Goal: Task Accomplishment & Management: Complete application form

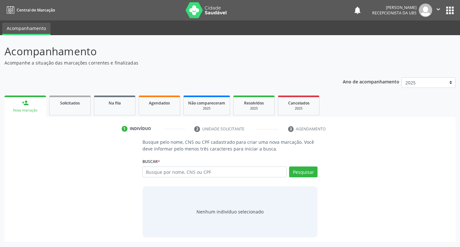
click at [34, 110] on div "Nova marcação" at bounding box center [25, 110] width 33 height 5
drag, startPoint x: 18, startPoint y: 105, endPoint x: 25, endPoint y: 106, distance: 6.7
click at [19, 105] on link "person_add Nova marcação" at bounding box center [25, 106] width 42 height 21
click at [312, 169] on button "Pesquisar" at bounding box center [303, 172] width 28 height 11
click at [251, 176] on input "text" at bounding box center [215, 172] width 145 height 11
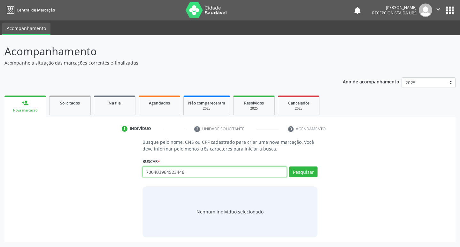
type input "700403964523446"
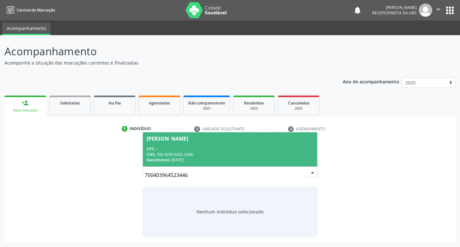
click at [175, 147] on div "CPF: --" at bounding box center [230, 148] width 167 height 5
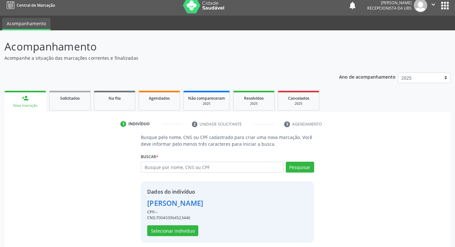
scroll to position [9, 0]
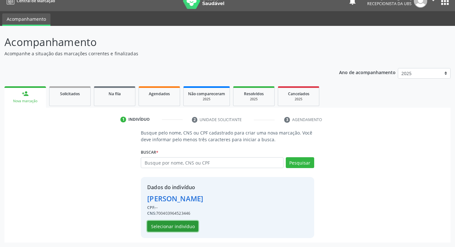
click at [188, 225] on button "Selecionar indivíduo" at bounding box center [172, 226] width 51 height 11
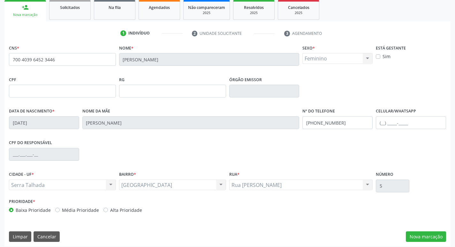
scroll to position [99, 0]
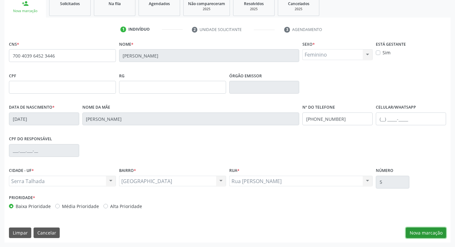
click at [438, 233] on button "Nova marcação" at bounding box center [426, 233] width 40 height 11
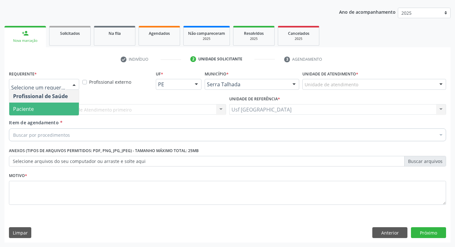
click at [37, 110] on span "Paciente" at bounding box center [44, 109] width 70 height 13
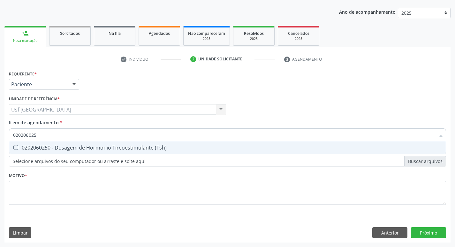
type input "0202060250"
click at [55, 150] on div "0202060250 - Dosagem de Hormonio Tireoestimulante (Tsh)" at bounding box center [227, 147] width 429 height 5
checkbox \(Tsh\) "true"
type input "02020602"
checkbox \(Tsh\) "false"
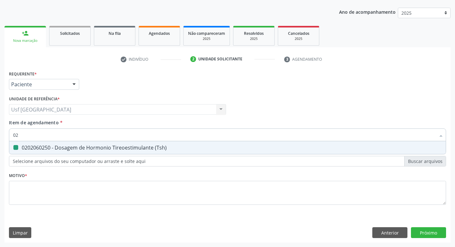
type input "0"
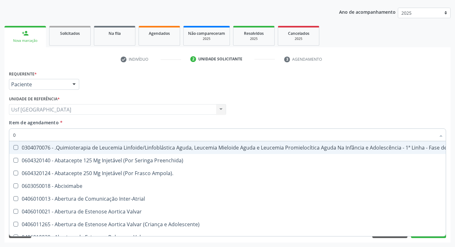
type input "02"
checkbox Simples "true"
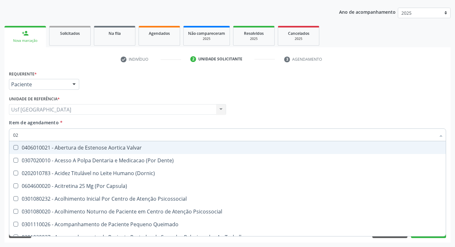
type input "020"
checkbox Hormonais "true"
checkbox \(Tsh\) "false"
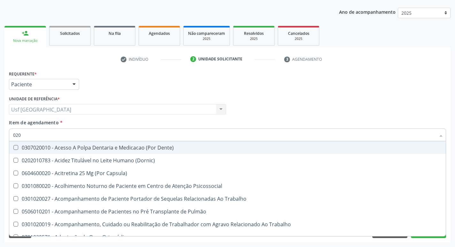
type input "0202"
checkbox Drogas "true"
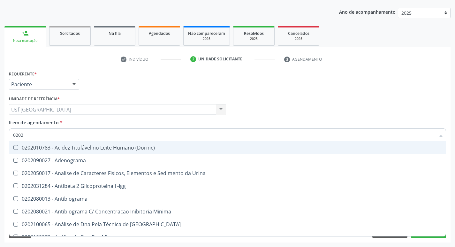
type input "02020"
checkbox Esperma "true"
checkbox \(Tsh\) "false"
type input "020206"
checkbox Creatinina "true"
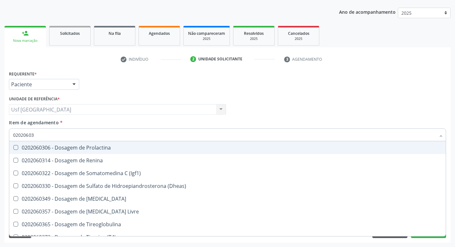
type input "020206038"
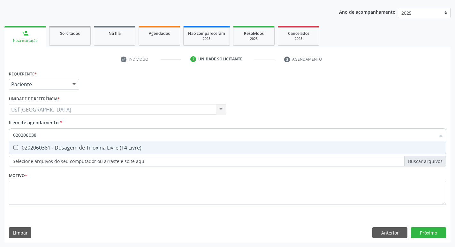
click at [55, 150] on div "0202060381 - Dosagem de Tiroxina Livre (T4 Livre)" at bounding box center [227, 147] width 429 height 5
checkbox Livre\) "true"
type input "02020603"
checkbox Livre\) "false"
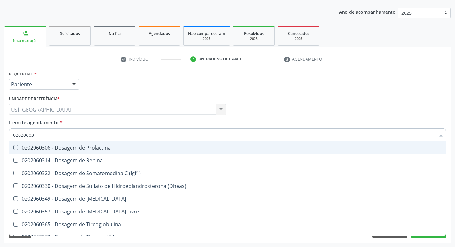
type input "0202060"
checkbox Livre\) "false"
type input "0"
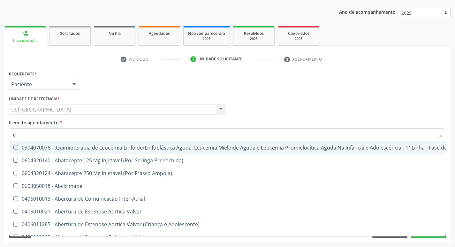
type input "02"
checkbox Simples "true"
checkbox Leprae "true"
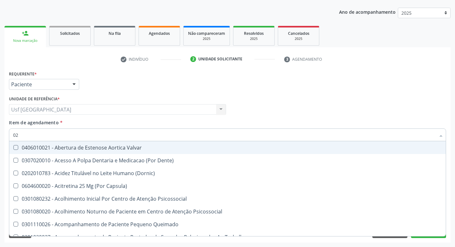
type input "020"
checkbox Hormonais "true"
checkbox Artéria "true"
checkbox \(Tsh\) "false"
checkbox Livre\) "false"
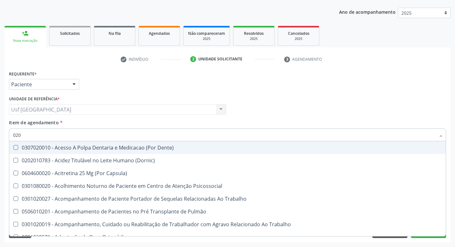
type input "0202"
checkbox Drogas "true"
checkbox Paratireoides "true"
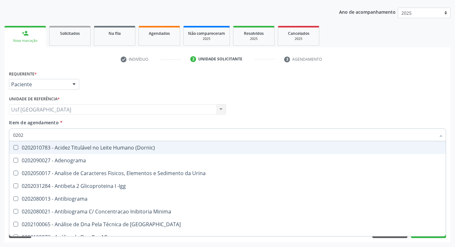
type input "02020"
checkbox Esperma "true"
checkbox \(Tsh\) "false"
checkbox Progesterona "true"
checkbox Livre\) "false"
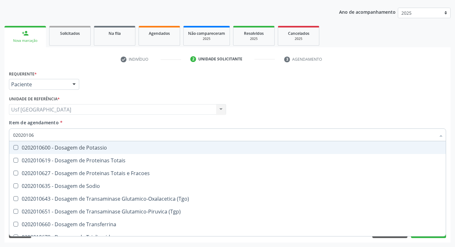
type input "020201067"
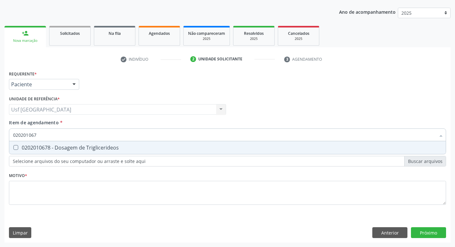
click at [55, 150] on div "0202010678 - Dosagem de Triglicerideos" at bounding box center [227, 147] width 429 height 5
checkbox Triglicerideos "true"
type input "02020106"
checkbox Triglicerideos "false"
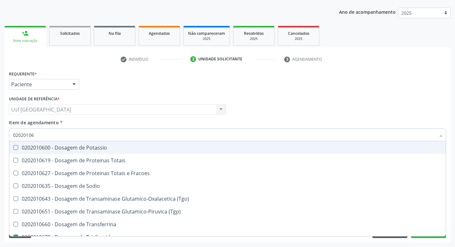
type input "0202010"
checkbox Triglicerideos "false"
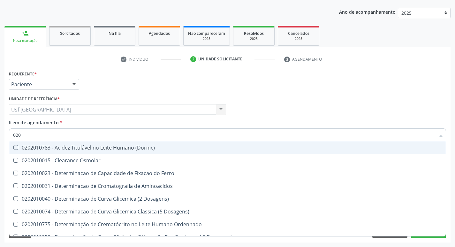
type input "02"
checkbox Triglicerideos "false"
type input "0"
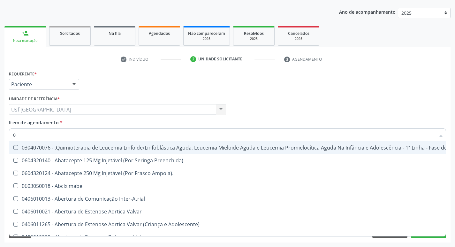
type input "02"
checkbox Simples "true"
checkbox Leprae "true"
checkbox Transfusao "true"
type input "020"
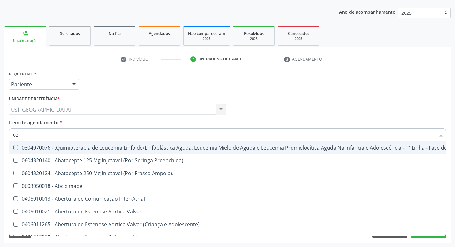
checkbox Revestido\) "true"
checkbox \(Par\) "true"
checkbox Gráfico "true"
checkbox Simples "false"
checkbox Leprae "false"
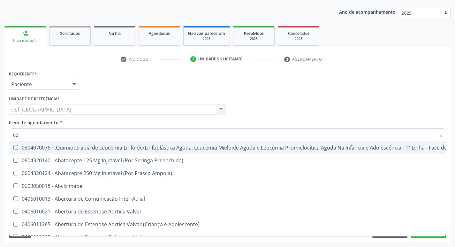
checkbox Transfusao "false"
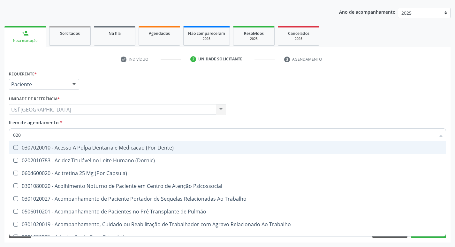
type input "0202"
checkbox Drogas "true"
checkbox Paratireoides "true"
checkbox Projecoes\) "true"
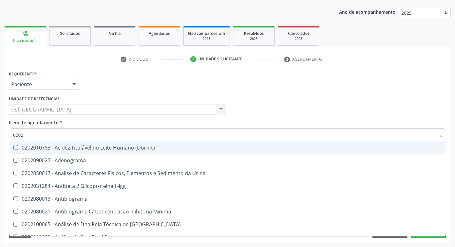
type input "02020"
checkbox Esperma "true"
checkbox \(Tsh\) "false"
checkbox Progesterona "true"
checkbox Funcional "true"
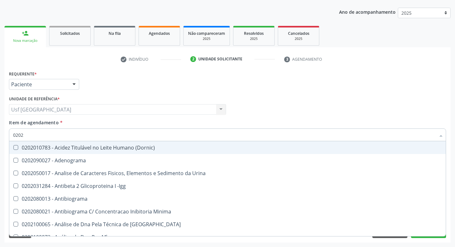
checkbox Livre\) "false"
checkbox Triglicerideos "false"
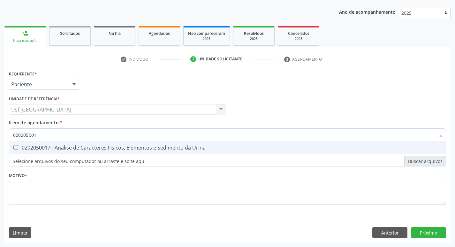
type input "0202050017"
click at [66, 150] on div "0202050017 - Analise de Caracteres Fisicos, Elementos e Sedimento da Urina" at bounding box center [227, 147] width 429 height 5
checkbox Urina "true"
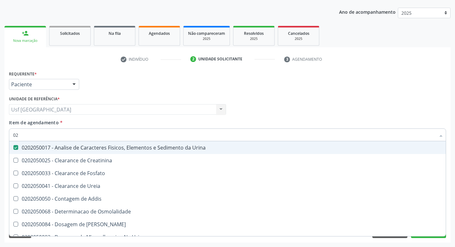
type input "0"
checkbox Urina "false"
checkbox Fosfato "false"
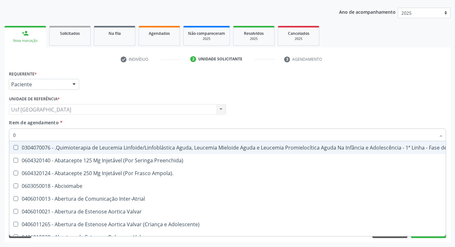
type input "02"
checkbox Coração "true"
checkbox Urina "false"
checkbox Simples "true"
checkbox Leprae "true"
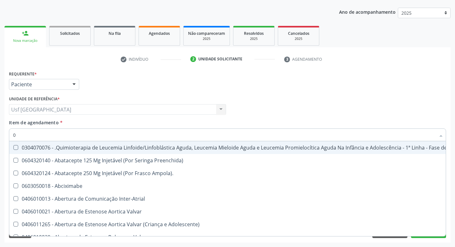
checkbox Transfusao "true"
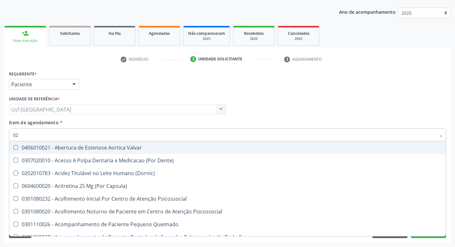
type input "020"
checkbox Terapeutica "true"
checkbox Urina "false"
checkbox Hormonais "true"
checkbox Artéria "true"
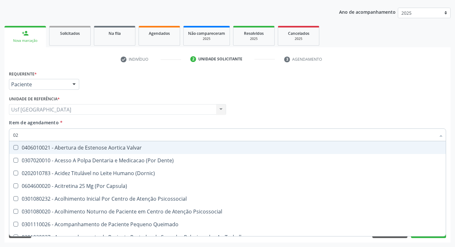
checkbox Dias "true"
checkbox \(Tsh\) "false"
checkbox Livre\) "false"
checkbox Triglicerideos "false"
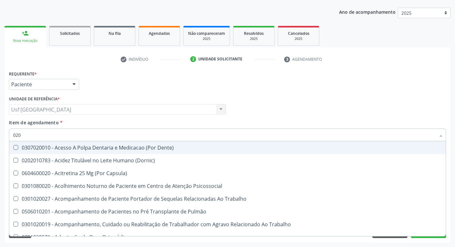
type input "0202"
checkbox Capsula\) "true"
checkbox Urina "false"
checkbox Drogas "true"
checkbox Paratireoides "true"
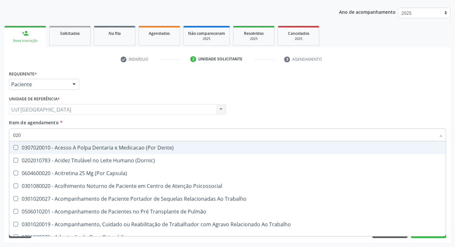
checkbox Projecoes\) "true"
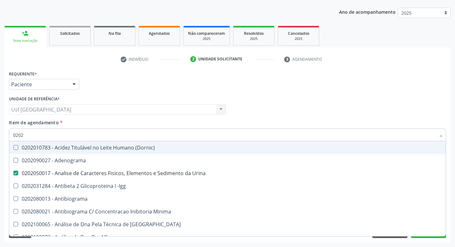
type input "02020"
checkbox Esperma "true"
checkbox \(Tsh\) "false"
checkbox Progesterona "true"
checkbox Funcional "true"
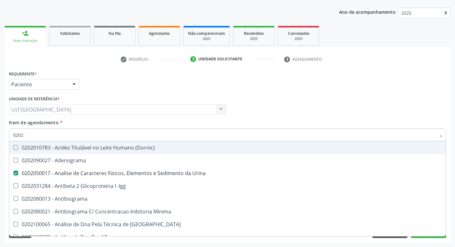
checkbox Livre\) "false"
checkbox Triglicerideos "false"
type input "020201"
checkbox Urina "false"
checkbox Acetona "true"
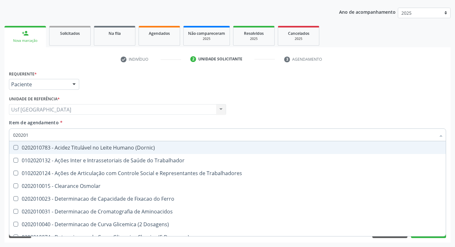
type input "0202010"
checkbox Muco-Proteinas "true"
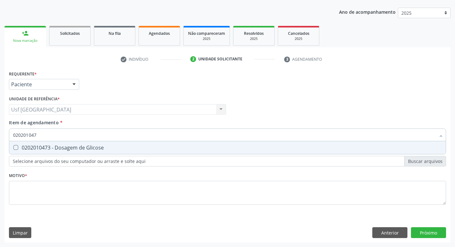
type input "0202010473"
click at [66, 150] on div "0202010473 - Dosagem de Glicose" at bounding box center [227, 147] width 429 height 5
checkbox Glicose "true"
type input "02020104"
checkbox Glicose "false"
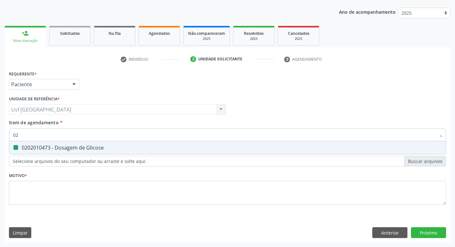
type input "0"
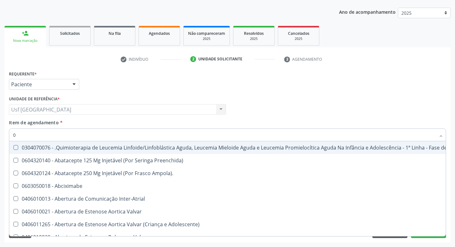
type input "02"
checkbox Coração "true"
checkbox Urina "false"
checkbox Bilateral "true"
checkbox Simples "true"
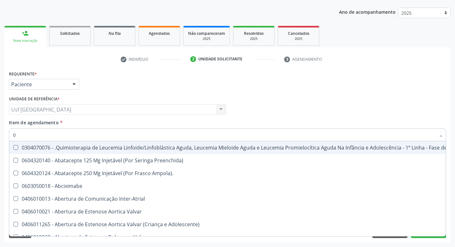
checkbox Leprae "true"
checkbox Transfusao "true"
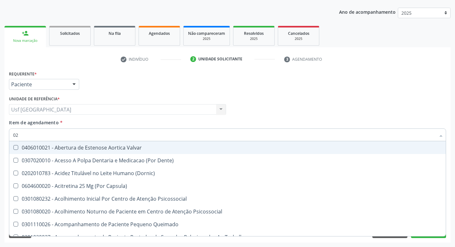
type input "020"
checkbox Terapeutica "true"
checkbox Urina "false"
checkbox \(Qualitativo\) "true"
checkbox Hormonais "true"
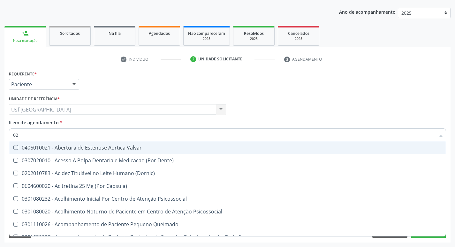
checkbox Artéria "true"
checkbox Dias "true"
checkbox Glicose "false"
checkbox \(Tsh\) "false"
checkbox Livre\) "false"
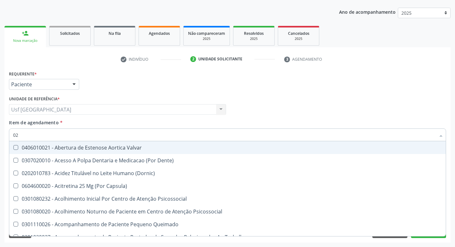
checkbox Triglicerideos "false"
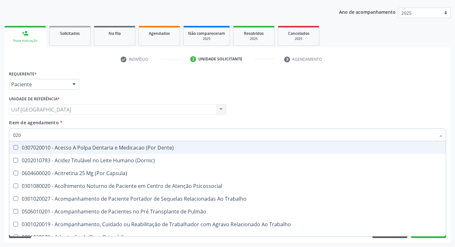
type input "0202"
checkbox Capsula\) "true"
checkbox Urina "false"
checkbox Laser "true"
checkbox Drogas "true"
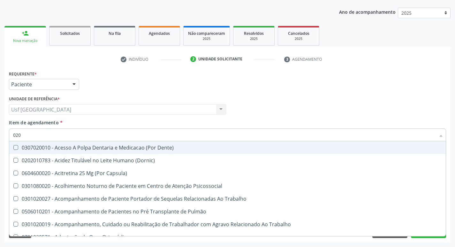
checkbox Paratireoides "true"
checkbox Projecoes\) "true"
checkbox Glicose "false"
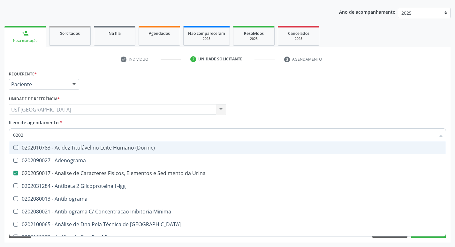
type input "02020"
checkbox Xi "true"
checkbox Esperma "true"
checkbox Glicose "false"
checkbox \(Tsh\) "false"
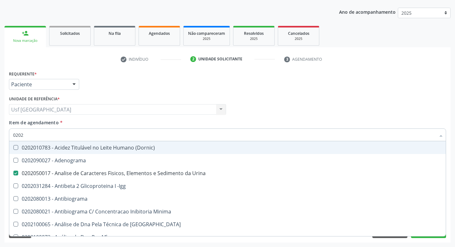
checkbox Progesterona "true"
checkbox Funcional "true"
checkbox Livre\) "false"
checkbox Triglicerideos "false"
type input "020202"
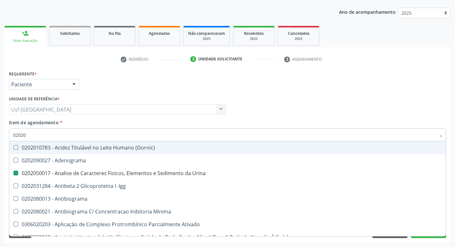
checkbox Urina "false"
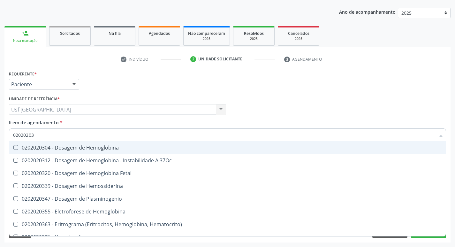
type input "020202038"
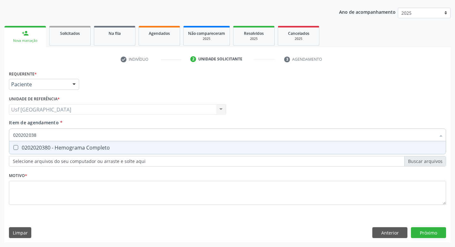
click at [66, 150] on div "0202020380 - Hemograma Completo" at bounding box center [227, 147] width 429 height 5
checkbox Completo "true"
type input "02020203"
checkbox Completo "false"
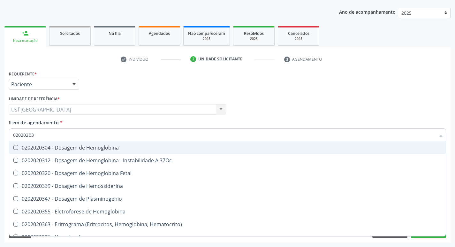
type input "0202020"
checkbox Completo "false"
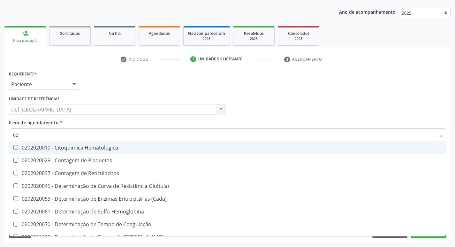
type input "0"
checkbox Reticulocitos "false"
checkbox Xii "false"
checkbox Completo "false"
checkbox Leucograma "false"
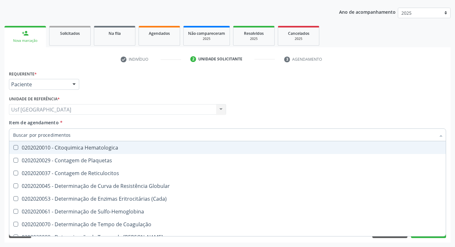
checkbox Acida\) "false"
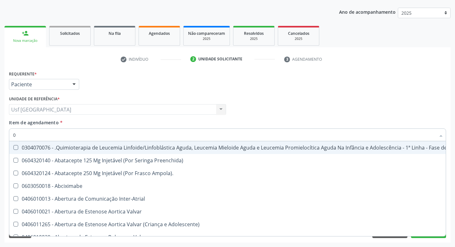
type input "02"
checkbox Coração "true"
checkbox Urina "false"
checkbox Bilateral "true"
checkbox Simples "true"
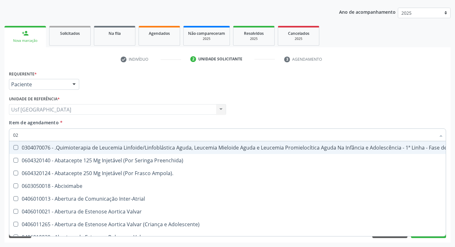
checkbox Leprae "true"
checkbox Transfusao "true"
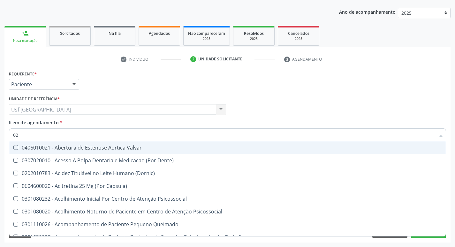
type input "020"
checkbox Terapeutica "true"
checkbox Urina "false"
checkbox \(Qualitativo\) "true"
checkbox Hormonais "true"
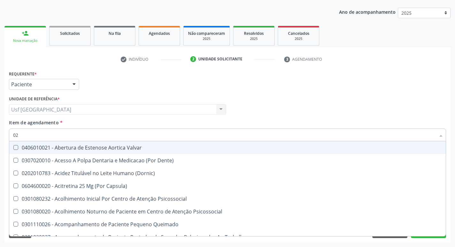
checkbox Artéria "true"
checkbox Dias "true"
checkbox Glicose "false"
checkbox \(Tsh\) "false"
checkbox Livre\) "false"
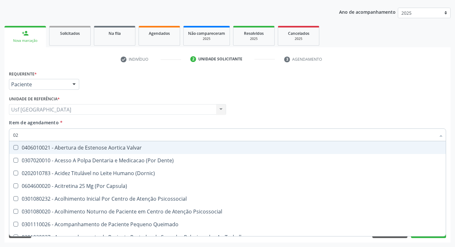
checkbox Triglicerideos "false"
checkbox \(T3\) "true"
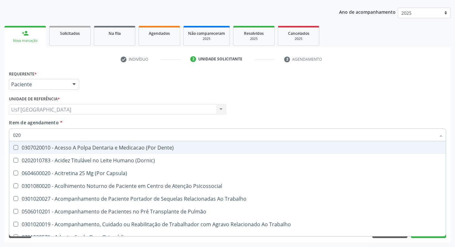
type input "0202"
checkbox Capsula\) "true"
checkbox Urina "false"
checkbox Laser "true"
checkbox Drogas "true"
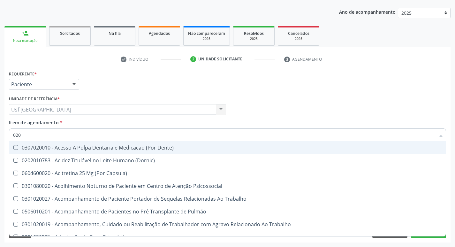
checkbox Paratireoides "true"
checkbox Projecoes\) "true"
checkbox Biologica "true"
checkbox Glicose "false"
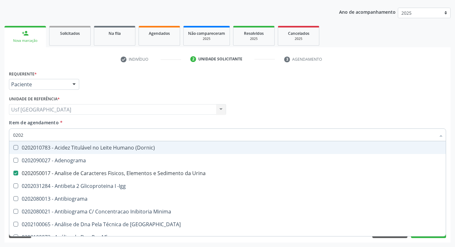
type input "02020"
checkbox Xi "true"
checkbox Esperma "true"
checkbox Glicose "false"
checkbox \(Tsh\) "false"
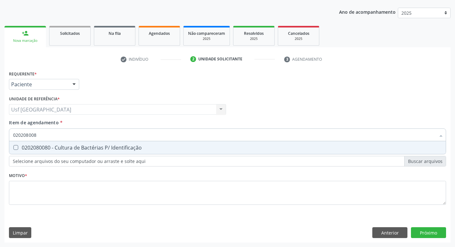
click at [66, 150] on div "0202080080 - Cultura de Bactérias P/ Identificação" at bounding box center [227, 147] width 429 height 5
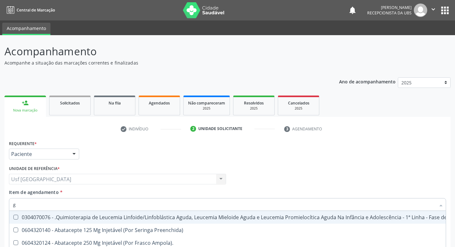
scroll to position [70, 0]
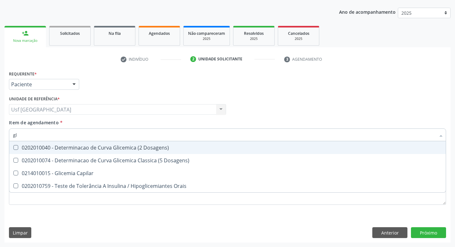
type input "g"
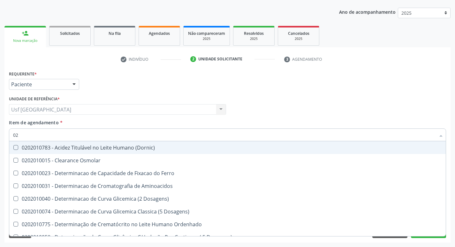
type input "0"
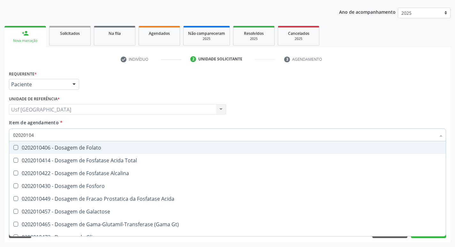
type input "020201047"
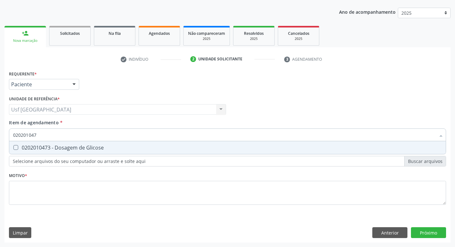
click at [70, 150] on div "0202010473 - Dosagem de Glicose" at bounding box center [227, 147] width 429 height 5
checkbox Glicose "true"
type input "02020104"
checkbox Glicose "false"
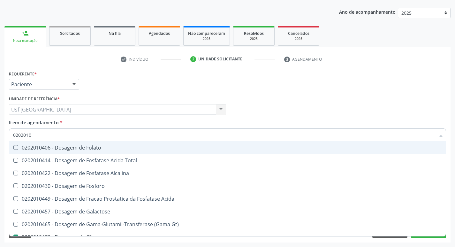
type input "020201"
checkbox Glicose "false"
type input "0"
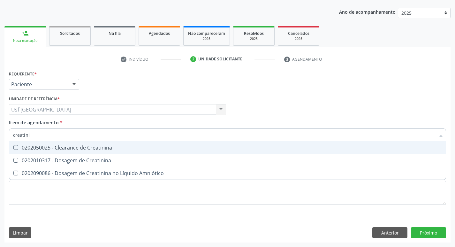
type input "creatinin"
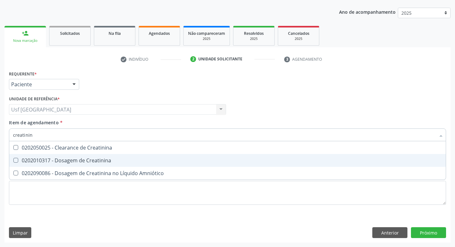
click at [75, 155] on span "0202010317 - Dosagem de Creatinina" at bounding box center [227, 160] width 437 height 13
checkbox Creatinina "true"
type input "creat"
checkbox Creatinina "false"
type input "c"
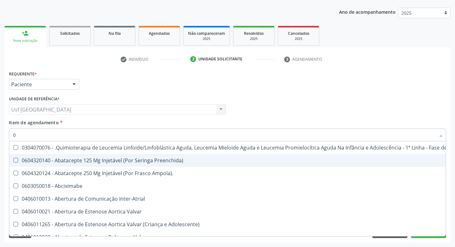
type input "02"
checkbox Meckel "true"
checkbox Bilateral "true"
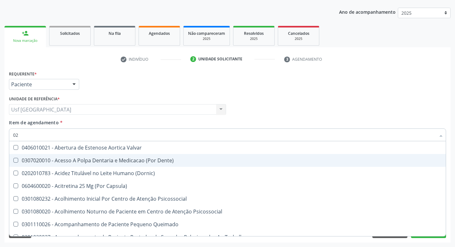
type input "020"
checkbox Complementar\) "true"
checkbox \(Qualitativo\) "true"
checkbox Creatinina "false"
checkbox Glicose "false"
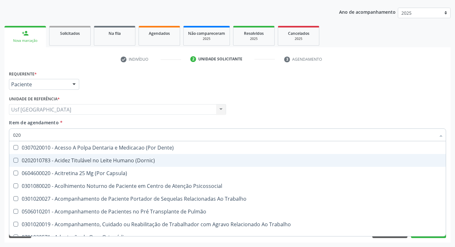
type input "0202"
checkbox Ossea "true"
checkbox Laser "true"
checkbox Creatinina "false"
checkbox Glicose "false"
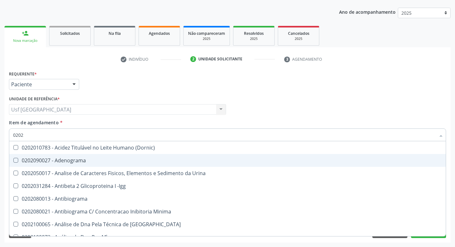
type input "02020"
checkbox Calcio "true"
checkbox Creatinina "false"
checkbox Xi "true"
checkbox Glicose "false"
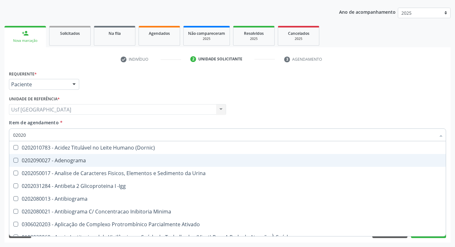
type input "020201"
checkbox Gestante "true"
checkbox T3 "true"
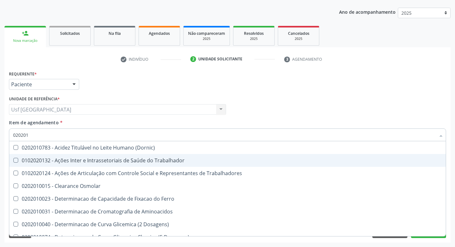
type input "0202010"
checkbox Ionizavel "true"
checkbox Creatinina "false"
checkbox II "true"
checkbox Glicose "false"
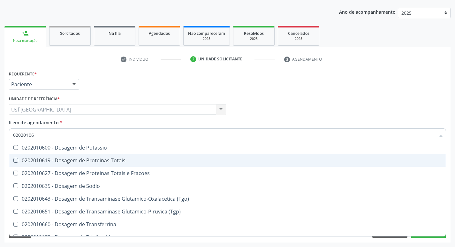
type input "020201069"
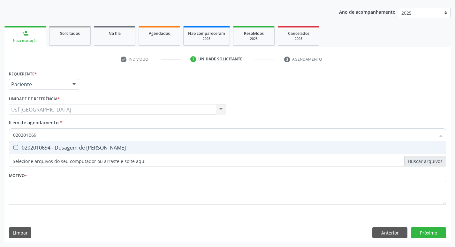
click at [84, 152] on span "0202010694 - Dosagem de [PERSON_NAME]" at bounding box center [227, 147] width 437 height 13
checkbox Ureia "true"
type input "02020106"
checkbox Ureia "false"
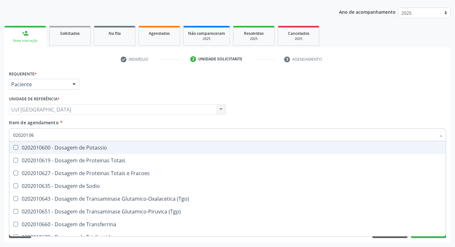
type input "0202010"
checkbox Ureia "false"
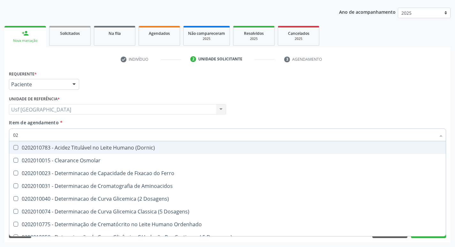
type input "0"
checkbox Creatinina "false"
checkbox Folato "false"
checkbox Glicose "false"
checkbox Nt-Probnp\) "false"
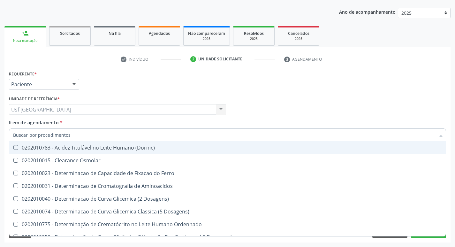
checkbox Ureia "false"
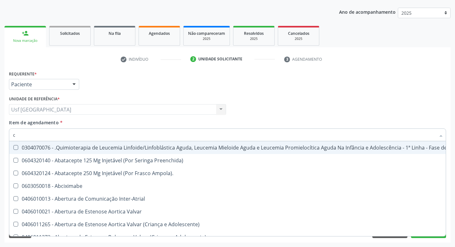
type input "co"
checkbox Creatinina "true"
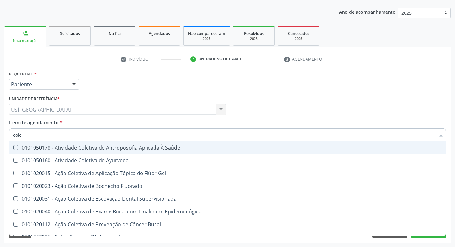
type input "coles"
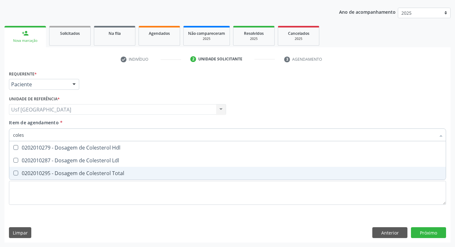
click at [115, 169] on span "0202010295 - Dosagem de Colesterol Total" at bounding box center [227, 173] width 437 height 13
checkbox Total "true"
type input "cole"
checkbox Total "false"
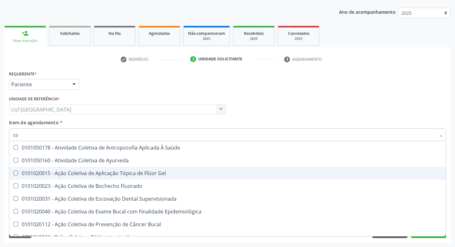
type input "c"
checkbox Total "false"
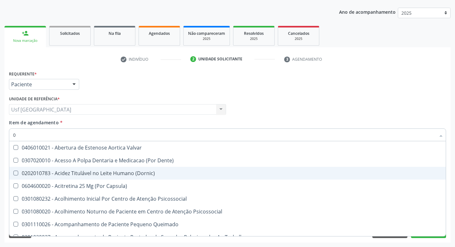
type input "02"
checkbox Total "true"
checkbox Creatinina "true"
checkbox Glicose "true"
checkbox Ureia "true"
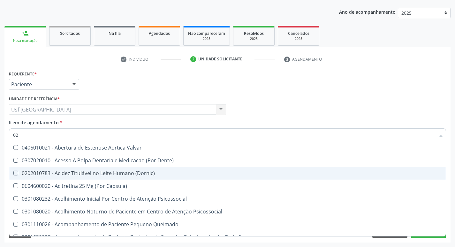
type input "020"
checkbox Congênita "true"
checkbox Complementar\) "true"
checkbox \(Qualitativo\) "true"
checkbox Ii\) "true"
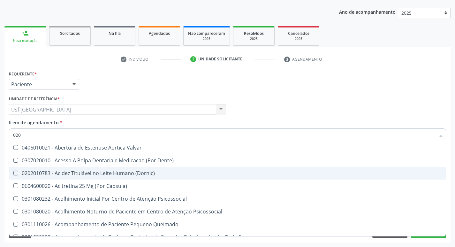
checkbox Total "false"
checkbox Creatinina "false"
checkbox Glicose "false"
checkbox Ureia "false"
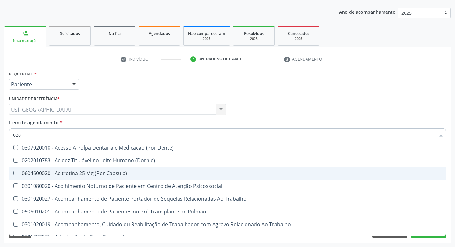
type input "0202"
checkbox Fragmento "true"
checkbox Ossea "true"
checkbox Laser "true"
checkbox Estimulo "true"
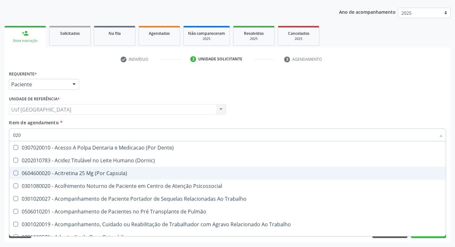
checkbox Total "false"
checkbox Creatinina "false"
checkbox Glicose "false"
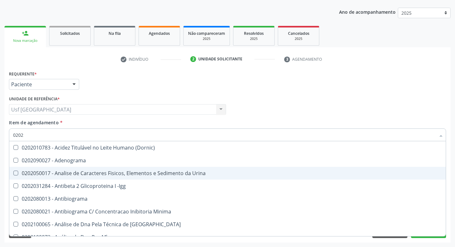
type input "02020"
checkbox Barbituratos "true"
checkbox Calcio "true"
checkbox Total "false"
checkbox Creatinina "false"
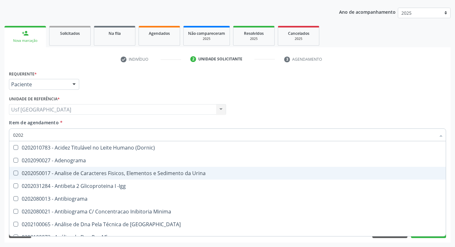
checkbox Xi "true"
checkbox Glicose "false"
checkbox Derrames "true"
checkbox Ureia "false"
type input "020201"
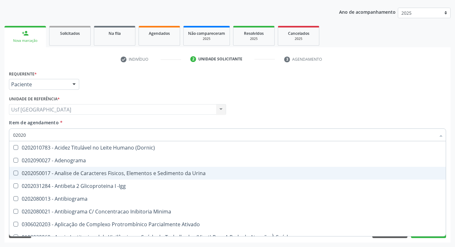
checkbox Parceria\) "true"
checkbox Gestante "true"
checkbox T3 "true"
checkbox Ascorbico "true"
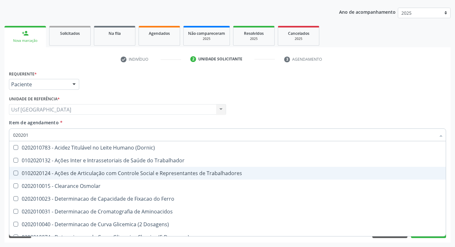
type input "0202010"
checkbox Fracoes "true"
checkbox Ionizavel "true"
checkbox Total "false"
checkbox Creatinina "false"
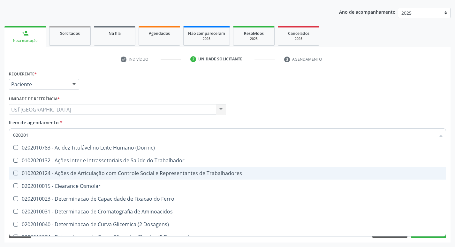
checkbox II "true"
checkbox Glicose "false"
checkbox Piruvato "true"
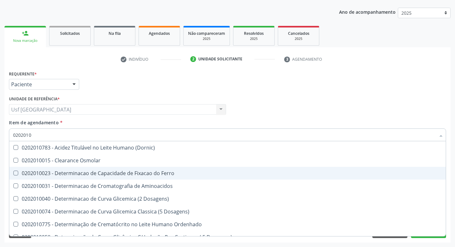
type input "02020102"
checkbox Osmolaridade "true"
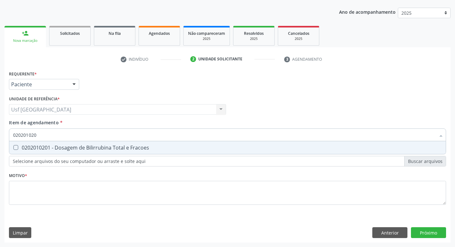
type input "0202010201"
click at [131, 147] on div "0202010201 - Dosagem de Bilirrubina Total e Fracoes" at bounding box center [227, 147] width 429 height 5
checkbox Fracoes "true"
type input "0202"
checkbox Fracoes "false"
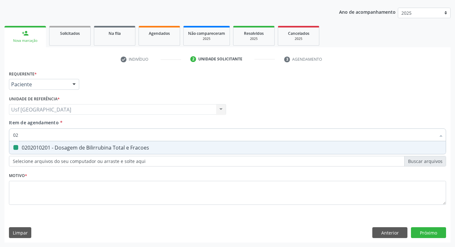
type input "0"
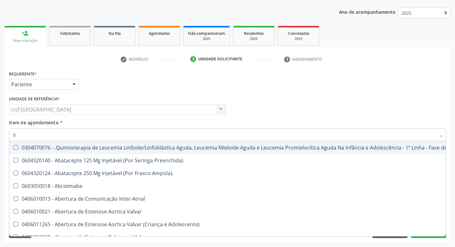
type input "02"
checkbox Capsula\) "true"
checkbox Transferências "true"
checkbox Meckel "true"
checkbox Bilateral "true"
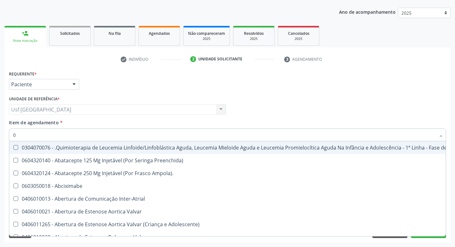
checkbox Transplante "true"
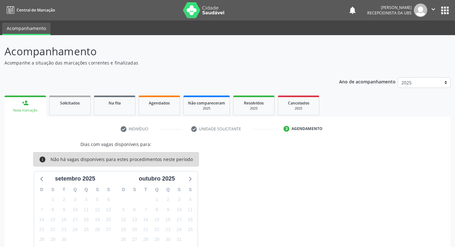
scroll to position [43, 0]
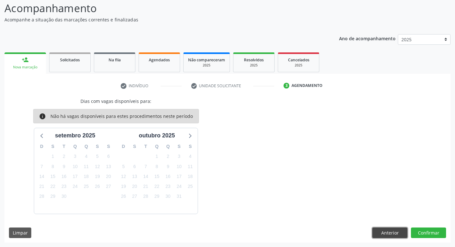
click at [373, 233] on button "Anterior" at bounding box center [390, 233] width 35 height 11
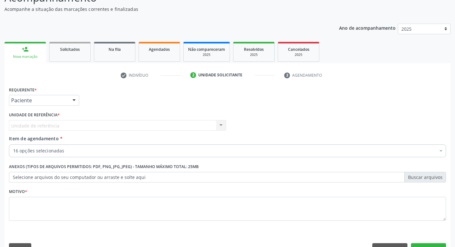
scroll to position [70, 0]
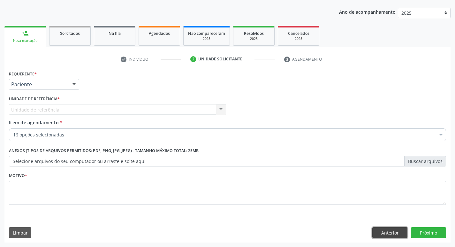
click at [380, 235] on button "Anterior" at bounding box center [390, 232] width 35 height 11
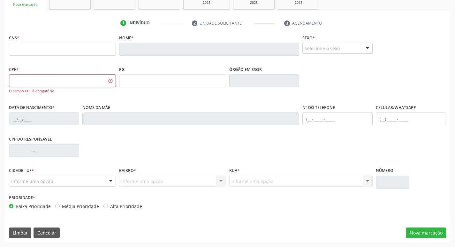
scroll to position [42, 0]
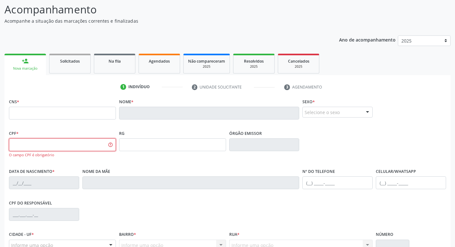
click at [61, 151] on input "text" at bounding box center [62, 144] width 107 height 13
click at [43, 100] on div "CNS *" at bounding box center [62, 108] width 107 height 23
click at [38, 110] on input "text" at bounding box center [62, 113] width 107 height 13
click at [9, 70] on div "Nova marcação" at bounding box center [25, 68] width 33 height 5
click at [32, 119] on input "text" at bounding box center [62, 113] width 107 height 13
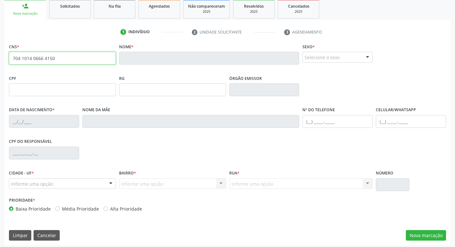
scroll to position [99, 0]
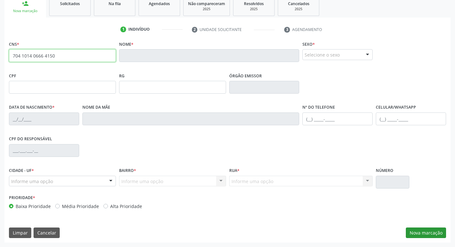
type input "704 1014 0666 4150"
click at [431, 232] on button "Nova marcação" at bounding box center [426, 233] width 40 height 11
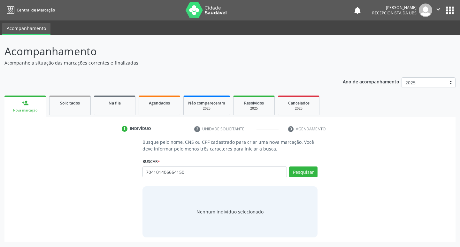
type input "704101406664150"
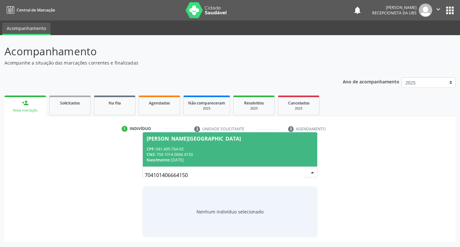
click at [210, 138] on div "[PERSON_NAME][GEOGRAPHIC_DATA]" at bounding box center [194, 138] width 94 height 5
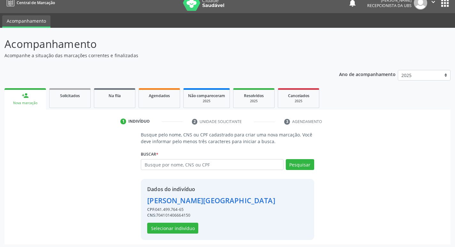
scroll to position [9, 0]
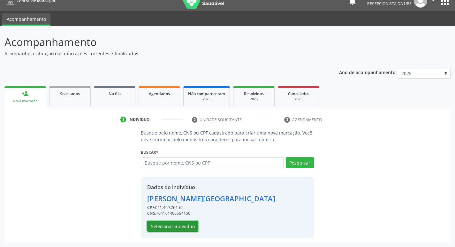
click at [180, 223] on button "Selecionar indivíduo" at bounding box center [172, 226] width 51 height 11
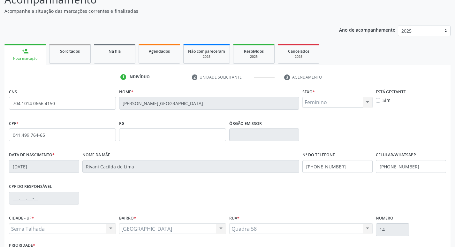
scroll to position [99, 0]
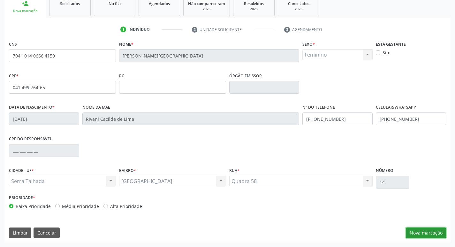
click at [442, 236] on button "Nova marcação" at bounding box center [426, 233] width 40 height 11
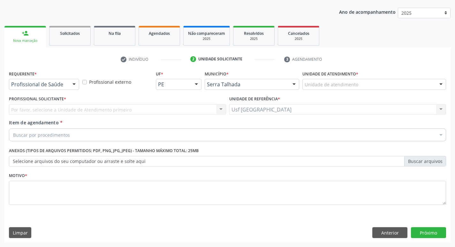
scroll to position [70, 0]
click at [68, 84] on div "Profissional de Saúde Profissional de Saúde Paciente Nenhum resultado encontrad…" at bounding box center [44, 84] width 70 height 11
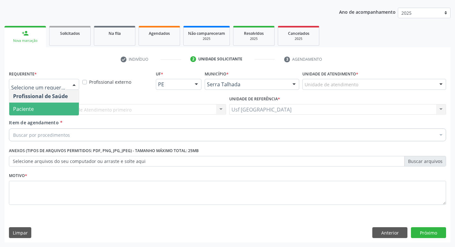
click at [62, 104] on span "Paciente" at bounding box center [44, 109] width 70 height 13
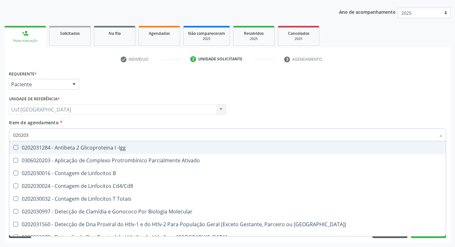
type input "0202038"
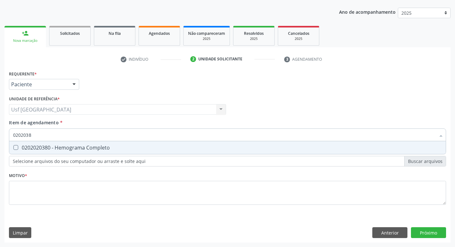
click at [71, 149] on div "0202020380 - Hemograma Completo" at bounding box center [227, 147] width 429 height 5
checkbox Completo "true"
type input "020203"
checkbox Completo "false"
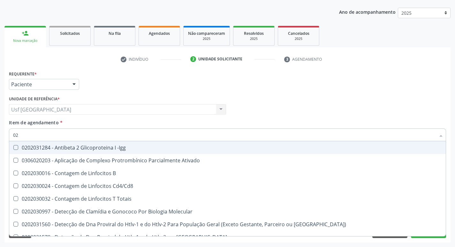
type input "0"
checkbox Completo "false"
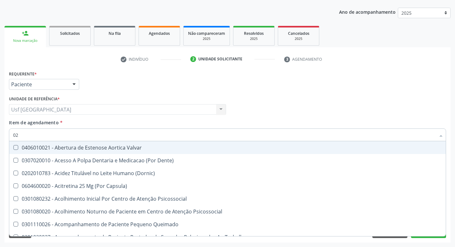
type input "020"
checkbox \(T3\) "true"
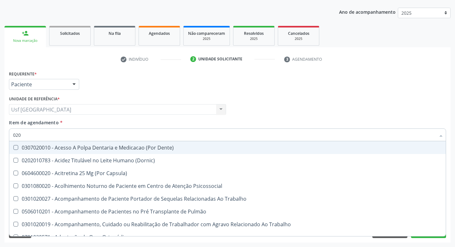
type input "0202"
checkbox Biologica "true"
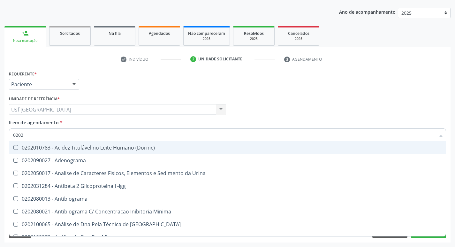
type input "02020"
checkbox Zinco "true"
checkbox Completo "false"
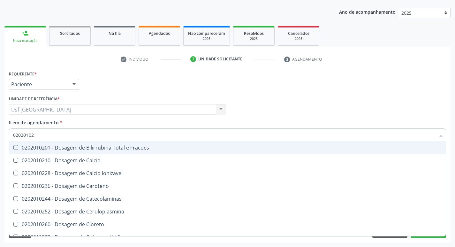
type input "020201029"
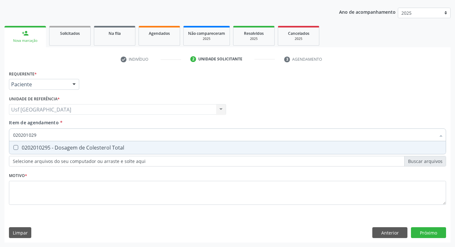
click at [71, 149] on div "0202010295 - Dosagem de Colesterol Total" at bounding box center [227, 147] width 429 height 5
checkbox Total "true"
type input "02020102"
checkbox Total "false"
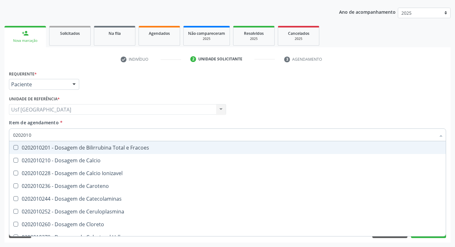
type input "020201"
checkbox Total "false"
type input "0"
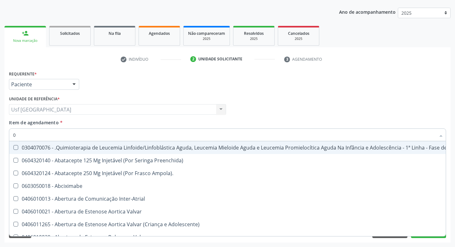
type input "02"
checkbox Transferências "true"
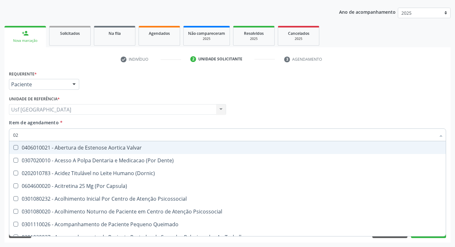
type input "020"
checkbox Congênita "true"
checkbox Total "false"
checkbox \(T3\) "true"
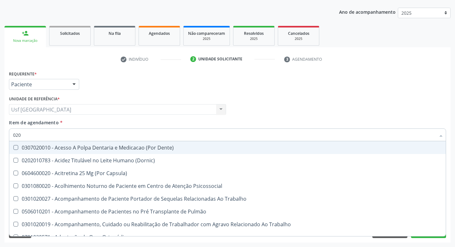
type input "0202"
checkbox Fragmento "true"
checkbox Biologica "true"
checkbox Total "false"
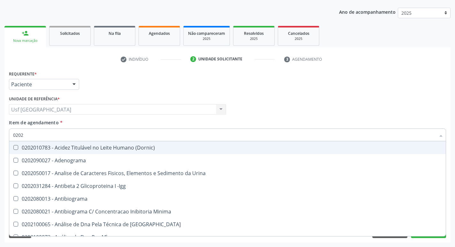
type input "02020"
checkbox Barbituratos "true"
checkbox Total "false"
checkbox Zinco "true"
checkbox Completo "false"
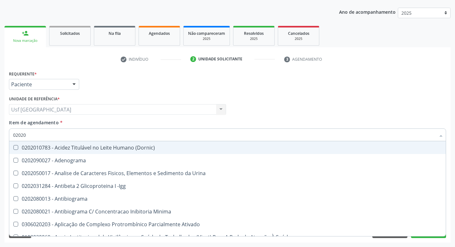
type input "020201"
checkbox Parceria\) "true"
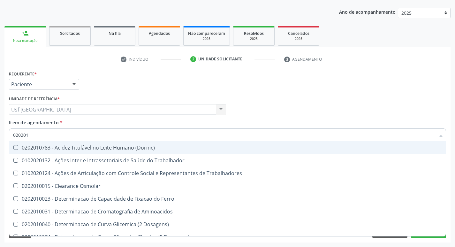
type input "0202010"
checkbox Fracoes "true"
checkbox Total "false"
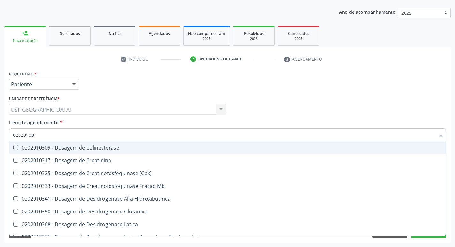
type input "020201031"
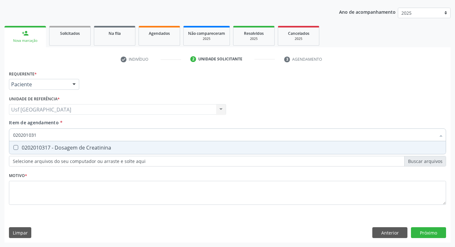
click at [71, 149] on div "0202010317 - Dosagem de Creatinina" at bounding box center [227, 147] width 429 height 5
checkbox Creatinina "true"
type input "02020103"
checkbox Creatinina "false"
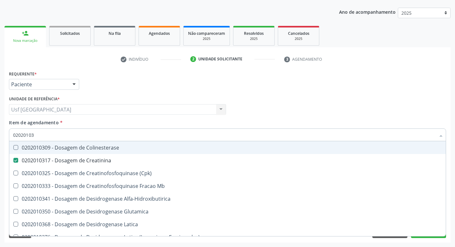
type input "0202010"
checkbox Creatinina "false"
type input "0"
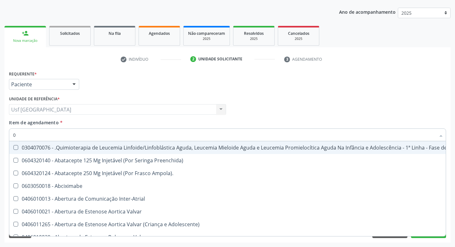
type input "02"
checkbox Transferências "true"
checkbox Meckel "true"
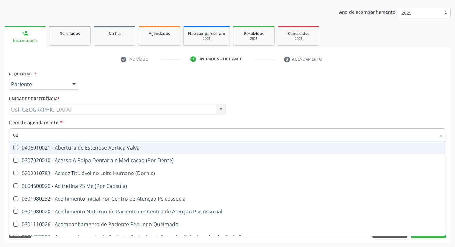
type input "020"
checkbox Congênita "true"
checkbox Complementar\) "true"
checkbox Total "false"
checkbox Creatinina "false"
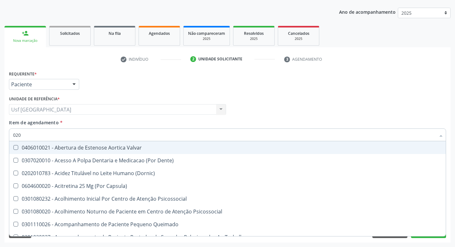
checkbox \(T3\) "true"
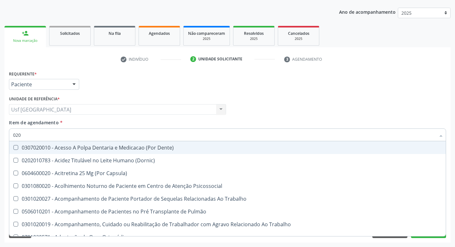
type input "0202"
checkbox Fragmento "true"
checkbox Ossea "true"
checkbox Biologica "true"
checkbox Total "false"
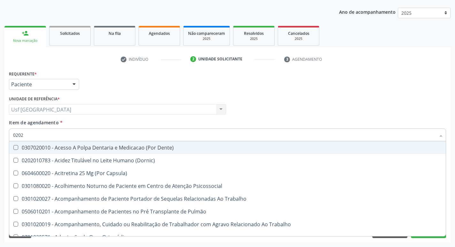
checkbox Creatinina "false"
type input "02020"
checkbox Tireoide "true"
checkbox Aspiracao "true"
checkbox Fragmento "false"
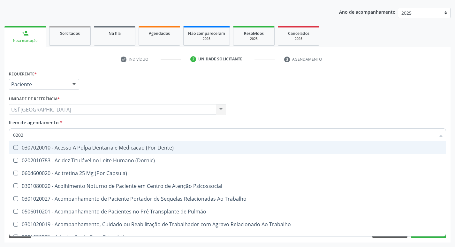
checkbox Ossea "false"
checkbox \(Cantoplastia\) "true"
checkbox Biologica "false"
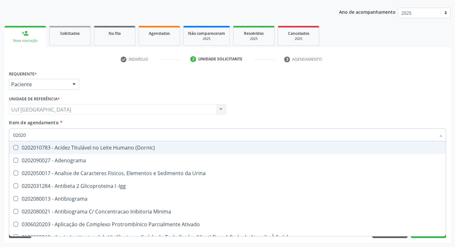
type input "020201"
checkbox Parceria\) "true"
checkbox Gestante "true"
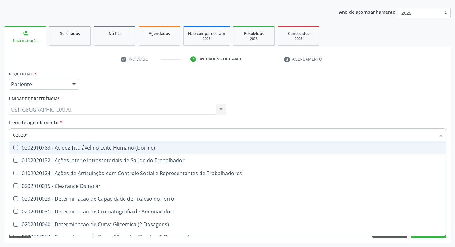
type input "0202010"
checkbox Fracoes "true"
checkbox Ionizavel "true"
checkbox Total "false"
checkbox Creatinina "false"
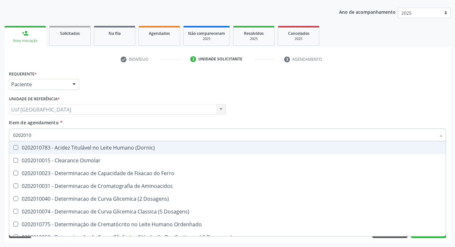
type input "02020103"
checkbox Osmolar "true"
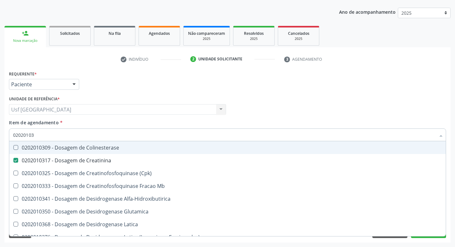
type input "020201031"
checkbox Colinesterase "true"
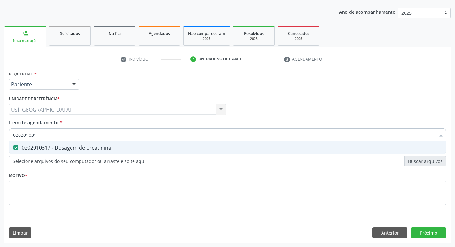
type input "02020103"
checkbox Creatinina "false"
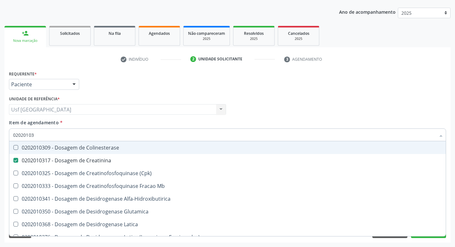
type input "0202010"
checkbox Creatinina "false"
type input "0"
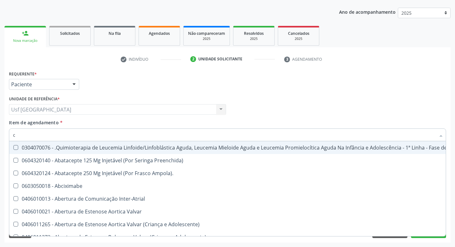
type input "co"
checkbox Cistometro "true"
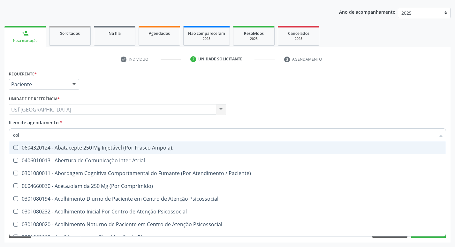
type input "cole"
checkbox Osso "true"
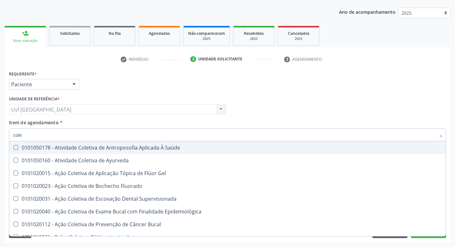
type input "coles"
checkbox Gel "true"
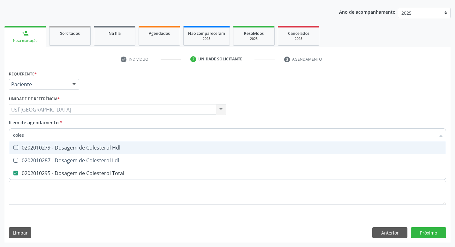
type input "cole"
checkbox Total "false"
type input "c"
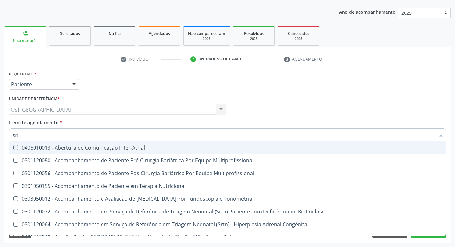
type input "trig"
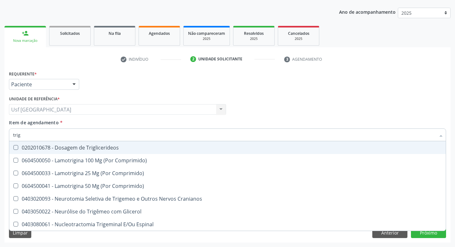
click at [71, 149] on div "0202010678 - Dosagem de Triglicerideos" at bounding box center [227, 147] width 429 height 5
checkbox Triglicerideos "true"
type input "tri"
checkbox Triglicerideos "false"
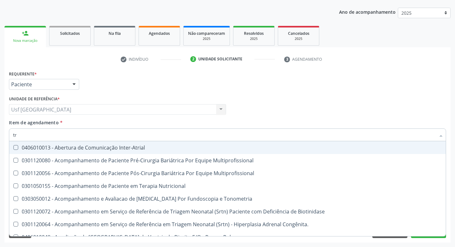
type input "t"
checkbox Triglicerideos "false"
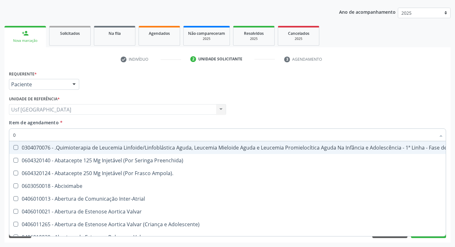
type input "02"
checkbox Transferências "true"
checkbox Meckel "true"
checkbox Transfusao "true"
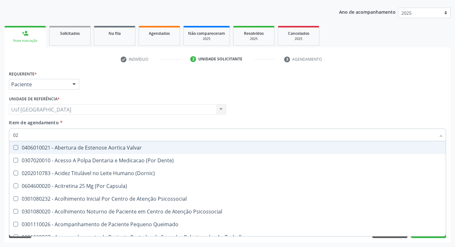
type input "020"
checkbox Congênita "true"
checkbox Complementar\) "true"
checkbox Dias "true"
checkbox Total "false"
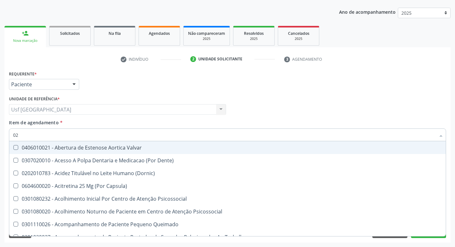
checkbox Creatinina "false"
checkbox Triglicerideos "false"
checkbox \(T3\) "true"
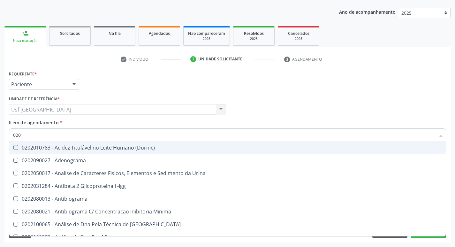
type input "0202"
checkbox Total "true"
checkbox Creatinina "true"
checkbox Triglicerideos "true"
checkbox Completo "true"
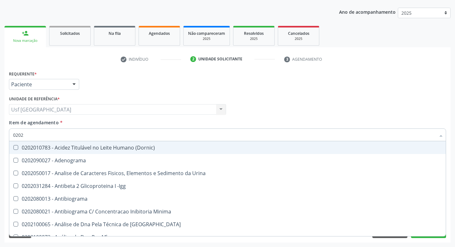
checkbox Bucomaxilofacial "false"
checkbox Bilateral "false"
type input "02020"
checkbox Barbituratos "true"
checkbox Calcio "true"
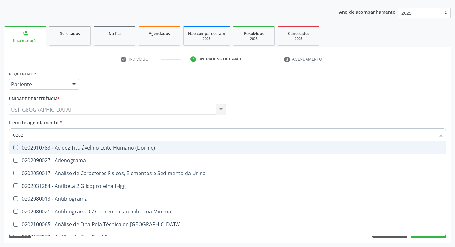
checkbox Total "false"
checkbox Creatinina "false"
checkbox Funcional "true"
checkbox Triglicerideos "false"
checkbox Zinco "true"
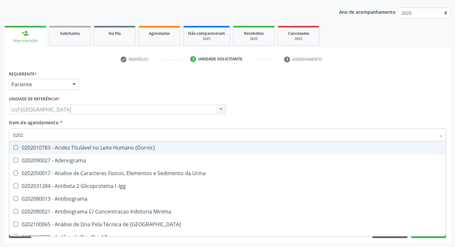
checkbox Completo "false"
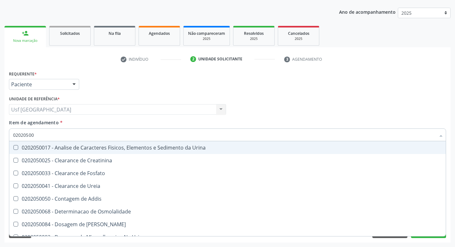
type input "020205001"
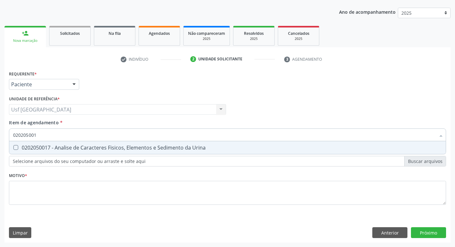
click at [72, 146] on div "0202050017 - Analise de Caracteres Fisicos, Elementos e Sedimento da Urina" at bounding box center [227, 147] width 429 height 5
checkbox Urina "true"
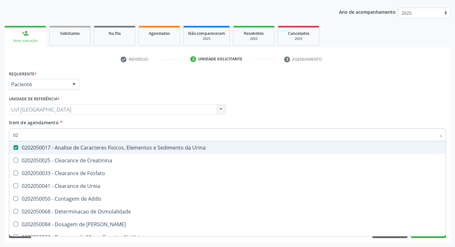
type input "0"
checkbox Urina "false"
checkbox Fosfato "false"
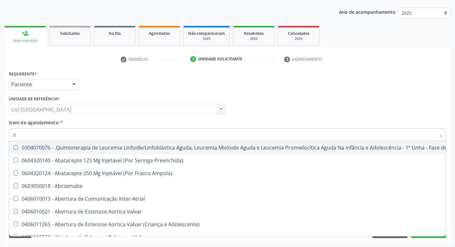
type input "02"
checkbox Coração "true"
checkbox Urina "false"
checkbox Transferências "true"
checkbox Meckel "true"
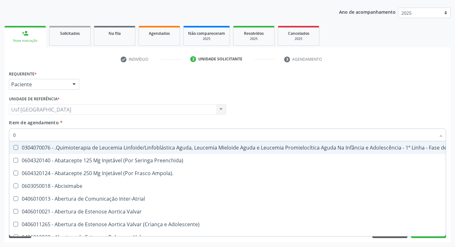
checkbox Transfusao "true"
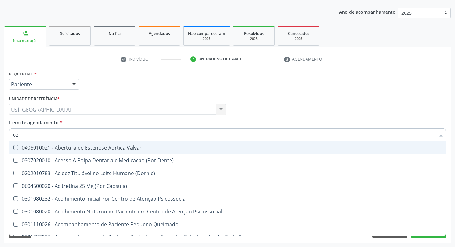
type input "020"
checkbox Terapeutica "true"
checkbox Urina "false"
checkbox Congênita "true"
checkbox Complementar\) "true"
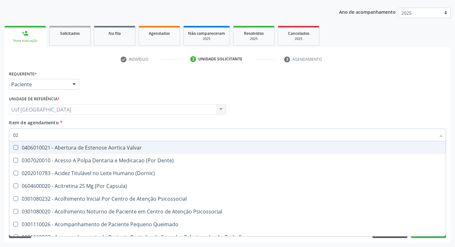
checkbox Dias "true"
checkbox Total "false"
checkbox Creatinina "false"
checkbox Triglicerideos "false"
checkbox \(T3\) "true"
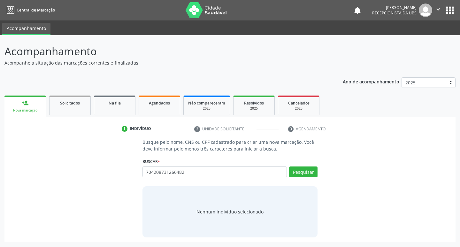
type input "704208731266482"
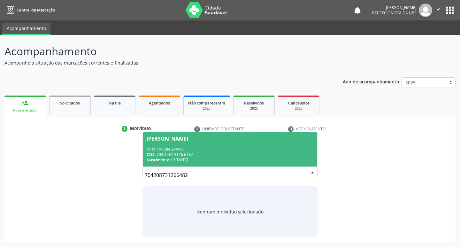
click at [166, 153] on div "CNS: 704 2087 3126 6482" at bounding box center [230, 154] width 167 height 5
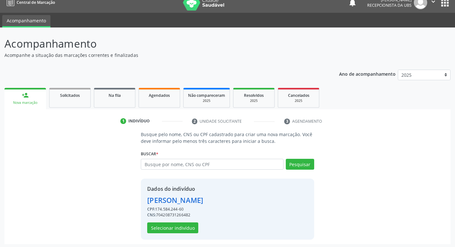
scroll to position [9, 0]
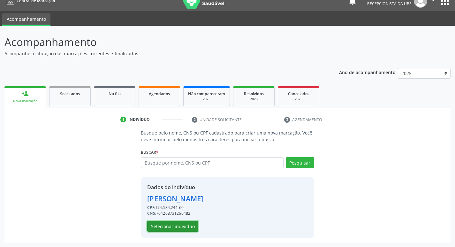
click at [157, 230] on button "Selecionar indivíduo" at bounding box center [172, 226] width 51 height 11
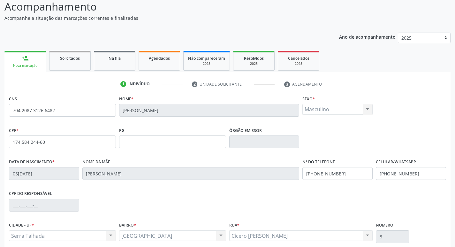
scroll to position [99, 0]
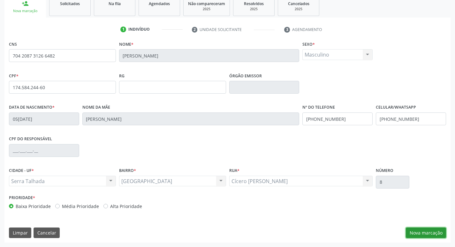
click at [432, 235] on button "Nova marcação" at bounding box center [426, 233] width 40 height 11
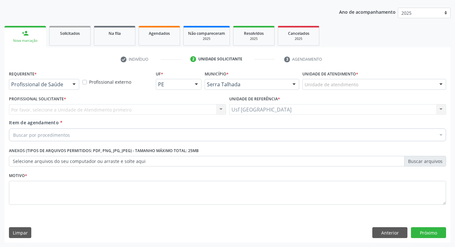
scroll to position [70, 0]
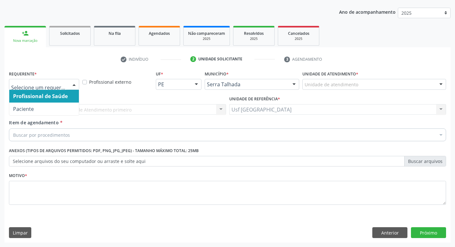
click at [56, 102] on span "Profissional de Saúde" at bounding box center [44, 96] width 70 height 13
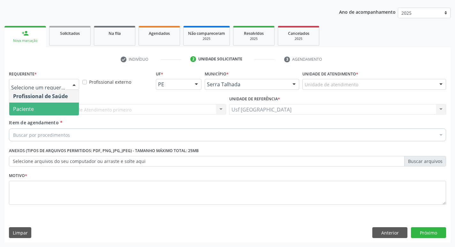
click at [56, 110] on span "Paciente" at bounding box center [44, 109] width 70 height 13
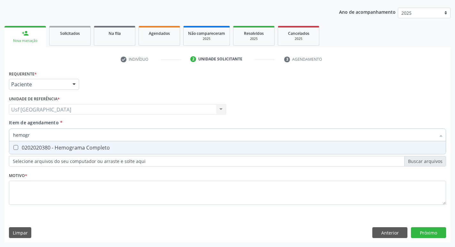
type input "hemogra"
click at [52, 146] on div "0202020380 - Hemograma Completo" at bounding box center [227, 147] width 429 height 5
checkbox Completo "true"
type input "hemog"
checkbox Completo "false"
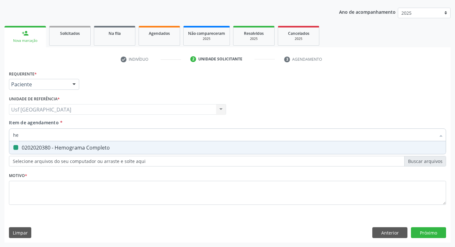
type input "h"
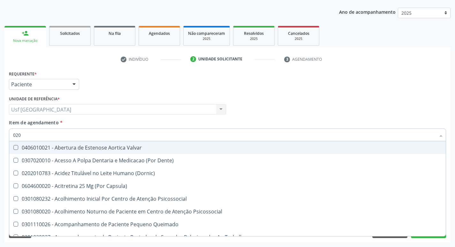
type input "0202"
checkbox Monobloco "true"
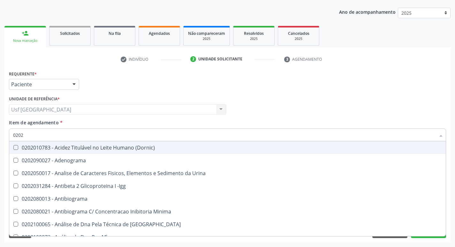
type input "02020"
checkbox Zinco "true"
checkbox Completo "false"
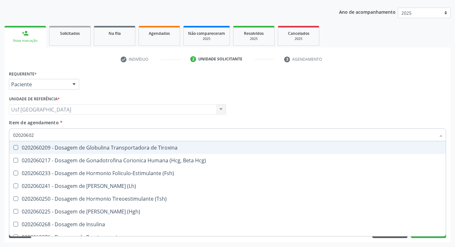
type input "020206025"
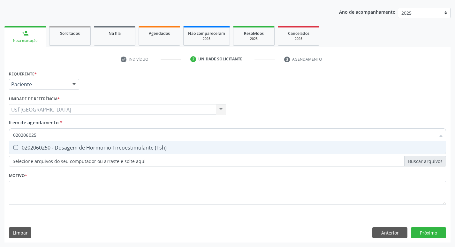
click at [52, 146] on div "0202060250 - Dosagem de Hormonio Tireoestimulante (Tsh)" at bounding box center [227, 147] width 429 height 5
checkbox \(Tsh\) "true"
type input "02020602"
checkbox \(Tsh\) "false"
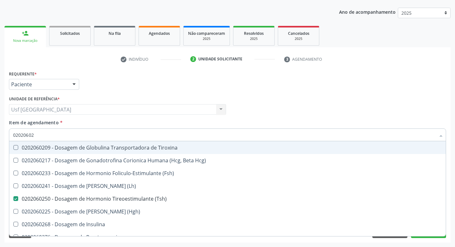
type input "0202060"
checkbox \(Tsh\) "false"
type input "0"
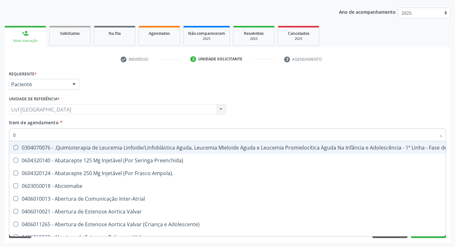
type input "02"
checkbox Simples "true"
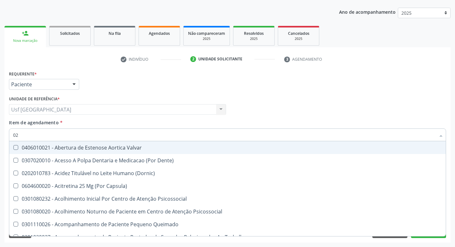
type input "020"
checkbox Hormonais "true"
checkbox \(Tsh\) "false"
checkbox \(T3\) "true"
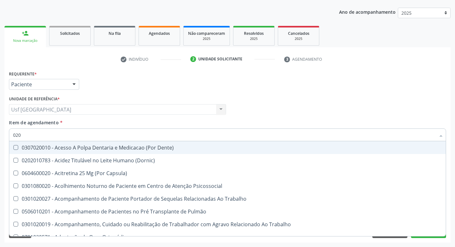
type input "0202"
checkbox Drogas "true"
checkbox Biologica "true"
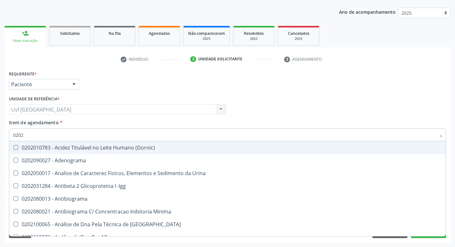
type input "02020"
checkbox Esperma "true"
checkbox \(Tsh\) "false"
checkbox Zinco "true"
checkbox Completo "false"
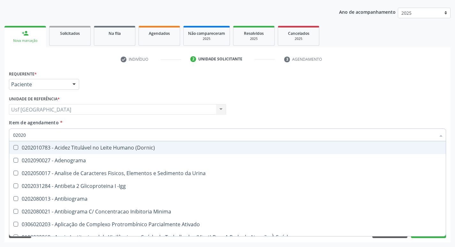
type input "020206"
checkbox Creatinina "true"
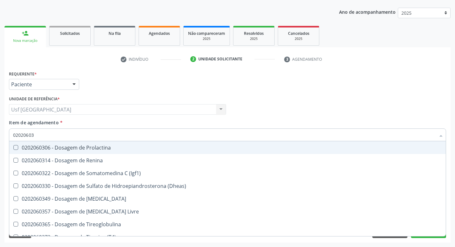
type input "020206038"
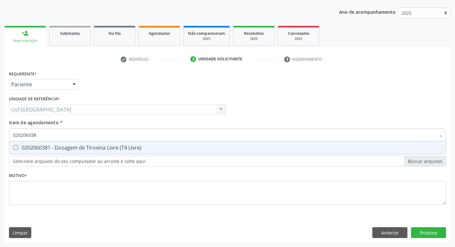
click at [52, 146] on div "0202060381 - Dosagem de Tiroxina Livre (T4 Livre)" at bounding box center [227, 147] width 429 height 5
checkbox Livre\) "true"
type input "02020603"
checkbox Livre\) "false"
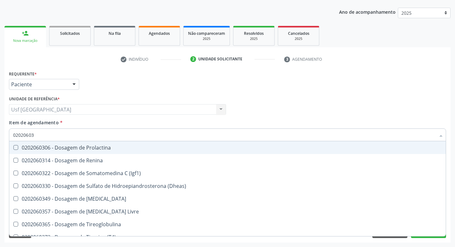
type input "0202060"
checkbox Livre\) "false"
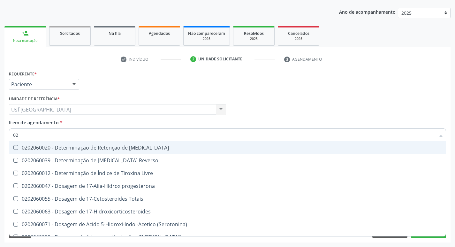
type input "0"
checkbox \(Tsh\) "false"
checkbox Livre\) "false"
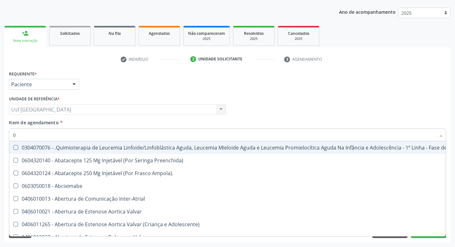
type input "02"
checkbox Simples "true"
checkbox Leprae "true"
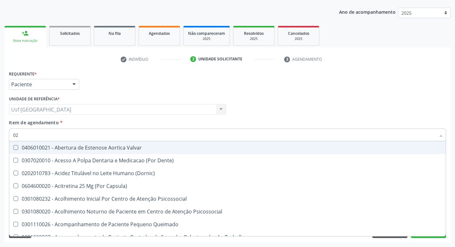
type input "020"
checkbox Hormonais "true"
checkbox Artéria "true"
checkbox \(Tsh\) "false"
checkbox Livre\) "false"
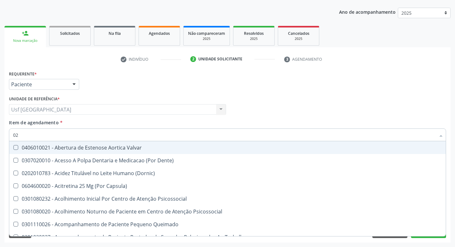
checkbox \(T3\) "true"
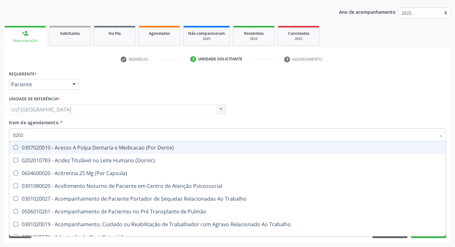
type input "02020"
checkbox Saúde "true"
checkbox Drogas "false"
checkbox Meckel "true"
checkbox Paratireoides "false"
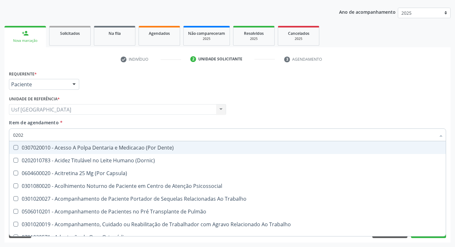
checkbox \(Cantoplastia\) "true"
checkbox Biologica "false"
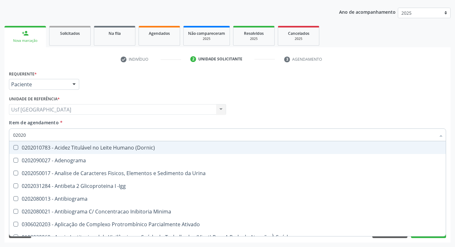
type input "020206"
checkbox Creatinina "true"
checkbox Micobactérias "true"
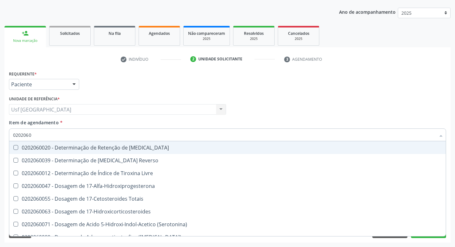
type input "02020603"
checkbox Aldosterona "true"
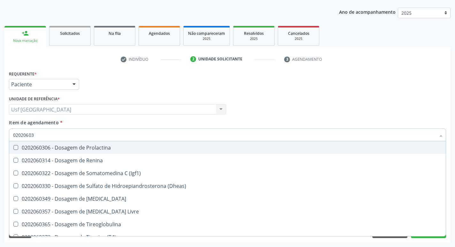
type input "020206038"
checkbox Prolactina "true"
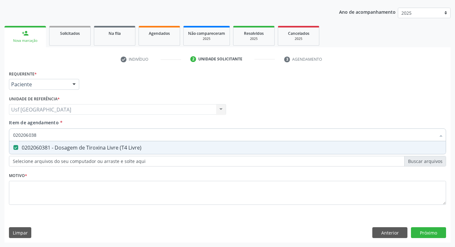
type input "02020603"
checkbox Livre\) "false"
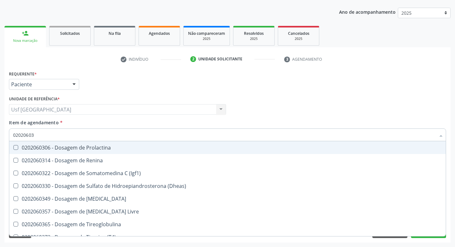
type input "0202060"
checkbox Livre\) "false"
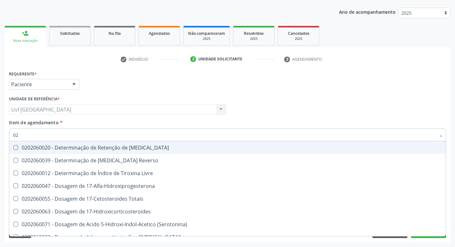
type input "0"
checkbox \(Tsh\) "false"
checkbox Livre\) "false"
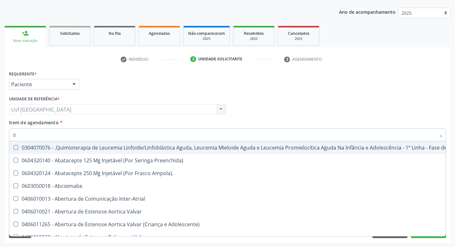
type input "02"
checkbox Simples "true"
checkbox Leprae "true"
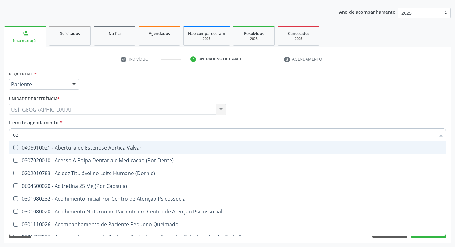
type input "020"
checkbox Hormonais "true"
checkbox Artéria "true"
checkbox \(Tsh\) "false"
checkbox Livre\) "false"
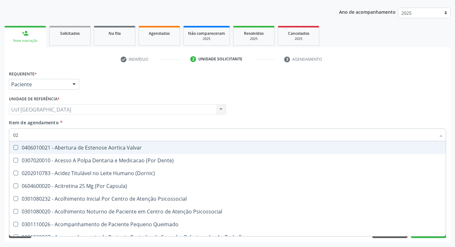
checkbox \(T3\) "true"
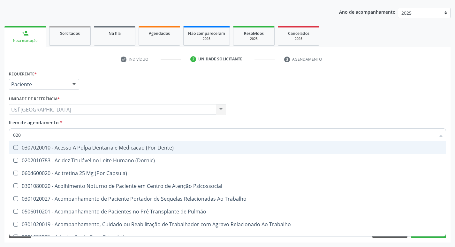
type input "0202"
checkbox Drogas "true"
checkbox Paratireoides "true"
checkbox Biologica "true"
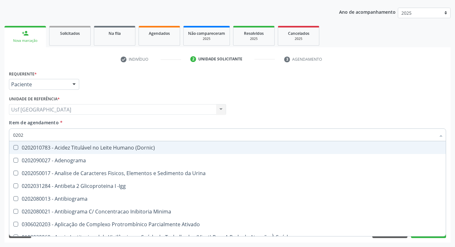
type input "02020"
checkbox \(Tsh\) "true"
checkbox Piruvato "false"
checkbox Livre\) "true"
checkbox Direto "false"
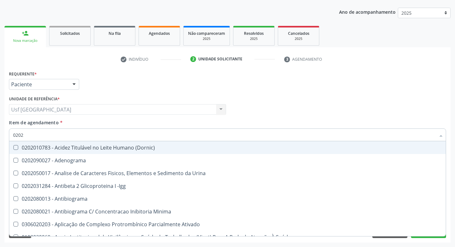
checkbox Completo "true"
checkbox Pylori "false"
type input "020206"
checkbox Creatinina "true"
checkbox Micobactérias "true"
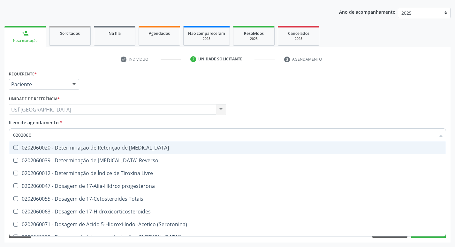
type input "02020602"
checkbox Totais "true"
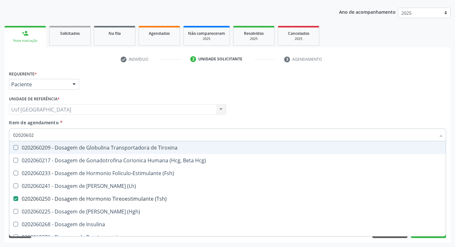
type input "020206025"
checkbox Tiroxina "true"
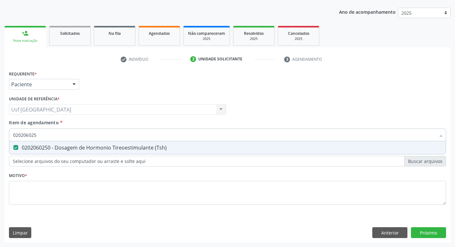
type input "02020602"
checkbox \(Tsh\) "false"
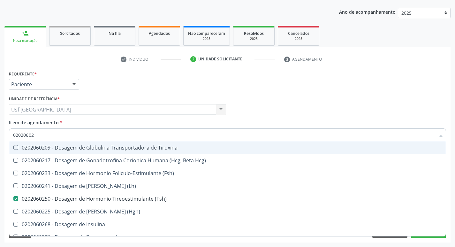
type input "0202060"
checkbox \(Tsh\) "false"
type input "0"
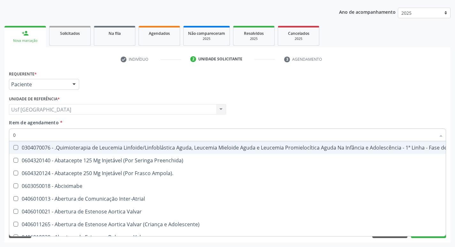
type input "02"
checkbox Simples "true"
checkbox Leprae "true"
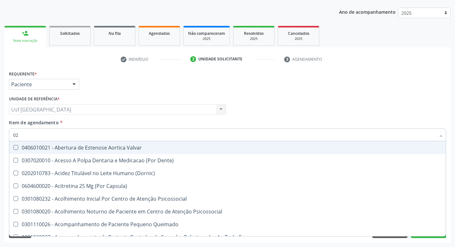
type input "020"
checkbox Hormonais "true"
checkbox Artéria "true"
checkbox \(Tsh\) "false"
checkbox Livre\) "false"
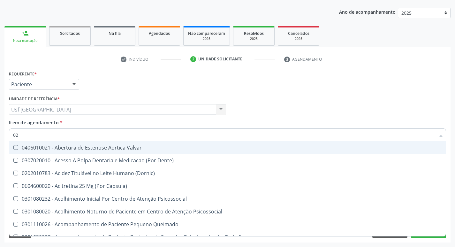
checkbox \(T3\) "true"
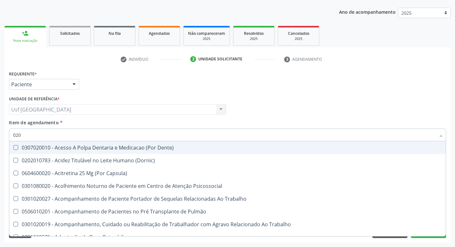
type input "0202"
checkbox Drogas "true"
checkbox Paratireoides "true"
checkbox Biologica "true"
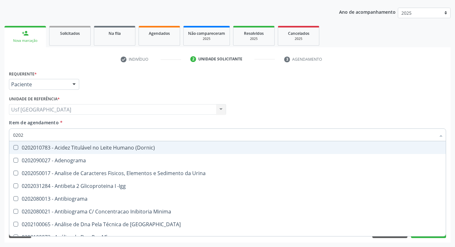
type input "02020"
checkbox Esperma "true"
checkbox \(Tsh\) "false"
checkbox Progesterona "true"
checkbox Livre\) "false"
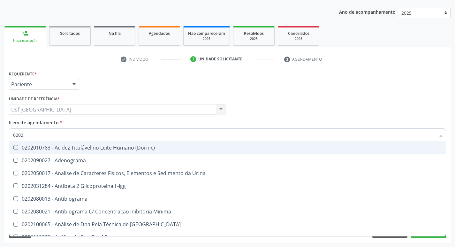
checkbox Zinco "true"
checkbox Completo "false"
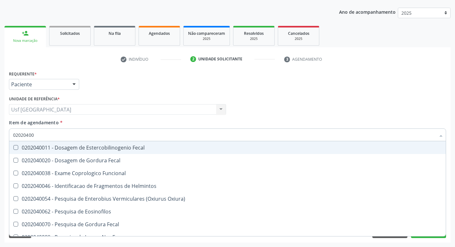
type input "020204008"
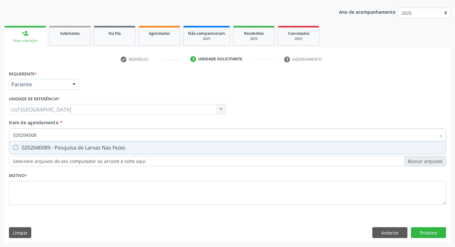
click at [52, 146] on div "0202040089 - Pesquisa de Larvas Nas Fezes" at bounding box center [227, 147] width 429 height 5
checkbox Fezes "true"
type input "02020400"
checkbox Fezes "false"
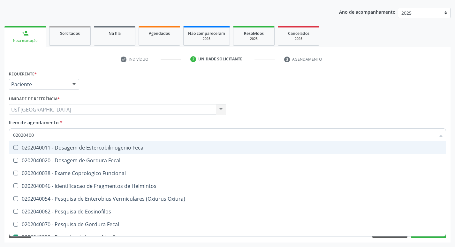
type input "0202040"
checkbox Fezes "false"
checkbox Fezes "true"
type input "020204"
checkbox Fezes "false"
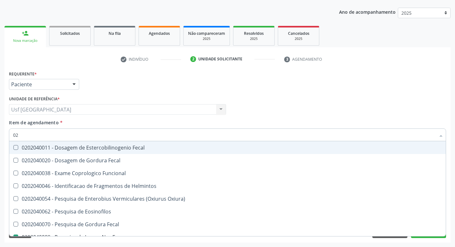
type input "0"
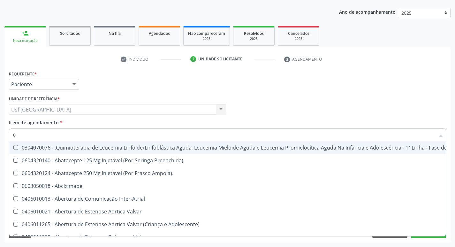
type input "02"
checkbox Simples "true"
checkbox Leprae "true"
type input "020"
checkbox Revestido\) "true"
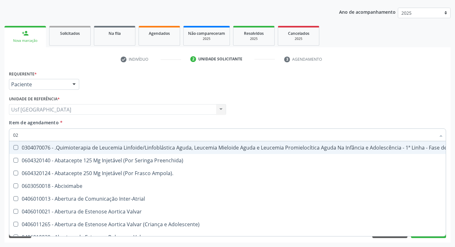
checkbox \(Par\) "true"
checkbox Simples "false"
checkbox Leprae "false"
checkbox Automatica\) "true"
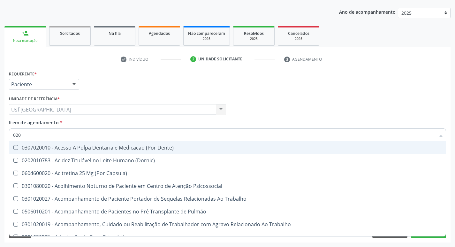
type input "0202"
checkbox Drogas "true"
checkbox Paratireoides "true"
checkbox Biologica "true"
checkbox Aminoácidos "true"
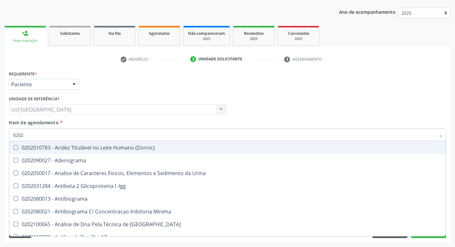
type input "02020"
checkbox Esperma "true"
checkbox \(Tsh\) "false"
checkbox Progesterona "true"
checkbox Livre\) "false"
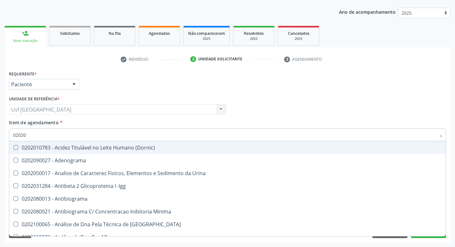
checkbox Zinco "true"
checkbox Completo "false"
checkbox Antiplasmodios "true"
checkbox Fezes "false"
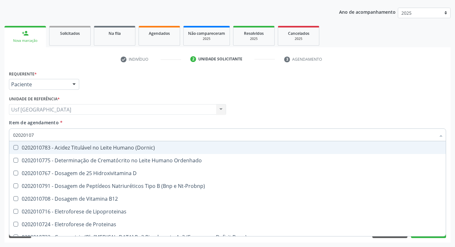
type input "020201076"
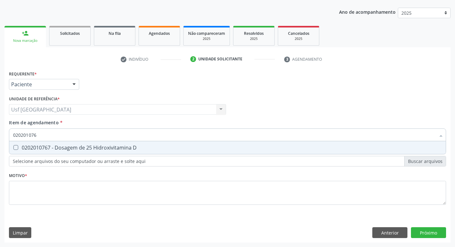
click at [53, 146] on div "0202010767 - Dosagem de 25 Hidroxivitamina D" at bounding box center [227, 147] width 429 height 5
checkbox D "true"
type input "02020107"
checkbox D "false"
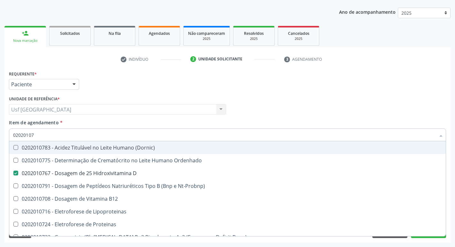
type input "0202010"
checkbox D "false"
type input "0"
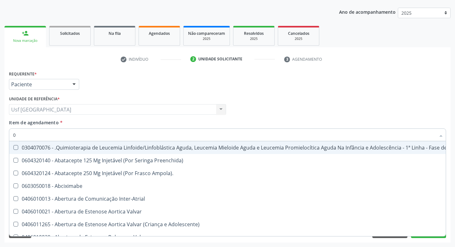
type input "02"
checkbox Venosa "true"
checkbox Simples "true"
checkbox Leprae "true"
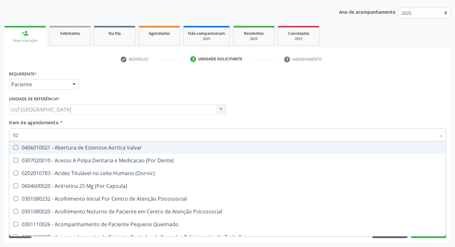
type input "020"
checkbox Joelho "true"
checkbox Hormonais "true"
checkbox Artéria "true"
checkbox D "false"
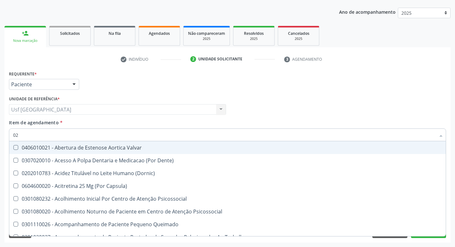
checkbox \(Tsh\) "false"
checkbox Livre\) "false"
checkbox \(T3\) "true"
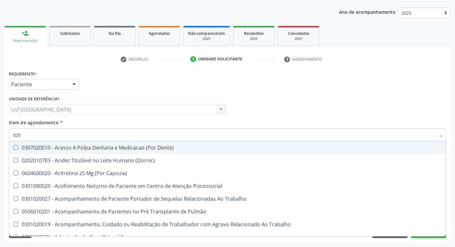
type input "0202"
checkbox Psicossocial "true"
checkbox Drogas "true"
checkbox Paratireoides "true"
checkbox Biologica "true"
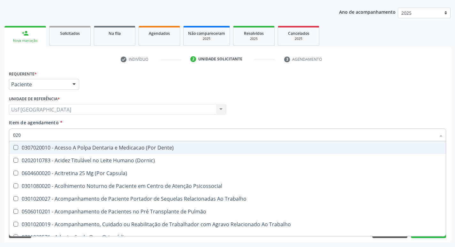
checkbox Aminoácidos "true"
checkbox D "false"
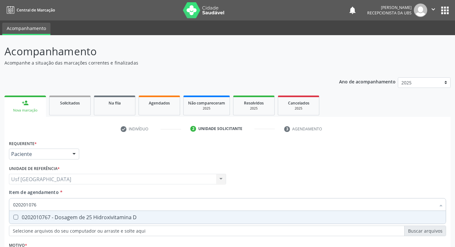
scroll to position [70, 0]
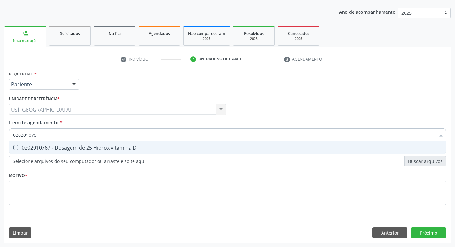
click at [77, 146] on div "0202010767 - Dosagem de 25 Hidroxivitamina D" at bounding box center [227, 147] width 429 height 5
checkbox D "true"
type input "02020107"
checkbox D "false"
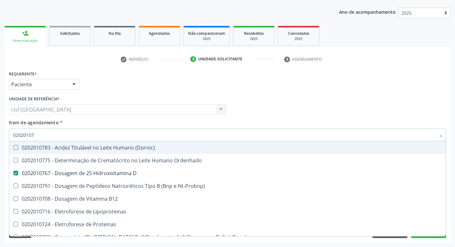
type input "0202010"
checkbox D "false"
type input "0"
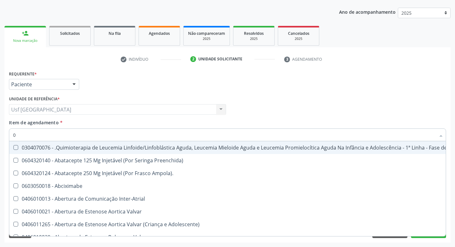
type input "02"
checkbox Venosa "true"
checkbox Transferências "true"
checkbox Meckel "true"
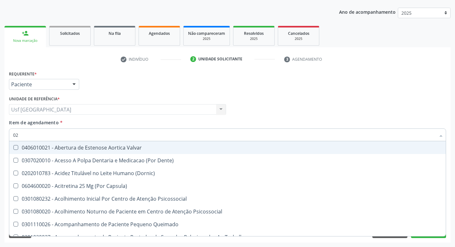
type input "020"
checkbox Joelho "true"
checkbox Congênita "true"
checkbox Complementar\) "true"
checkbox D "false"
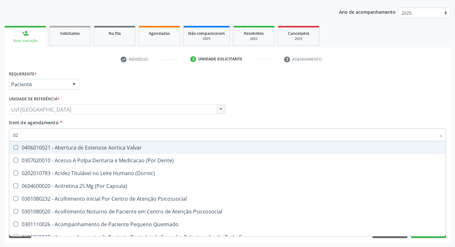
checkbox Total "false"
checkbox Creatinina "false"
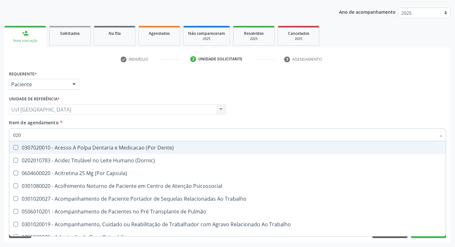
type input "0202"
checkbox Psicossocial "true"
checkbox Fragmento "true"
checkbox Ossea "true"
checkbox D "false"
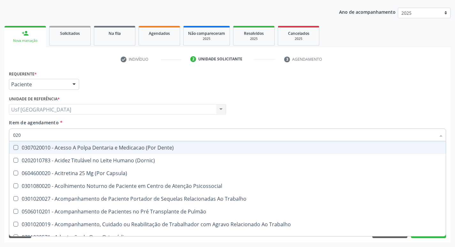
checkbox Total "false"
checkbox Creatinina "false"
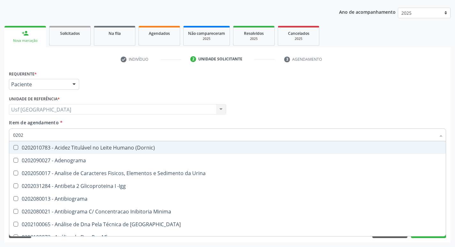
type input "02020"
checkbox Ivy "true"
checkbox D "false"
checkbox Barbituratos "true"
checkbox Calcio "true"
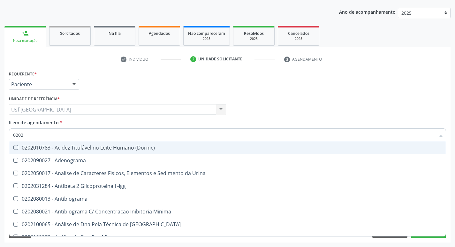
checkbox Total "false"
checkbox Creatinina "false"
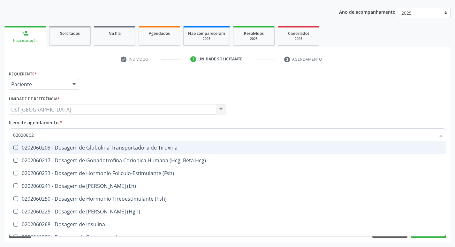
type input "020206025"
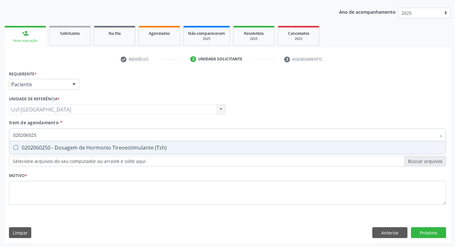
click at [77, 146] on div "0202060250 - Dosagem de Hormonio Tireoestimulante (Tsh)" at bounding box center [227, 147] width 429 height 5
checkbox \(Tsh\) "true"
type input "02020602"
checkbox \(Tsh\) "false"
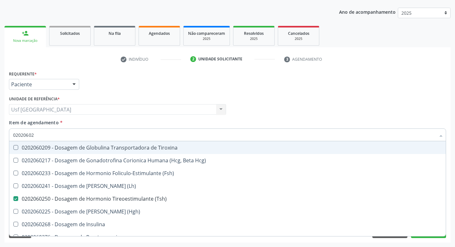
type input "0202060"
checkbox \(Tsh\) "false"
type input "0"
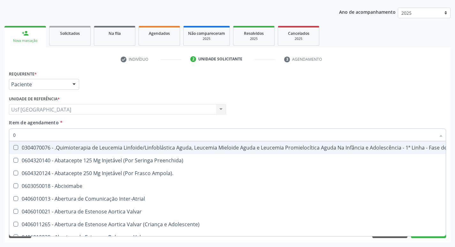
type input "02"
checkbox Venosa "true"
checkbox Transferências "true"
checkbox Meckel "true"
checkbox Simples "true"
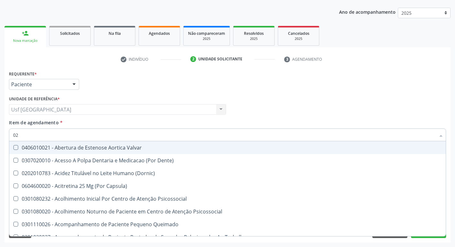
type input "020"
checkbox Joelho "true"
checkbox Congênita "true"
checkbox Complementar\) "true"
checkbox Hormonais "true"
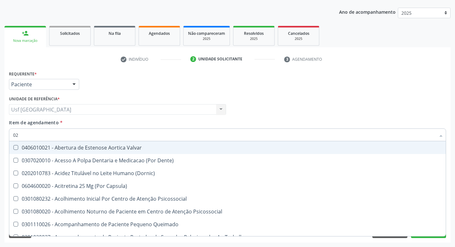
checkbox D "false"
checkbox Total "false"
checkbox Creatinina "false"
checkbox \(Tsh\) "false"
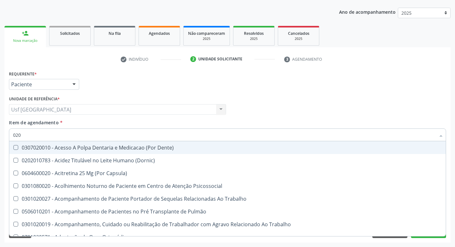
type input "0202"
checkbox Psicossocial "true"
checkbox Fragmento "true"
checkbox Ossea "true"
checkbox Drogas "true"
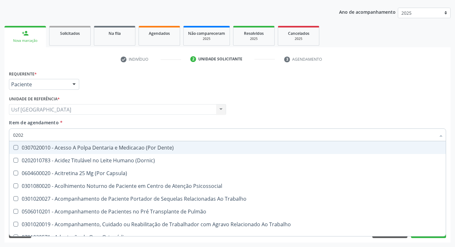
checkbox D "false"
checkbox Total "false"
checkbox Creatinina "false"
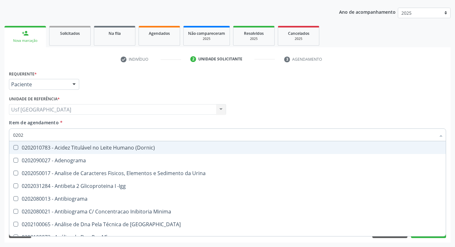
type input "02020"
checkbox Ivy "true"
checkbox D "false"
checkbox Barbituratos "true"
checkbox Calcio "true"
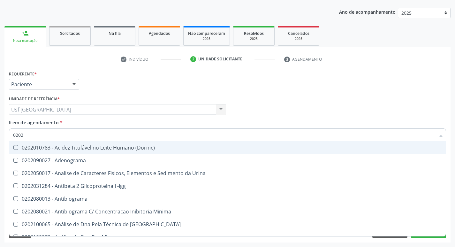
checkbox Total "false"
checkbox Creatinina "false"
checkbox Esperma "true"
checkbox \(Tsh\) "false"
type input "020201"
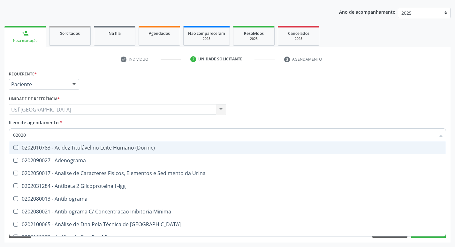
checkbox \(Controle\) "true"
checkbox Identificação "true"
checkbox Biotinidase "true"
checkbox Ivy "false"
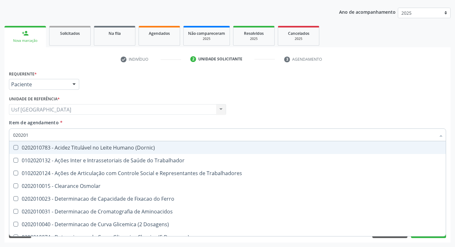
type input "0202010"
checkbox Osmolaridade "true"
checkbox D "false"
checkbox Fracoes "true"
checkbox Ionizavel "true"
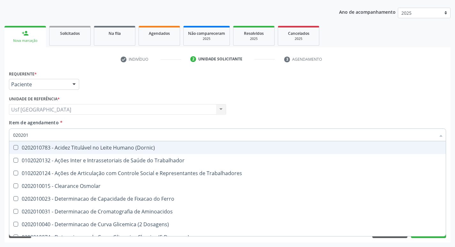
checkbox Total "false"
checkbox Creatinina "false"
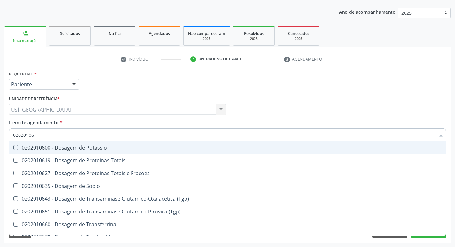
type input "020201060"
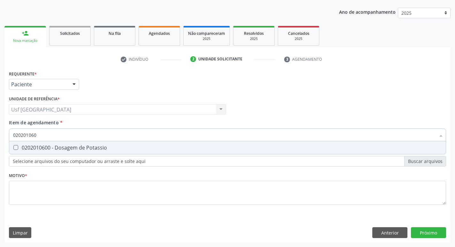
click at [78, 146] on div "0202010600 - Dosagem de Potassio" at bounding box center [227, 147] width 429 height 5
checkbox Potassio "true"
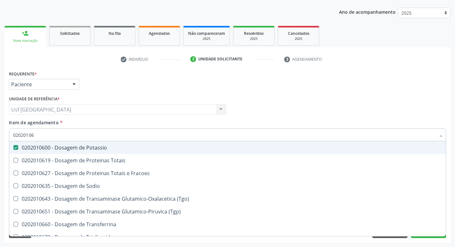
type input "0202010"
checkbox Potassio "false"
type input "0"
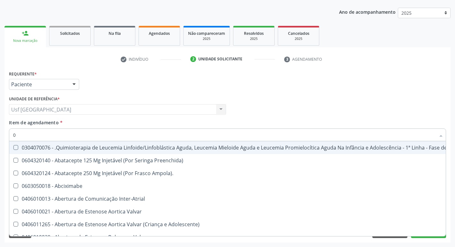
type input "02"
checkbox Venosa "true"
checkbox Transferências "true"
checkbox Meckel "true"
checkbox Simples "true"
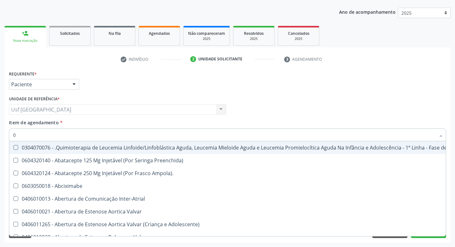
checkbox Comprimido\) "true"
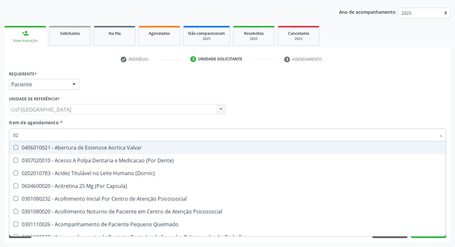
type input "020"
checkbox Joelho "true"
checkbox Congênita "true"
checkbox Complementar\) "true"
checkbox Hormonais "true"
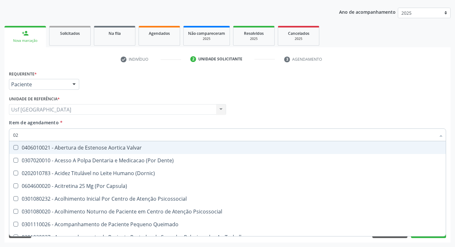
checkbox Pernoite\) "true"
checkbox D "false"
checkbox Total "false"
checkbox Creatinina "false"
checkbox \(Tsh\) "false"
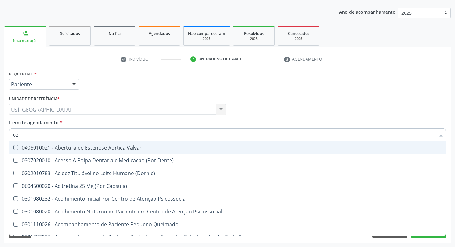
checkbox Potassio "false"
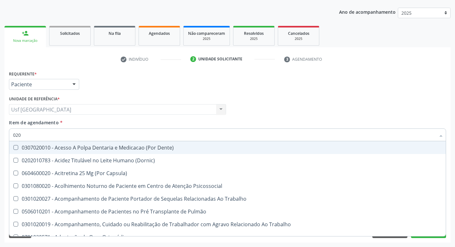
type input "0202"
checkbox Psicossocial "true"
checkbox Fragmento "true"
checkbox Ossea "true"
checkbox Drogas "true"
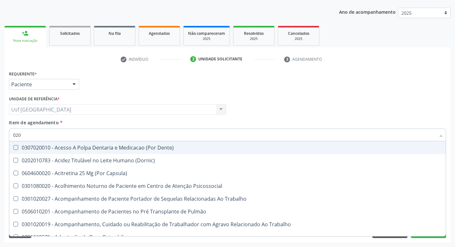
checkbox Gastrico "true"
checkbox D "false"
checkbox Total "false"
checkbox Creatinina "false"
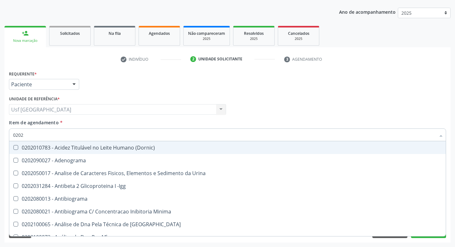
type input "02020"
checkbox Ivy "true"
checkbox D "false"
checkbox Barbituratos "true"
checkbox Calcio "true"
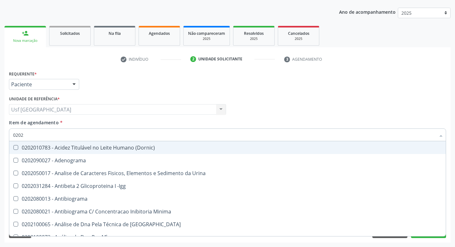
checkbox Total "false"
checkbox Creatinina "false"
checkbox Esperma "true"
checkbox \(Tsh\) "false"
checkbox \(Igg\) "true"
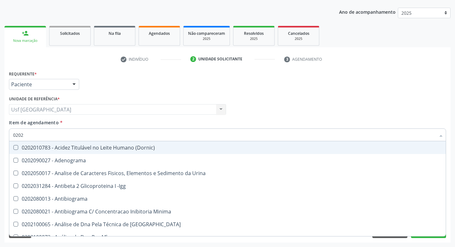
checkbox Potassio "false"
type input "020201"
checkbox Trabalho "true"
checkbox Parceria\) "true"
checkbox Gestante "true"
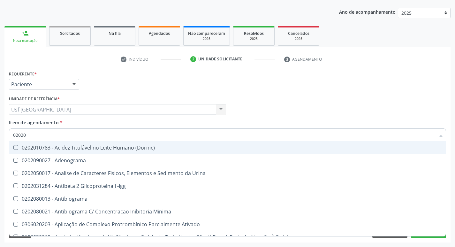
checkbox Organicos "true"
checkbox D "false"
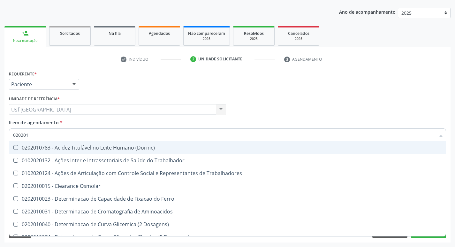
type input "0202010"
checkbox Osmolaridade "true"
checkbox D "false"
checkbox Fracoes "true"
checkbox Ionizavel "true"
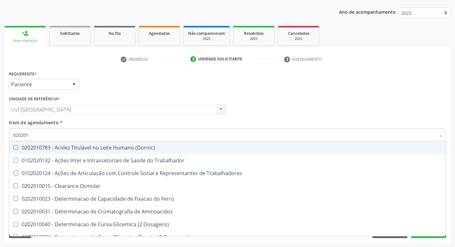
checkbox Total "false"
checkbox Creatinina "false"
checkbox Glicosilada "true"
checkbox Potassio "false"
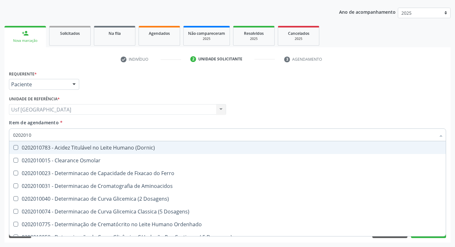
type input "02020106"
checkbox \(Dornic\) "true"
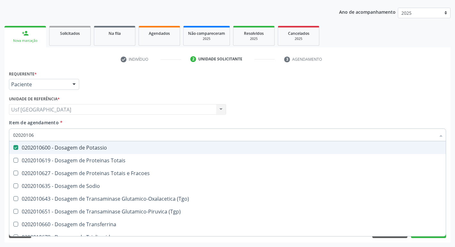
type input "0202010"
checkbox Potassio "false"
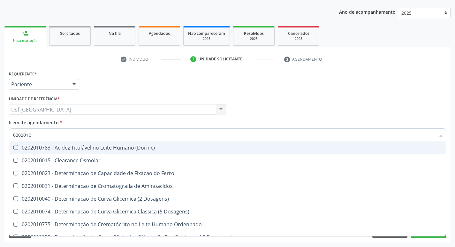
type input "020201"
checkbox D "false"
checkbox Alfa-1-Antitripsina "true"
checkbox Total "false"
checkbox Creatinina "false"
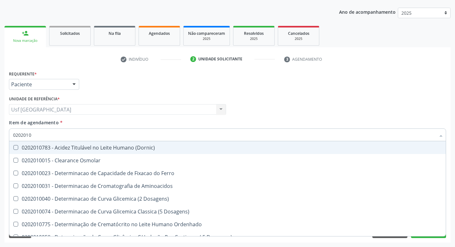
checkbox Ferritina "true"
checkbox Folato "true"
checkbox Potassio "false"
checkbox Lipoproteinas "true"
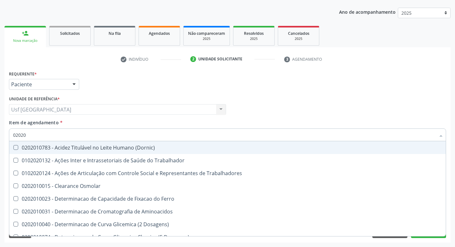
type input "0202"
checkbox D "false"
checkbox Total "false"
checkbox Creatinina "false"
checkbox Potassio "false"
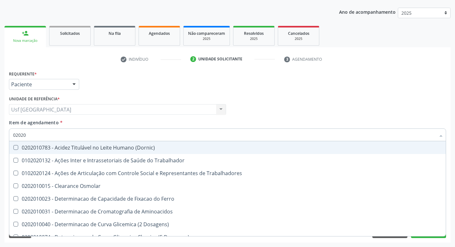
checkbox \(Tgp\) "false"
type input "0"
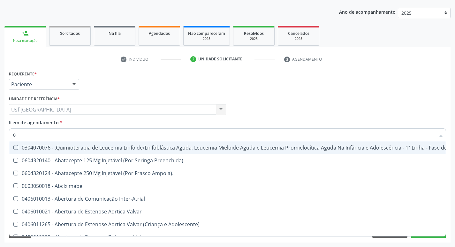
type input "02"
checkbox Venosa "true"
checkbox Transferências "true"
checkbox Meckel "true"
checkbox Simples "true"
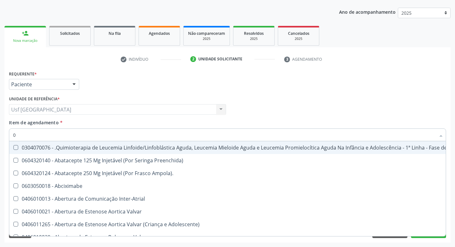
checkbox Comprimido\) "true"
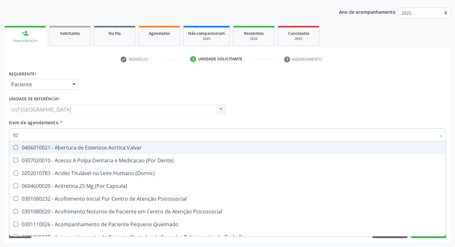
type input "020"
checkbox Joelho "true"
checkbox Congênita "true"
checkbox Complementar\) "true"
checkbox Hormonais "true"
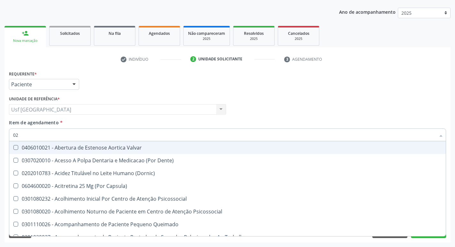
checkbox Pernoite\) "true"
checkbox D "false"
checkbox Total "false"
checkbox Creatinina "false"
checkbox \(Tsh\) "false"
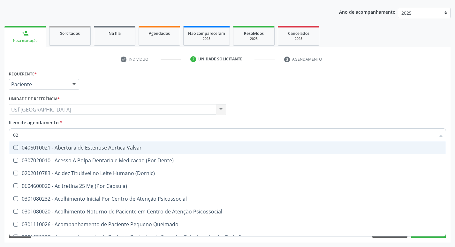
checkbox Potassio "false"
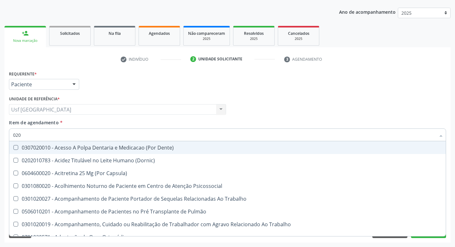
type input "0202"
checkbox Psicossocial "true"
checkbox Fragmento "true"
checkbox Ossea "true"
checkbox Drogas "true"
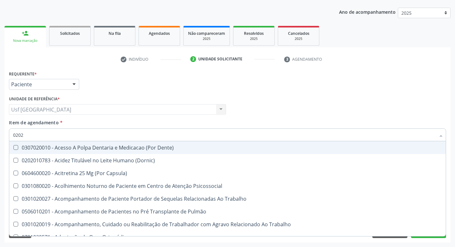
checkbox Gastrico "true"
checkbox D "false"
checkbox Total "false"
checkbox Creatinina "false"
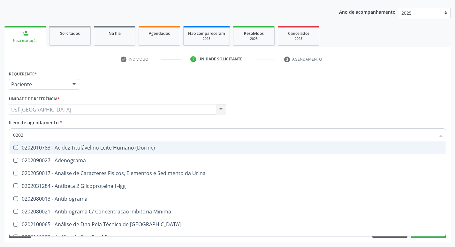
type input "02020"
checkbox Ivy "true"
checkbox D "false"
checkbox Barbituratos "true"
checkbox Calcio "true"
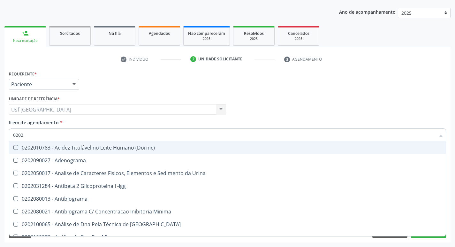
checkbox Total "false"
checkbox Creatinina "false"
checkbox Esperma "true"
checkbox \(Tsh\) "false"
checkbox \(Igg\) "true"
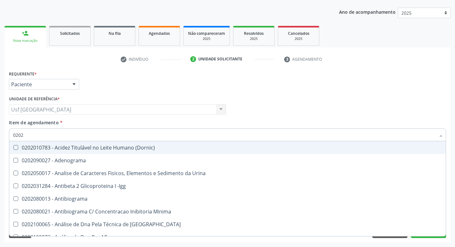
checkbox Potassio "false"
type input "020201"
checkbox Trabalho "true"
checkbox Parceria\) "true"
checkbox Gestante "true"
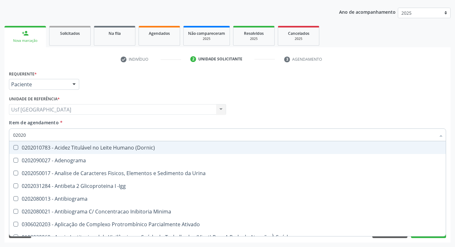
checkbox Organicos "true"
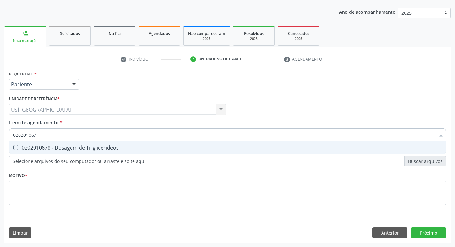
click at [78, 146] on div "0202010678 - Dosagem de Triglicerideos" at bounding box center [227, 147] width 429 height 5
click at [78, 146] on div "0202010708 - Dosagem de Vitamina B12" at bounding box center [227, 147] width 429 height 5
click at [78, 146] on div "0202050017 - Analise de Caracteres Fisicos, Elementos e Sedimento da Urina" at bounding box center [227, 147] width 429 height 5
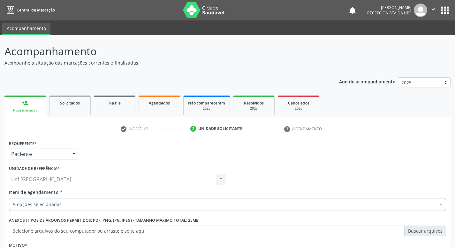
scroll to position [70, 0]
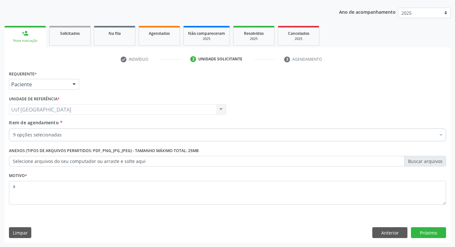
type textarea "a"
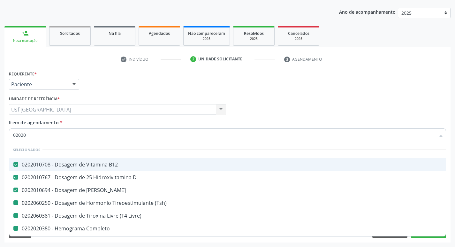
type input "020206"
checkbox \(Tsh\) "false"
checkbox Livre\) "false"
checkbox Completo "false"
checkbox Glicosilada "false"
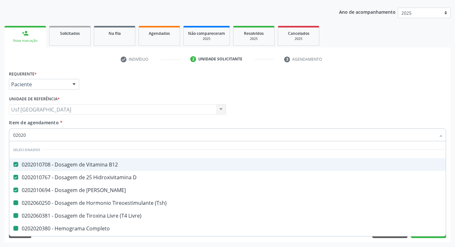
checkbox Glicose "false"
checkbox Creatinina "false"
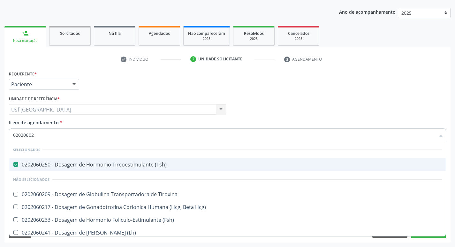
type input "020206025"
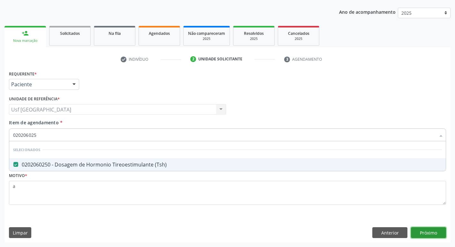
click at [423, 234] on div "Requerente * Paciente Profissional de Saúde Paciente Nenhum resultado encontrad…" at bounding box center [227, 156] width 446 height 174
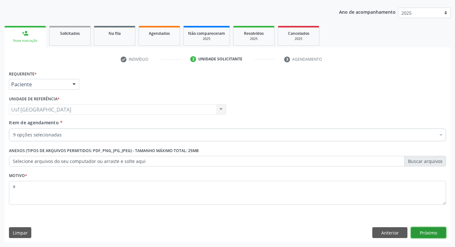
click at [436, 234] on button "Próximo" at bounding box center [428, 232] width 35 height 11
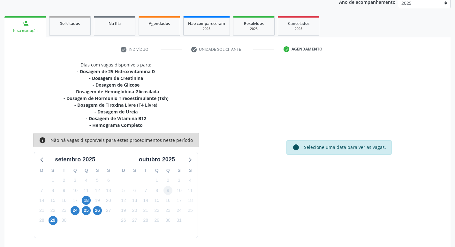
scroll to position [85, 0]
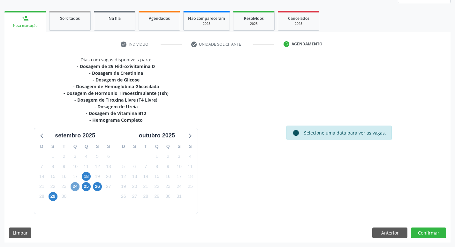
click at [78, 185] on span "24" at bounding box center [75, 186] width 9 height 9
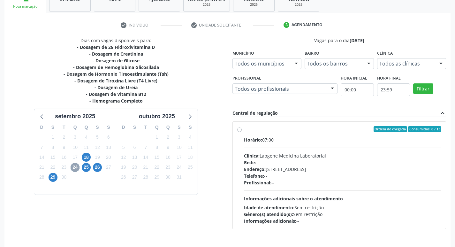
scroll to position [123, 0]
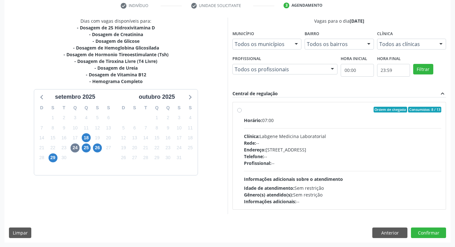
drag, startPoint x: 271, startPoint y: 171, endPoint x: 255, endPoint y: 175, distance: 16.9
click at [271, 172] on div "Horário: 07:00 Clínica: Labgene Medicina Laboratorial Rede: -- Endereço: [STREE…" at bounding box center [343, 161] width 198 height 88
radio input "true"
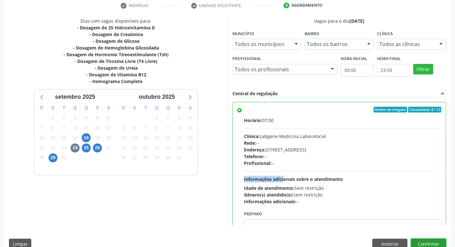
click at [421, 243] on button "Confirmar" at bounding box center [428, 244] width 35 height 11
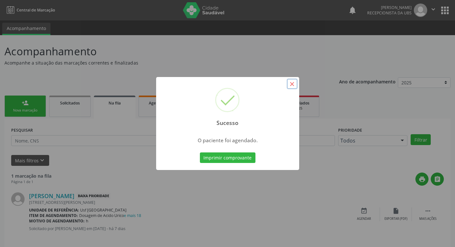
click at [295, 84] on button "×" at bounding box center [292, 84] width 11 height 11
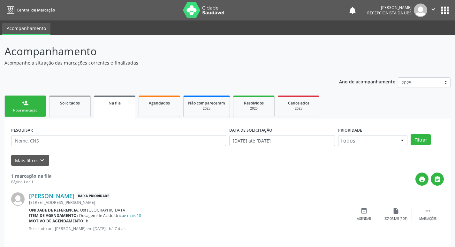
click at [32, 107] on link "person_add Nova marcação" at bounding box center [25, 106] width 42 height 21
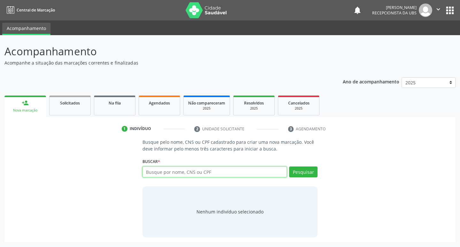
click at [175, 176] on input "text" at bounding box center [215, 172] width 145 height 11
type input "704600649995920"
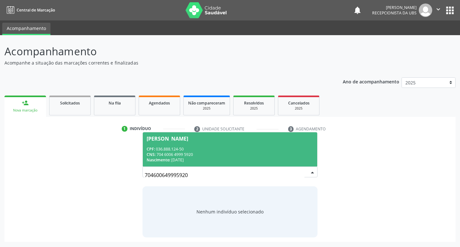
click at [188, 140] on div "[PERSON_NAME]" at bounding box center [168, 138] width 42 height 5
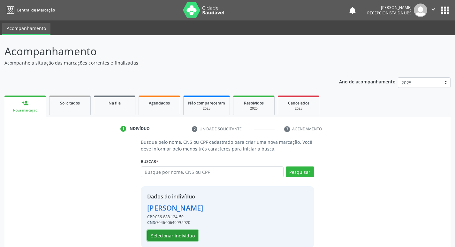
click at [187, 236] on button "Selecionar indivíduo" at bounding box center [172, 235] width 51 height 11
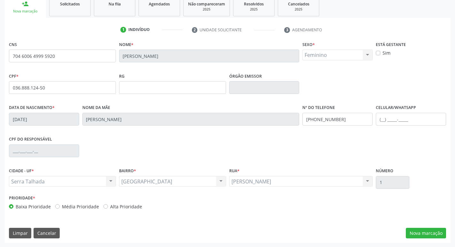
scroll to position [99, 0]
click at [418, 234] on button "Nova marcação" at bounding box center [426, 233] width 40 height 11
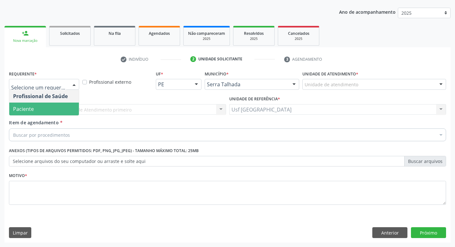
click at [31, 107] on span "Paciente" at bounding box center [23, 108] width 21 height 7
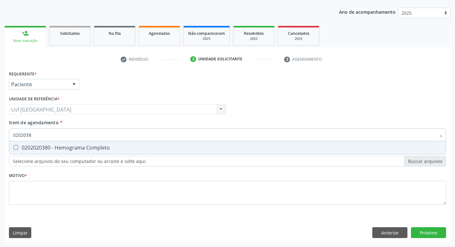
type input "02020380"
drag, startPoint x: 33, startPoint y: 153, endPoint x: 34, endPoint y: 148, distance: 5.1
click at [34, 151] on span "0202020380 - Hemograma Completo" at bounding box center [227, 147] width 437 height 13
checkbox Completo "true"
drag, startPoint x: 13, startPoint y: 128, endPoint x: 0, endPoint y: 128, distance: 13.1
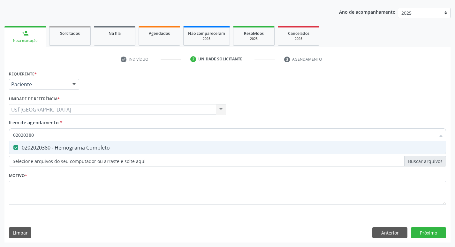
click at [0, 128] on div "Acompanhamento Acompanhe a situação das marcações correntes e finalizadas Relat…" at bounding box center [227, 106] width 455 height 282
checkbox Completo "false"
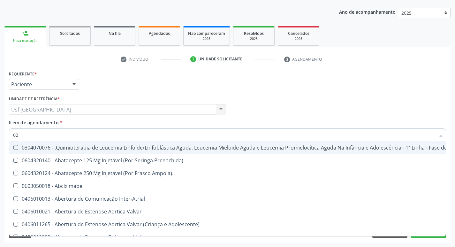
type input "020"
checkbox Automatica\) "true"
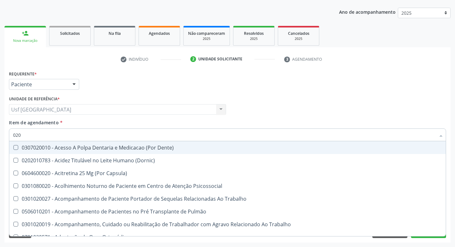
type input "0202"
checkbox Biologica "true"
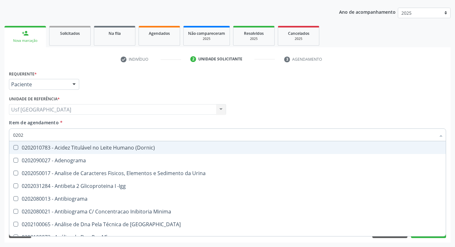
type input "02020"
checkbox Zinco "true"
checkbox Completo "false"
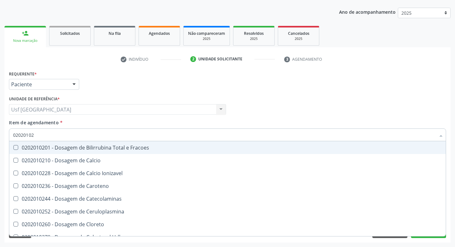
type input "020201029"
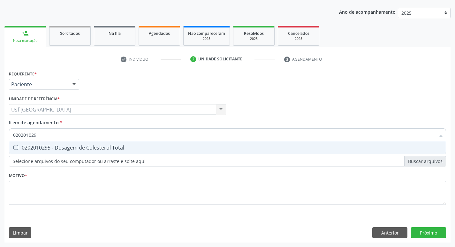
click at [19, 148] on div "0202010295 - Dosagem de Colesterol Total" at bounding box center [227, 147] width 429 height 5
checkbox Total "true"
type input "02020102"
checkbox Total "false"
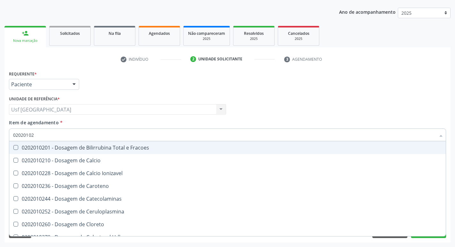
type input "0202010"
checkbox Total "false"
type input "0"
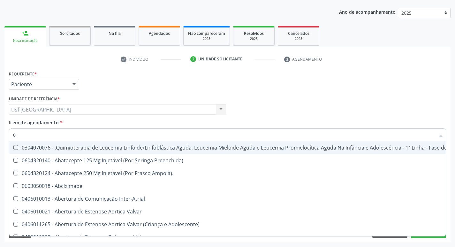
type input "02"
checkbox Transferências "true"
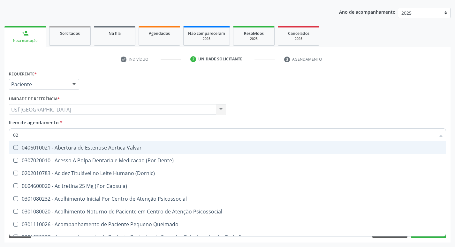
type input "020"
checkbox Congênita "true"
checkbox Total "false"
checkbox \(T3\) "true"
type input "0202"
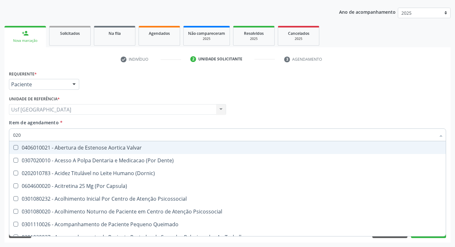
checkbox Sistêmicas "true"
checkbox Monobloco "true"
checkbox Congênita "false"
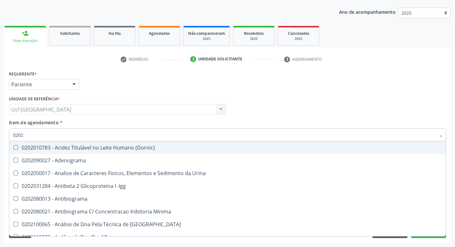
type input "02020"
checkbox Barbituratos "true"
checkbox Total "false"
checkbox Zinco "true"
checkbox Completo "false"
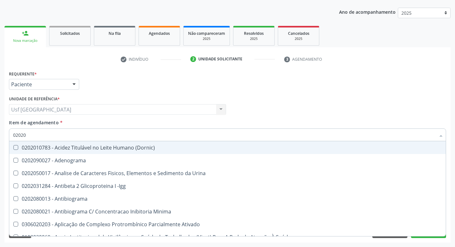
type input "020201"
checkbox Parceria\) "true"
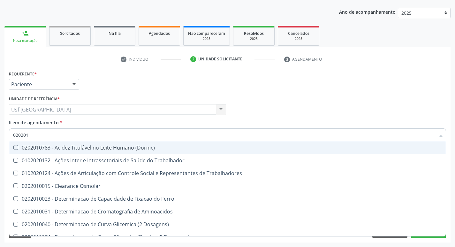
type input "0202010"
checkbox Fracoes "true"
checkbox Total "false"
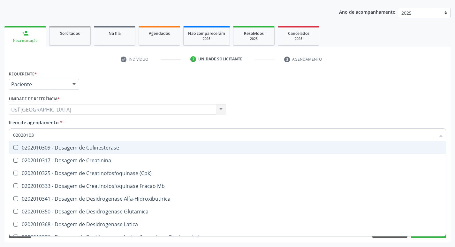
type input "020201031"
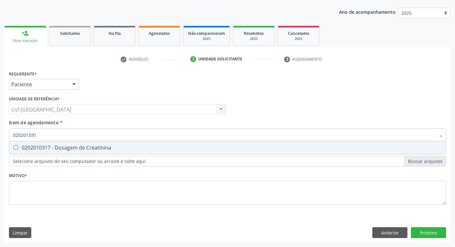
click at [19, 148] on div "0202010317 - Dosagem de Creatinina" at bounding box center [227, 147] width 429 height 5
checkbox Creatinina "true"
type input "02020103"
checkbox Creatinina "false"
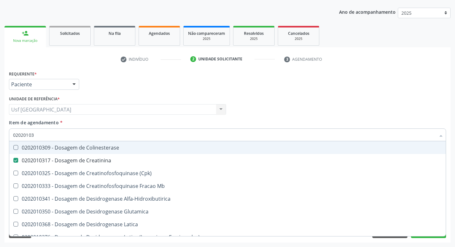
type input "0202010"
checkbox Creatinina "false"
type input "0"
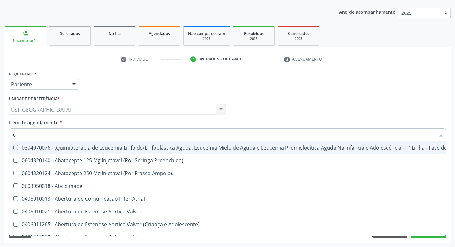
type input "02"
checkbox Transferências "true"
checkbox Meckel "true"
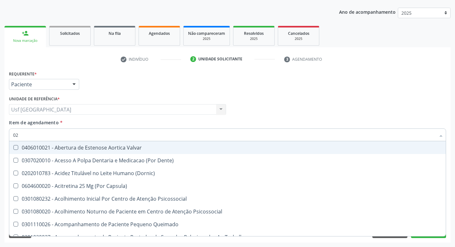
type input "020"
checkbox Congênita "true"
checkbox Complementar\) "true"
checkbox Total "false"
checkbox Creatinina "false"
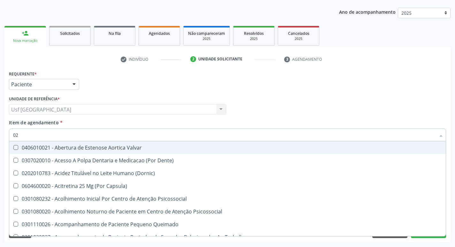
checkbox \(T3\) "true"
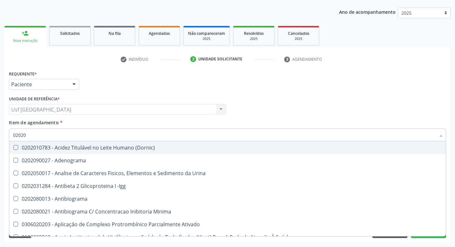
type input "020201"
checkbox Parceria\) "true"
checkbox Gestante "true"
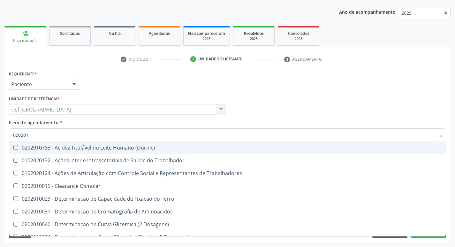
type input "0202010"
checkbox Fracoes "true"
checkbox Ionizavel "true"
checkbox Total "false"
checkbox Creatinina "false"
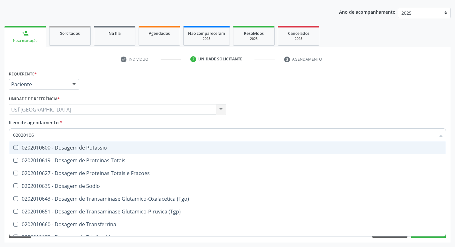
type input "020201067"
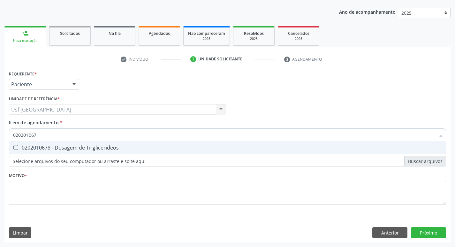
click at [19, 148] on div "0202010678 - Dosagem de Triglicerideos" at bounding box center [227, 147] width 429 height 5
checkbox Triglicerideos "true"
type input "02020106"
checkbox Triglicerideos "false"
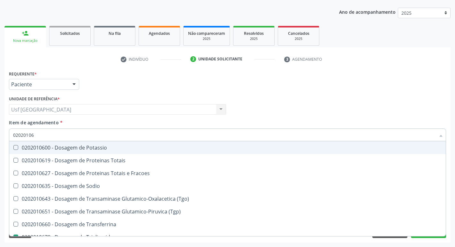
type input "0202010"
checkbox Triglicerideos "false"
type input "0"
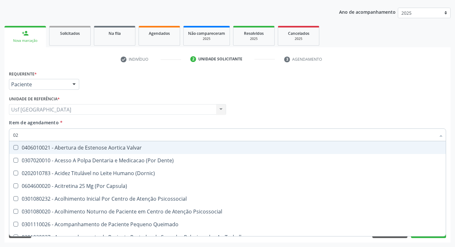
type input "020"
checkbox Congênita "true"
checkbox Complementar\) "true"
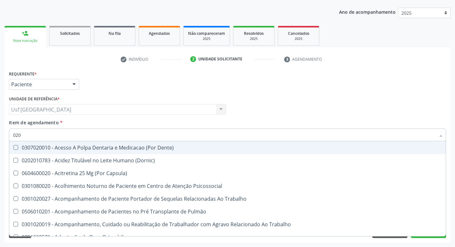
type input "0202"
checkbox Fragmento "true"
checkbox Ossea "true"
checkbox Projecoes\) "true"
checkbox Biologica "true"
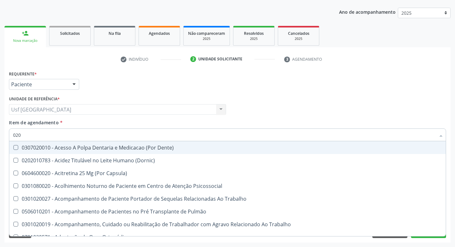
checkbox Total "false"
checkbox Creatinina "false"
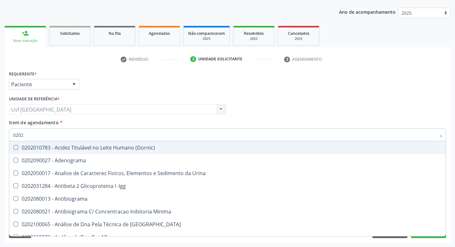
type input "02020"
checkbox Barbituratos "true"
checkbox Calcio "true"
checkbox Total "false"
checkbox Creatinina "false"
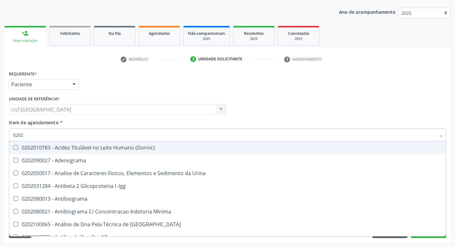
checkbox Funcional "true"
checkbox Triglicerideos "false"
checkbox Zinco "true"
checkbox Completo "false"
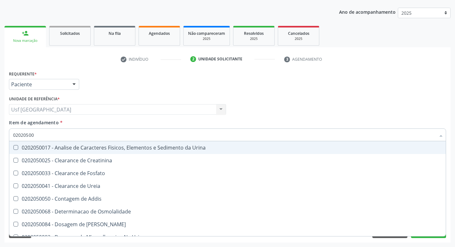
type input "020205001"
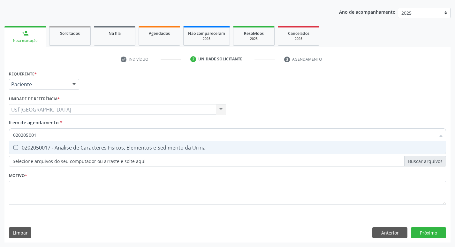
click at [19, 148] on div "0202050017 - Analise de Caracteres Fisicos, Elementos e Sedimento da Urina" at bounding box center [227, 147] width 429 height 5
checkbox Urina "true"
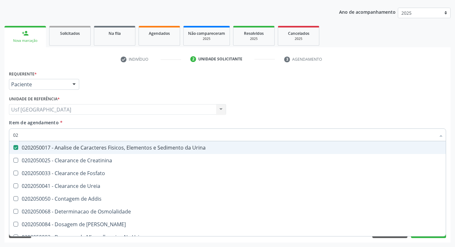
type input "0"
checkbox Urina "false"
checkbox Fosfato "false"
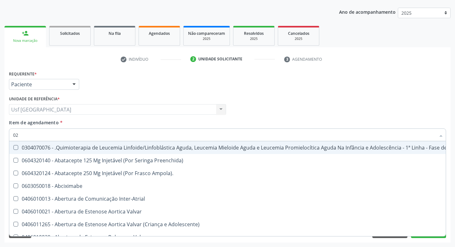
type input "021"
checkbox Coração "false"
checkbox Urina "false"
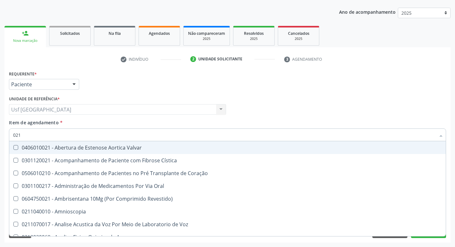
type input "02"
checkbox Microprocessados "true"
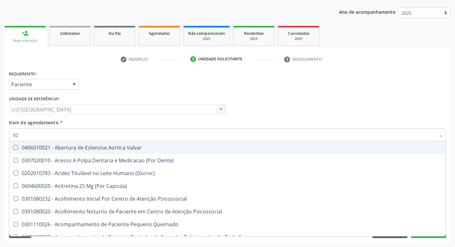
type input "020"
checkbox Terapeutica "true"
checkbox Urina "false"
checkbox Congênita "true"
checkbox Complementar\) "true"
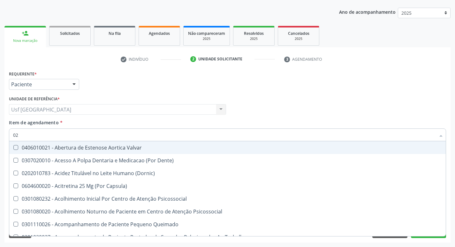
checkbox Dias "true"
checkbox Total "false"
checkbox Creatinina "false"
checkbox Triglicerideos "false"
checkbox \(T3\) "true"
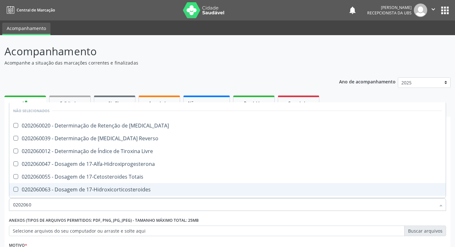
scroll to position [38, 0]
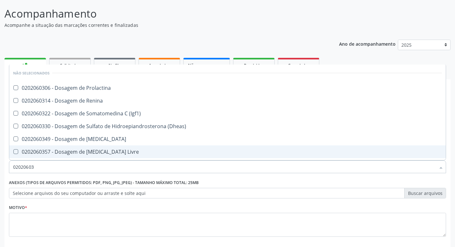
type input "020206038"
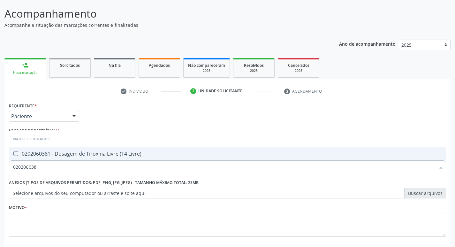
click at [92, 156] on div "0202060381 - Dosagem de Tiroxina Livre (T4 Livre)" at bounding box center [227, 153] width 429 height 5
checkbox Livre\) "true"
type input "02020603"
checkbox Livre\) "false"
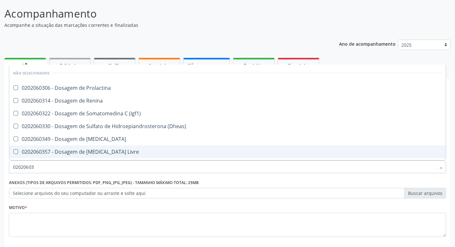
type input "0202060"
checkbox Livre\) "false"
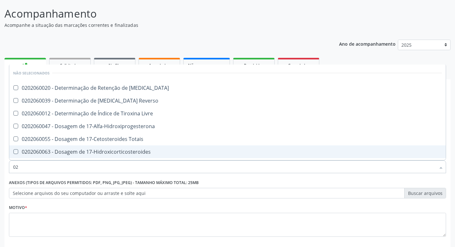
type input "0"
checkbox T3 "true"
checkbox Reverso "true"
checkbox Livre "true"
checkbox 17-Alfa-Hidroxiprogesterona "true"
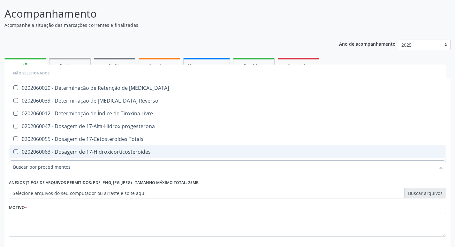
checkbox Totais "true"
checkbox 17-Hidroxicorticosteroides "true"
checkbox \(Tsh\) "false"
checkbox Livre\) "false"
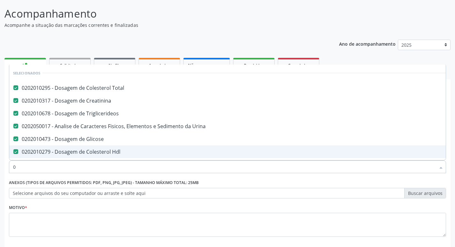
type input "02"
checkbox Comprimido\) "true"
checkbox Tempo "true"
checkbox Cistoenteroplastia "true"
checkbox Oncologia "true"
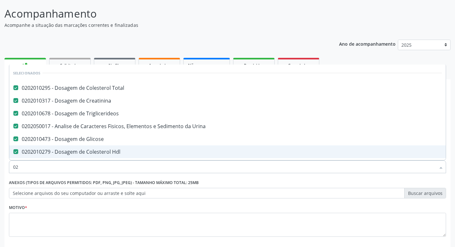
type input "020"
checkbox Epispádia "true"
checkbox Bandas\) "true"
checkbox Renal "true"
checkbox Parafusos "true"
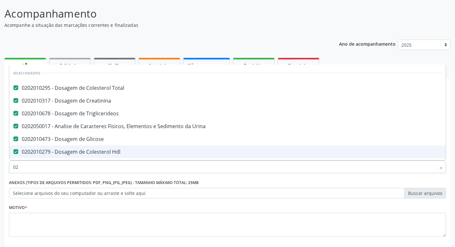
checkbox Ldl "false"
checkbox Glicosilada "false"
checkbox \(Tsh\) "false"
checkbox Livre\) "false"
type input "0202"
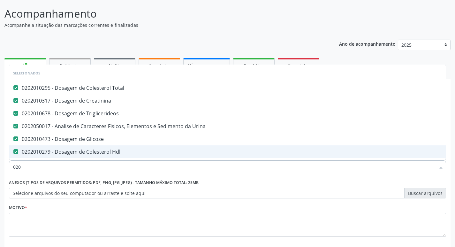
checkbox Faringe\/Laringe "true"
checkbox Peritoneal "true"
checkbox Valvoplastia "true"
checkbox Projecoes\) "true"
checkbox Ldl "false"
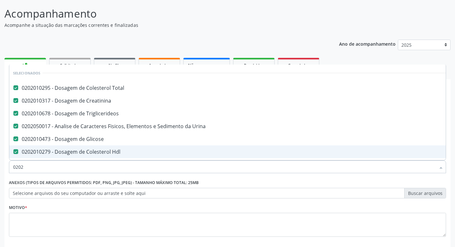
type input "02020"
checkbox \(Psa\) "true"
checkbox Ldl "false"
checkbox Serico "true"
checkbox Alcalina "true"
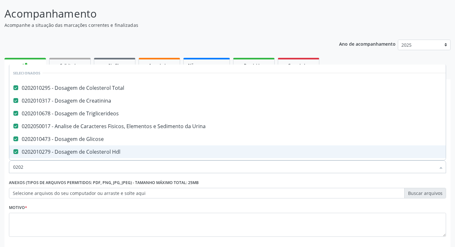
checkbox Glicosilada "false"
checkbox \(Tsh\) "false"
checkbox Progesterona "true"
checkbox Livre\) "false"
type input "020201"
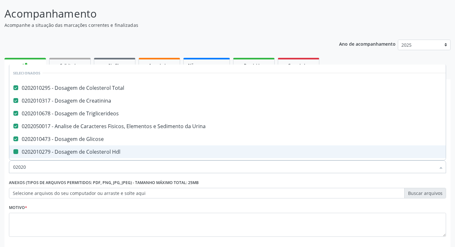
checkbox Hdl "false"
checkbox \(Pos-Pasteurização\) "true"
checkbox Osmolaridade "true"
type input "0202010"
checkbox Circulante "true"
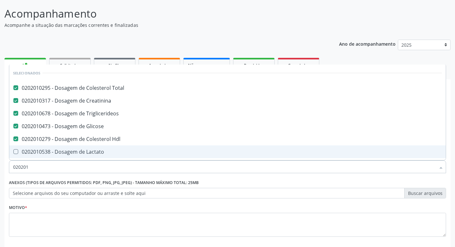
checkbox Ldl "false"
checkbox Ferritina "true"
checkbox Glicosilada "false"
type input "02020107"
checkbox Total "false"
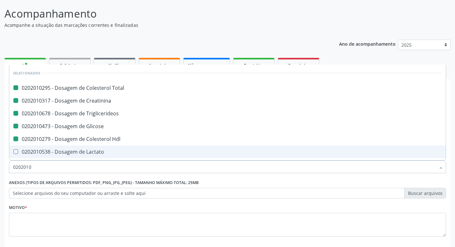
checkbox Creatinina "false"
checkbox Triglicerideos "false"
checkbox Glicose "false"
checkbox Hdl "false"
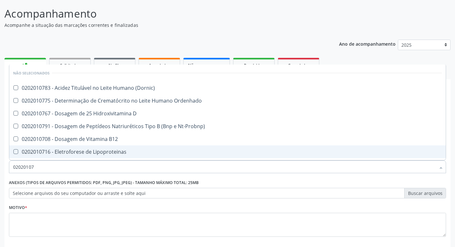
type input "020201070"
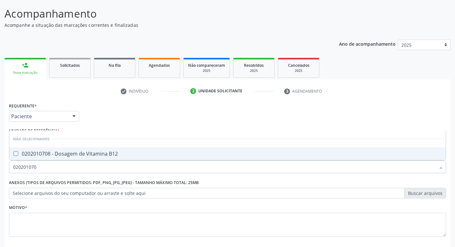
click at [90, 152] on div "0202010708 - Dosagem de Vitamina B12" at bounding box center [227, 153] width 429 height 5
checkbox B12 "true"
type input "02020107"
checkbox B12 "false"
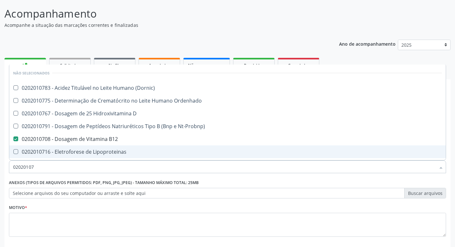
type input "0202010"
checkbox \(Dornic\) "true"
checkbox Ordenhado "true"
checkbox D "true"
checkbox Nt-Probnp\) "true"
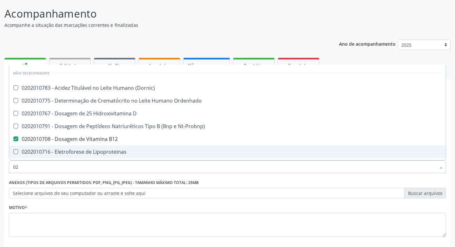
type input "0"
checkbox Lipoproteinas "true"
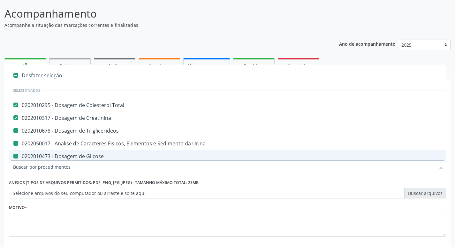
type input "h"
checkbox Triglicerideos "false"
checkbox Urina "false"
checkbox Glicose "false"
checkbox Hdl "false"
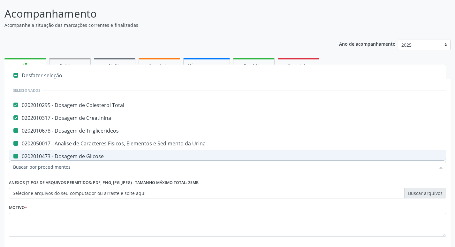
checkbox Videolaparoscópica "true"
checkbox Ativado "true"
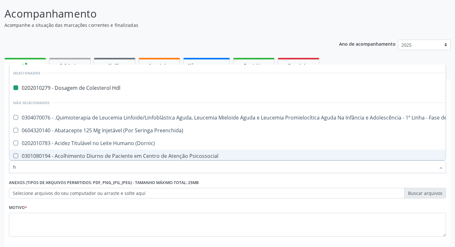
type input "he"
checkbox Hdl "false"
checkbox Coração "true"
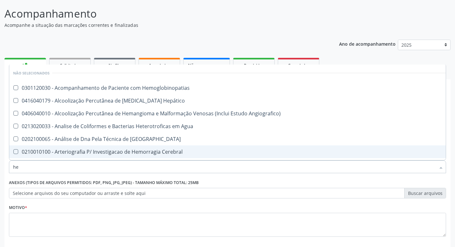
type input "hem"
checkbox \(Qualitativo\) "true"
checkbox Glicosilada "false"
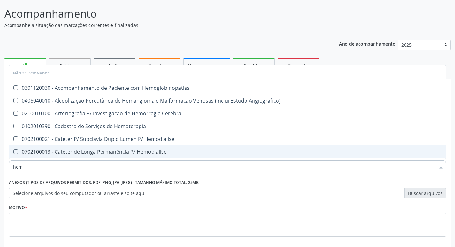
type input "hemo"
checkbox Hemacias "true"
checkbox Glicosilada "false"
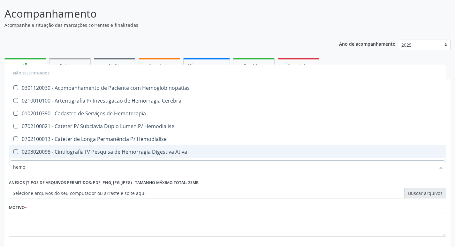
type input "hemog"
checkbox Tardio\) "true"
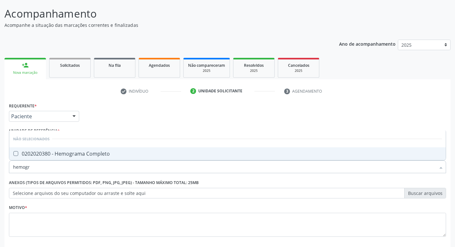
type input "hemogra"
drag, startPoint x: 89, startPoint y: 153, endPoint x: 88, endPoint y: 157, distance: 4.7
click at [89, 153] on div "0202020380 - Hemograma Completo" at bounding box center [227, 153] width 429 height 5
checkbox Completo "true"
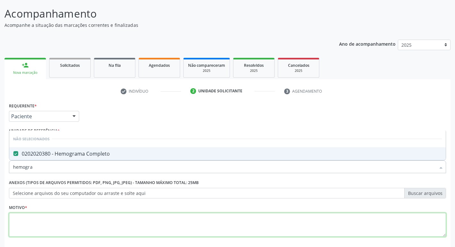
click at [47, 220] on textarea at bounding box center [228, 225] width 438 height 24
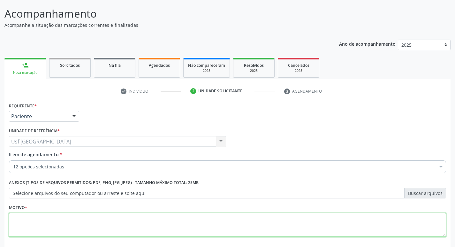
type textarea "f"
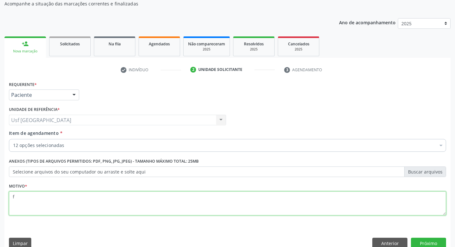
scroll to position [70, 0]
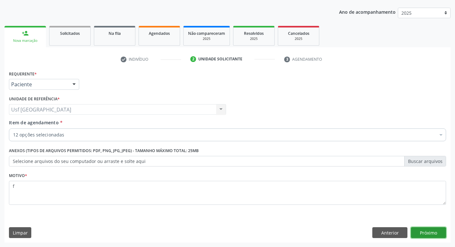
click at [440, 234] on button "Próximo" at bounding box center [428, 232] width 35 height 11
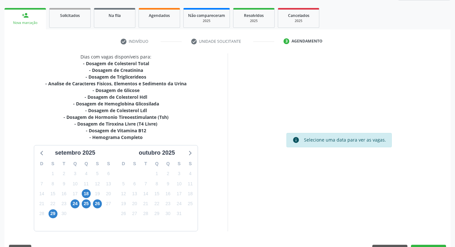
scroll to position [105, 0]
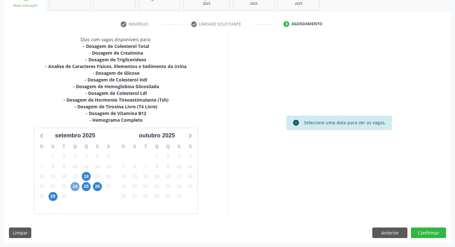
click at [77, 188] on span "24" at bounding box center [75, 186] width 9 height 9
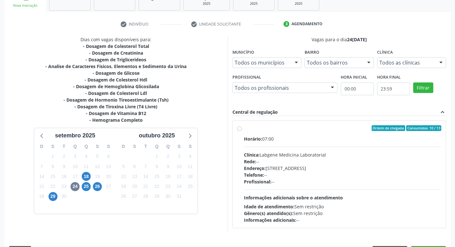
click at [314, 176] on div "Telefone: --" at bounding box center [343, 175] width 198 height 7
click at [242, 131] on input "Ordem de chegada Consumidos: 10 / 13 Horário: 07:00 Clínica: Labgene Medicina L…" at bounding box center [239, 128] width 4 height 6
radio input "true"
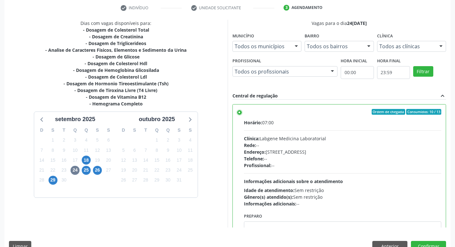
scroll to position [135, 0]
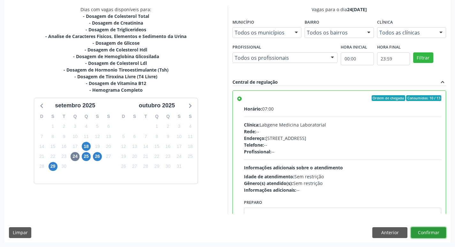
click at [438, 229] on button "Confirmar" at bounding box center [428, 232] width 35 height 11
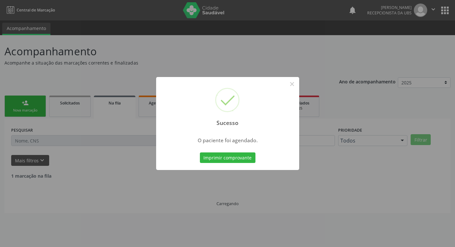
scroll to position [0, 0]
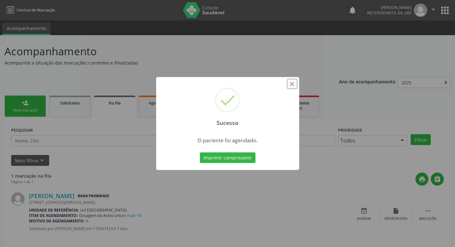
click at [289, 81] on button "×" at bounding box center [292, 84] width 11 height 11
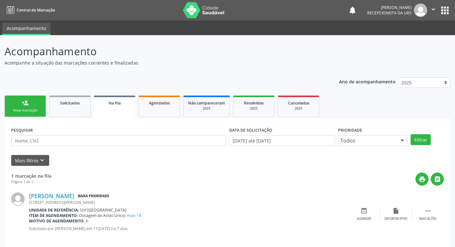
click at [40, 112] on div "Nova marcação" at bounding box center [25, 110] width 32 height 5
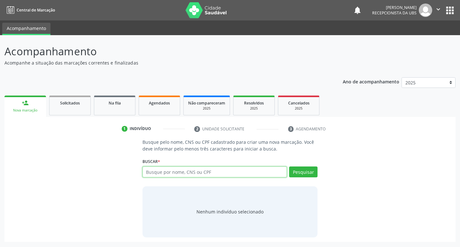
click at [152, 170] on input "text" at bounding box center [215, 172] width 145 height 11
type input "703202694808996"
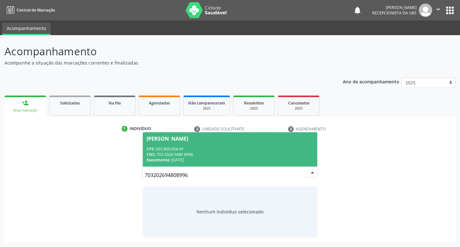
click at [194, 159] on div "Nascimento: 15/02/2007" at bounding box center [230, 159] width 167 height 5
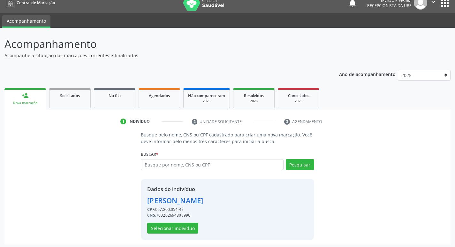
scroll to position [9, 0]
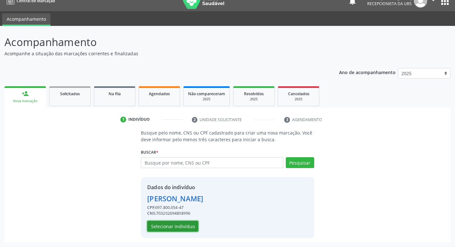
click at [169, 222] on button "Selecionar indivíduo" at bounding box center [172, 226] width 51 height 11
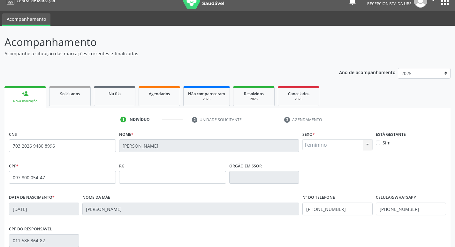
scroll to position [99, 0]
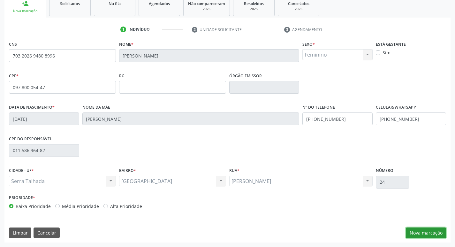
click at [411, 232] on button "Nova marcação" at bounding box center [426, 233] width 40 height 11
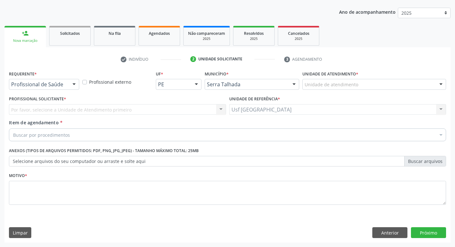
scroll to position [70, 0]
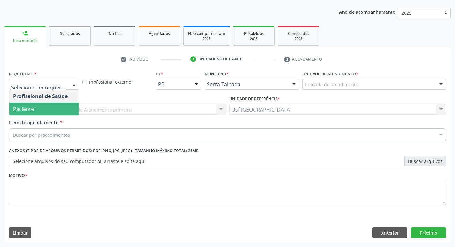
click at [32, 105] on span "Paciente" at bounding box center [23, 108] width 21 height 7
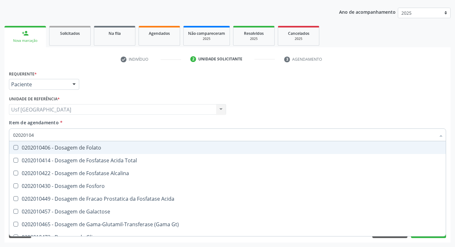
type input "020201047"
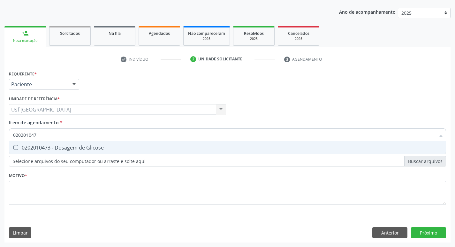
click at [46, 148] on div "0202010473 - Dosagem de Glicose" at bounding box center [227, 147] width 429 height 5
checkbox Glicose "true"
type input "02020104"
checkbox Glicose "false"
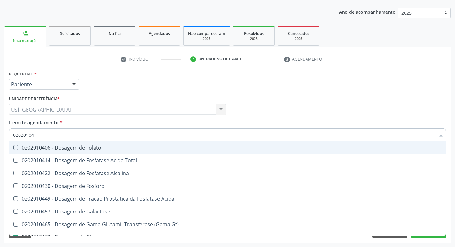
type input "0202010"
checkbox Glicose "false"
type input "0"
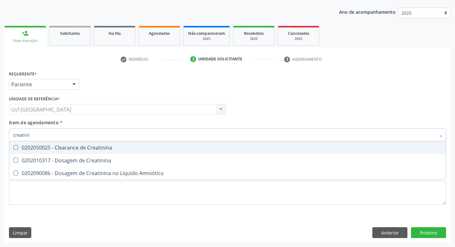
type input "creatinin"
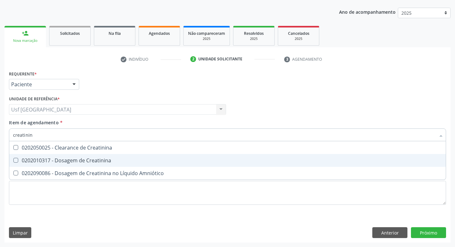
click at [60, 156] on span "0202010317 - Dosagem de Creatinina" at bounding box center [227, 160] width 437 height 13
checkbox Creatinina "true"
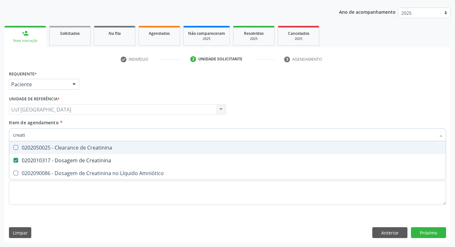
type input "creat"
checkbox Creatinina "false"
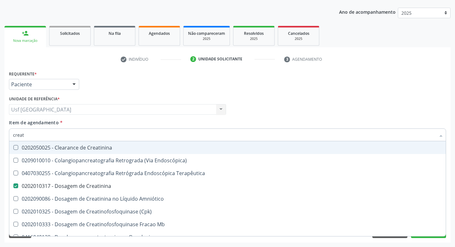
type input "crea"
checkbox Creatinina "false"
checkbox Mb "true"
type input "cre"
checkbox Mb "false"
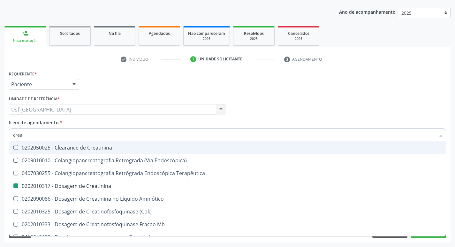
checkbox Oncologia "true"
type input "c"
checkbox Oncologia "false"
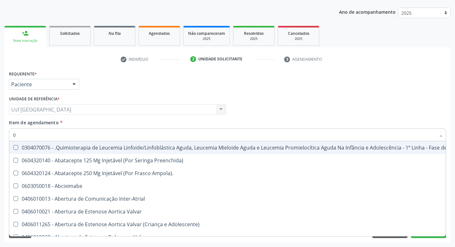
type input "02"
checkbox Meckel "true"
checkbox Bilateral "true"
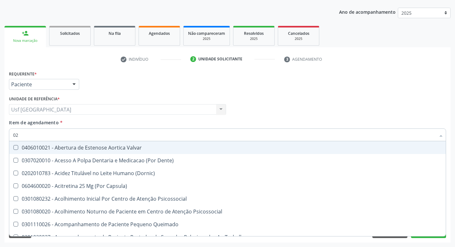
type input "020"
checkbox Complementar\) "true"
checkbox \(Qualitativo\) "true"
checkbox Creatinina "false"
checkbox Glicose "false"
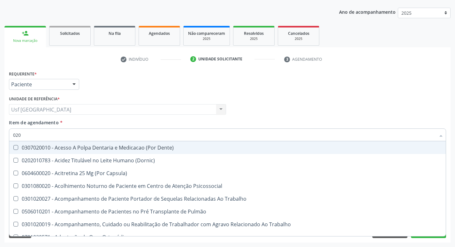
type input "0202"
checkbox Ossea "true"
checkbox Laser "true"
checkbox Creatinina "false"
checkbox Glicose "false"
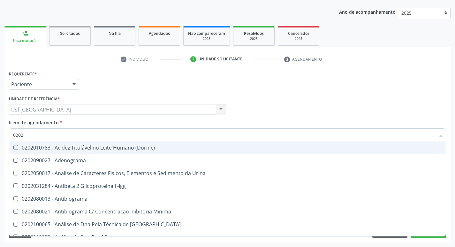
type input "02020"
checkbox Calcio "true"
checkbox Creatinina "false"
checkbox Xi "true"
checkbox Glicose "false"
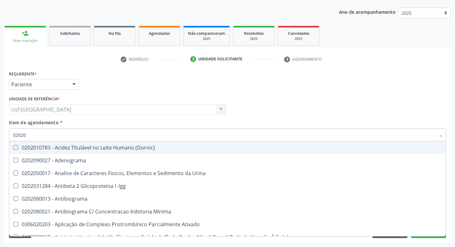
type input "020201"
checkbox Gestante "true"
checkbox T3 "true"
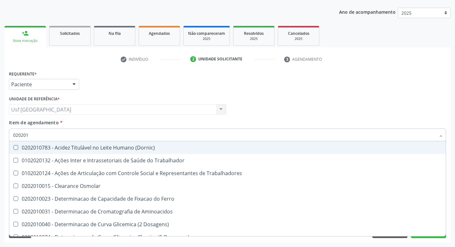
type input "0202010"
checkbox Ionizavel "true"
checkbox Creatinina "false"
checkbox II "true"
checkbox Glicose "false"
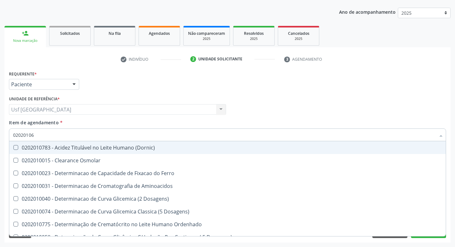
type input "020201069"
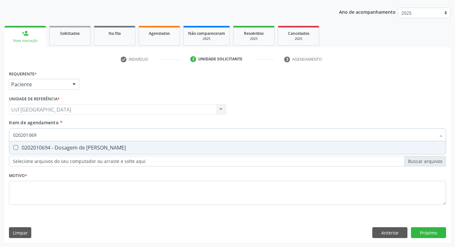
click at [52, 153] on span "0202010694 - Dosagem de [PERSON_NAME]" at bounding box center [227, 147] width 437 height 13
checkbox Ureia "true"
type input "02020106"
checkbox Ureia "false"
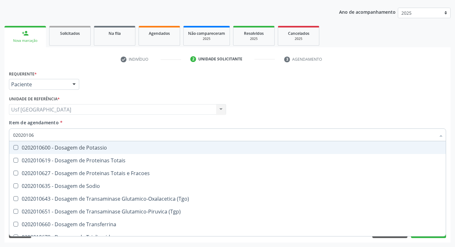
type input "0202010"
checkbox Ureia "false"
type input "0"
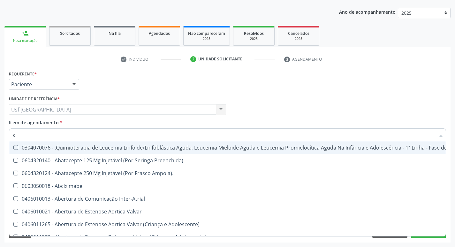
type input "co"
checkbox Creatinina "true"
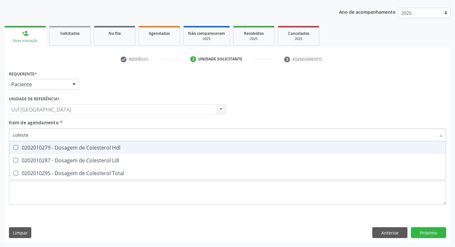
type input "colester"
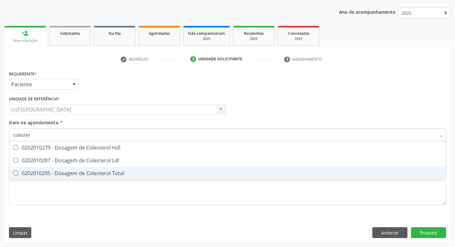
click at [84, 173] on div "0202010295 - Dosagem de Colesterol Total" at bounding box center [227, 173] width 429 height 5
checkbox Total "true"
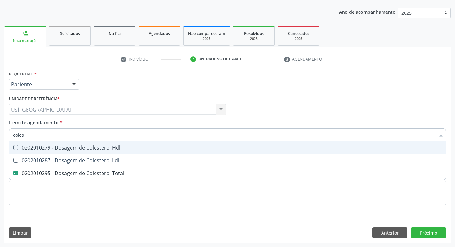
type input "cole"
checkbox Total "false"
type input "c"
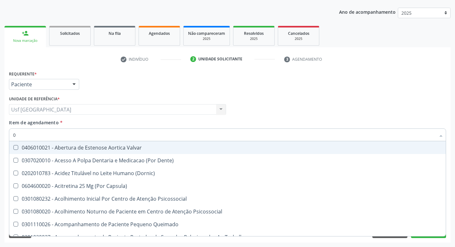
type input "02"
checkbox Total "true"
checkbox Creatinina "true"
checkbox Glicose "true"
checkbox Ureia "true"
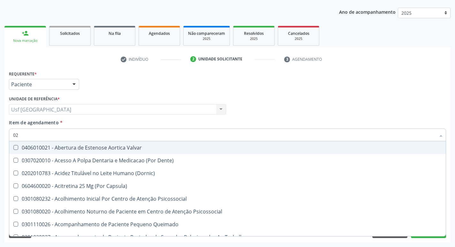
type input "020"
checkbox Congênita "true"
checkbox Complementar\) "true"
checkbox \(Qualitativo\) "true"
checkbox Ii\) "true"
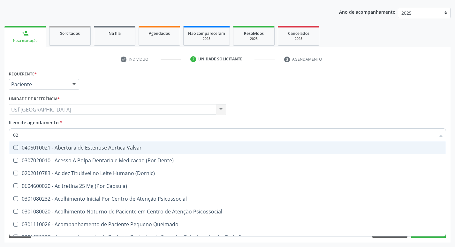
checkbox Total "false"
checkbox Creatinina "false"
checkbox Glicose "false"
checkbox Ureia "false"
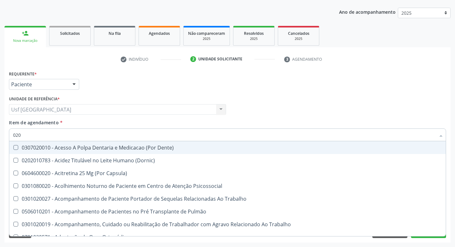
type input "0202"
checkbox Fragmento "true"
checkbox Ossea "true"
checkbox Laser "true"
checkbox Estimulo "true"
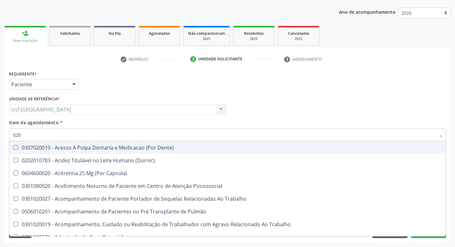
checkbox Total "false"
checkbox Creatinina "false"
checkbox Glicose "false"
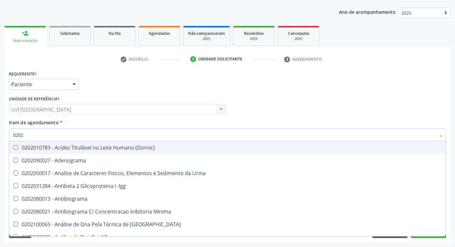
type input "02020"
checkbox Barbituratos "true"
checkbox Calcio "true"
checkbox Total "false"
checkbox Creatinina "false"
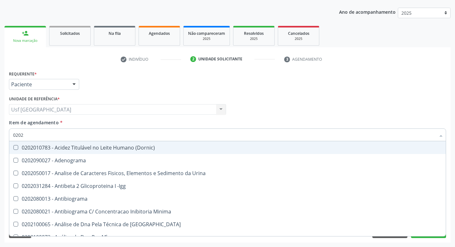
checkbox Xi "true"
checkbox Glicose "false"
checkbox Derrames "true"
checkbox Ureia "false"
type input "020201"
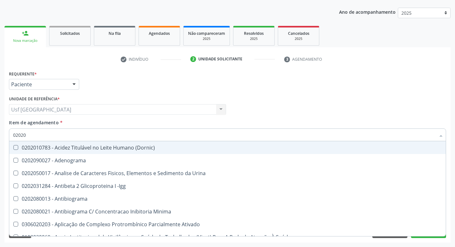
checkbox Parceria\) "true"
checkbox Gestante "true"
checkbox T3 "true"
checkbox Ascorbico "true"
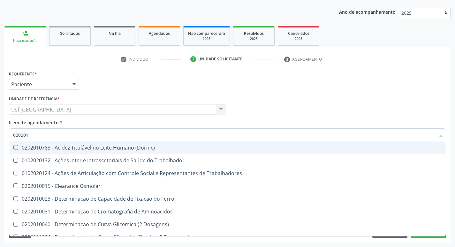
type input "0202010"
checkbox Fracoes "true"
checkbox Ionizavel "true"
checkbox Total "false"
checkbox Creatinina "false"
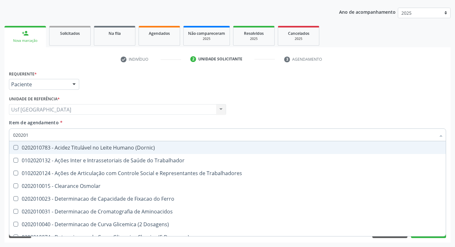
checkbox II "true"
checkbox Glicose "false"
checkbox Piruvato "true"
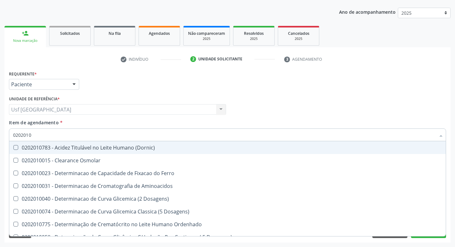
type input "02020102"
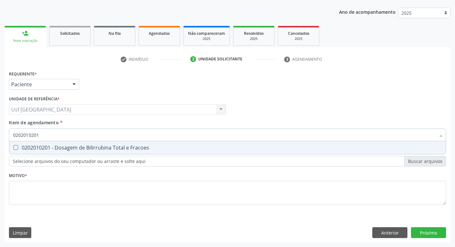
click at [83, 147] on div "0202010201 - Dosagem de Bilirrubina Total e Fracoes" at bounding box center [227, 147] width 429 height 5
drag, startPoint x: 83, startPoint y: 146, endPoint x: 83, endPoint y: 129, distance: 17.3
click at [83, 132] on div "020201064 Desfazer seleção 0202010643 - Dosagem de Transaminase Glutamico-Oxala…" at bounding box center [228, 133] width 438 height 11
click at [98, 148] on div "0202010643 - Dosagem de Transaminase Glutamico-Oxalacetica (Tgo)" at bounding box center [227, 147] width 429 height 5
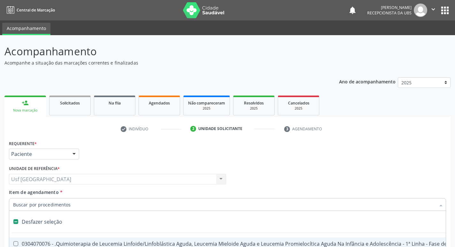
scroll to position [70, 0]
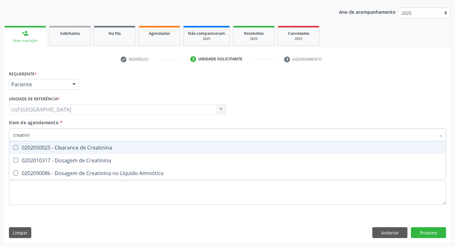
type input "creatinin"
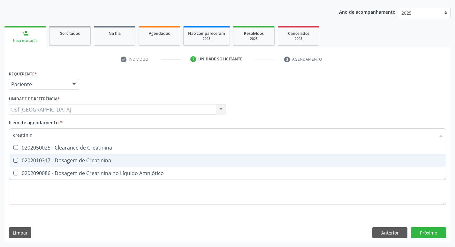
click at [49, 163] on div "0202010317 - Dosagem de Creatinina" at bounding box center [227, 160] width 429 height 5
checkbox Creatinina "true"
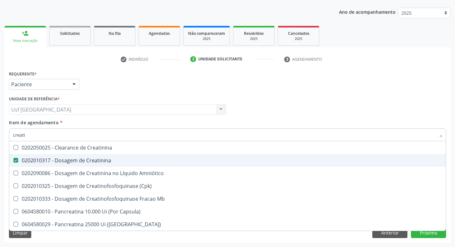
type input "creat"
checkbox Creatinina "false"
checkbox \(Cpk\) "true"
type input "cre"
checkbox \(Cpk\) "false"
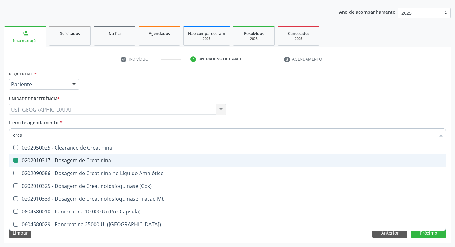
checkbox Capsula\) "false"
type input "c"
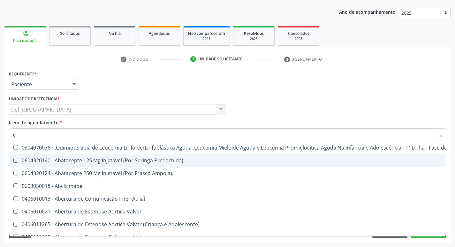
type input "02"
checkbox Meckel "true"
checkbox Transplante "true"
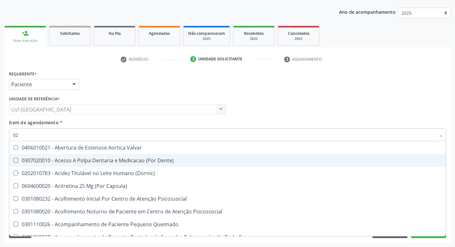
type input "020"
checkbox Complementar\) "true"
checkbox Ii\) "true"
checkbox Creatinina "false"
checkbox \(T3\) "true"
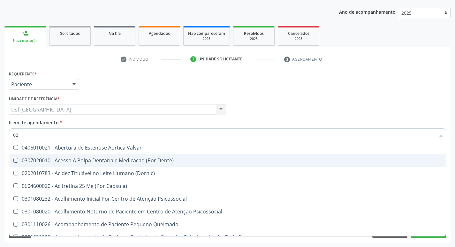
checkbox Ureia "false"
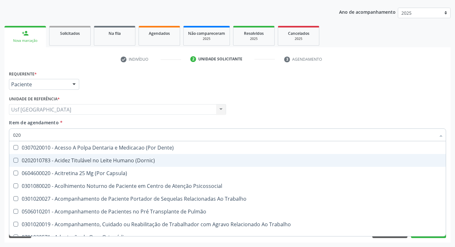
type input "0202"
checkbox Ossea "true"
checkbox Estimulo "true"
checkbox Biologica "true"
checkbox Creatinina "false"
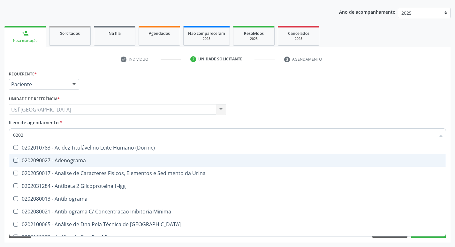
type input "02020"
checkbox Calcio "true"
checkbox Creatinina "false"
checkbox Derrames "true"
checkbox Ureia "false"
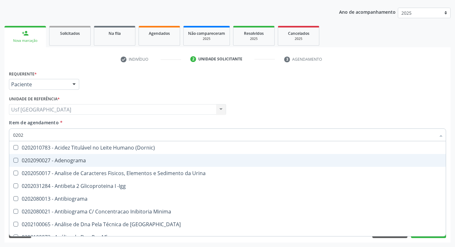
checkbox Zinco "true"
checkbox Completo "false"
type input "020201"
checkbox Gestante "true"
checkbox Ascorbico "true"
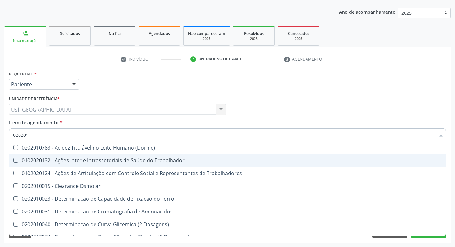
type input "0202010"
checkbox Ionizavel "true"
checkbox Creatinina "false"
checkbox Piruvato "true"
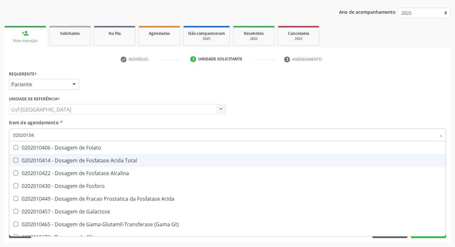
type input "020201047"
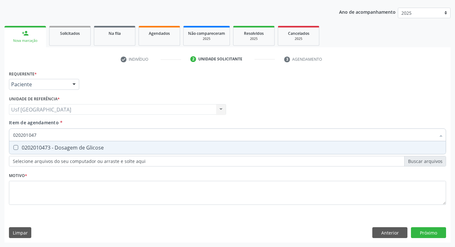
click at [124, 149] on div "0202010473 - Dosagem de Glicose" at bounding box center [227, 147] width 429 height 5
checkbox Glicose "true"
type input "02020104"
checkbox Glicose "false"
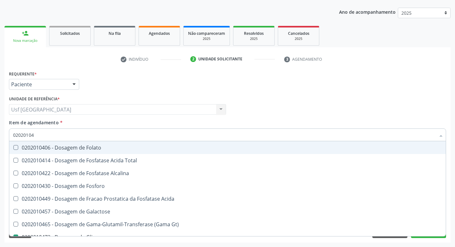
type input "0202010"
checkbox Glicose "false"
type input "0"
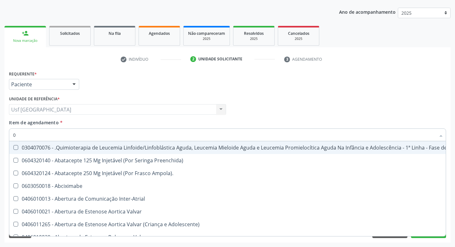
type input "02"
checkbox Meckel "true"
checkbox Bilateral "true"
checkbox Transplante "true"
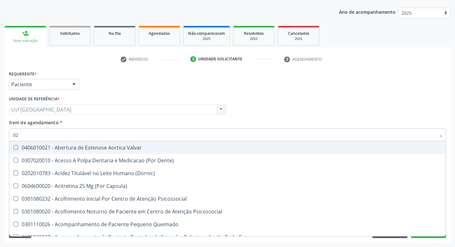
type input "020"
checkbox Complementar\) "true"
checkbox \(Qualitativo\) "true"
checkbox Ii\) "true"
checkbox Creatinina "false"
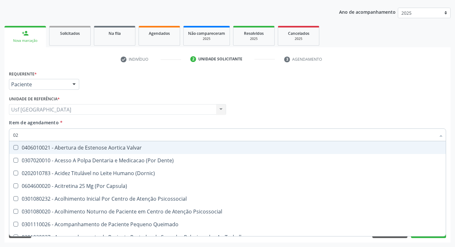
checkbox Glicose "false"
checkbox \(T3\) "true"
checkbox Ureia "false"
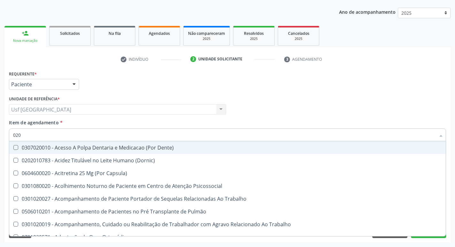
type input "0202"
checkbox Ossea "true"
checkbox Laser "true"
checkbox Estimulo "true"
checkbox Biologica "true"
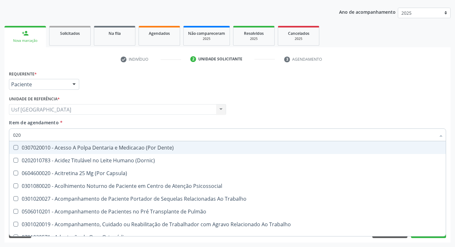
checkbox Creatinina "false"
checkbox Glicose "false"
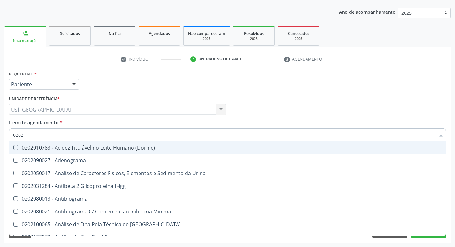
type input "02020"
checkbox Calcio "true"
checkbox Creatinina "false"
checkbox Xi "true"
checkbox Glicose "false"
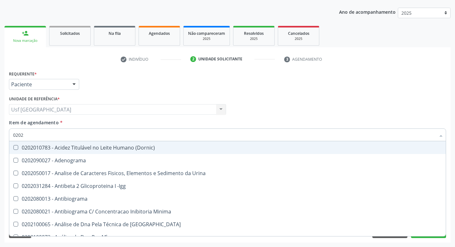
checkbox Derrames "true"
checkbox Ureia "false"
checkbox Zinco "true"
checkbox Completo "false"
type input "020202"
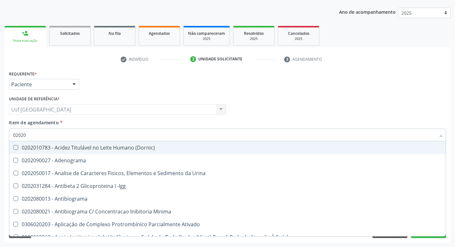
checkbox Molecular "true"
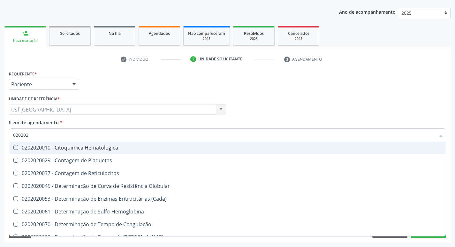
type input "0202020"
checkbox Hematocrito "true"
checkbox Completo "false"
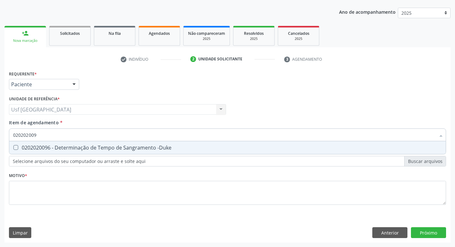
type input "0202020096"
click at [124, 149] on div "0202020096 - Determinação de Tempo de Sangramento -Duke" at bounding box center [227, 147] width 429 height 5
checkbox -Duke "true"
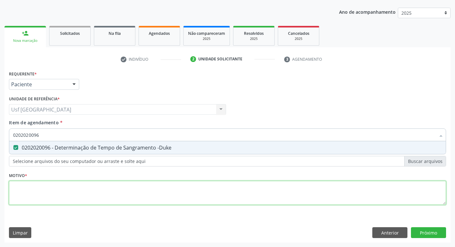
click at [129, 190] on div "Requerente * Paciente Profissional de Saúde Paciente Nenhum resultado encontrad…" at bounding box center [228, 141] width 438 height 145
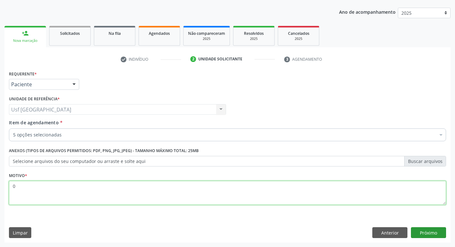
type textarea "0"
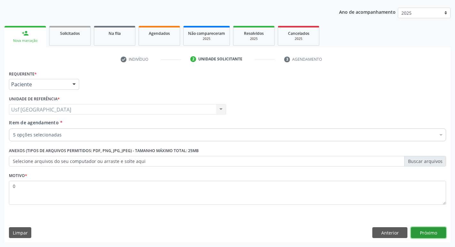
click at [432, 231] on button "Próximo" at bounding box center [428, 232] width 35 height 11
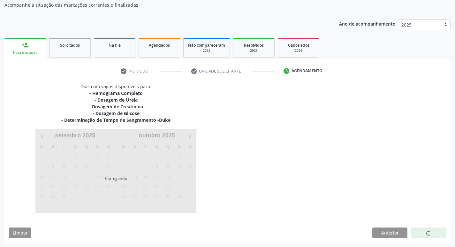
scroll to position [58, 0]
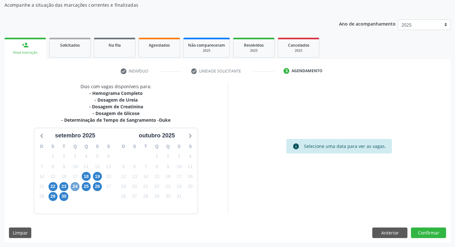
click at [73, 190] on span "24" at bounding box center [75, 186] width 9 height 9
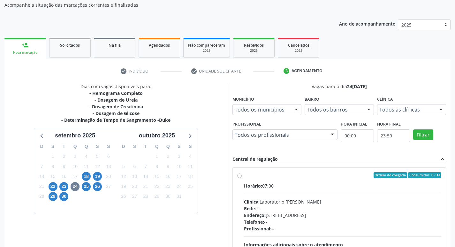
click at [340, 202] on div "Clínica: Laboratorio [PERSON_NAME]" at bounding box center [343, 201] width 198 height 7
click at [242, 178] on input "Ordem de chegada Consumidos: 0 / 14 Horário: 07:00 Clínica: Laboratorio [PERSON…" at bounding box center [239, 175] width 4 height 6
click at [340, 202] on div "Clínica: Laboratorio [PERSON_NAME]" at bounding box center [343, 201] width 198 height 7
click at [242, 178] on input "Ordem de chegada Consumidos: 0 / 14 Horário: 07:00 Clínica: Laboratorio [PERSON…" at bounding box center [239, 175] width 4 height 6
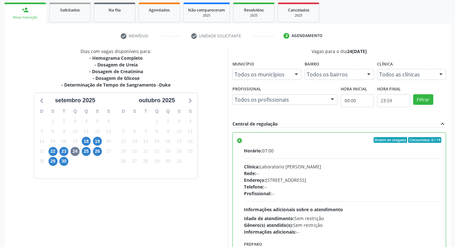
scroll to position [135, 0]
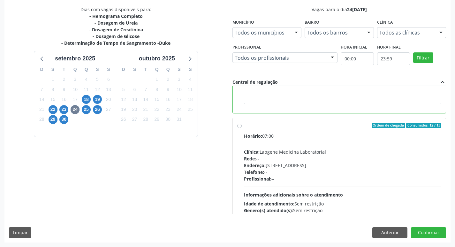
click at [320, 169] on div "Telefone: --" at bounding box center [343, 172] width 198 height 7
click at [242, 128] on input "Ordem de chegada Consumidos: 12 / 13 Horário: 07:00 Clínica: Labgene Medicina L…" at bounding box center [239, 126] width 4 height 6
radio input "false"
radio input "true"
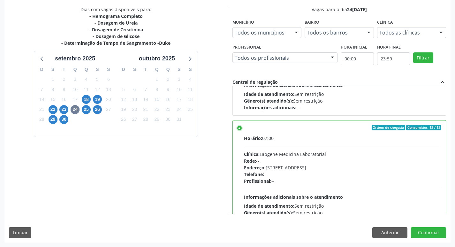
scroll to position [92, 0]
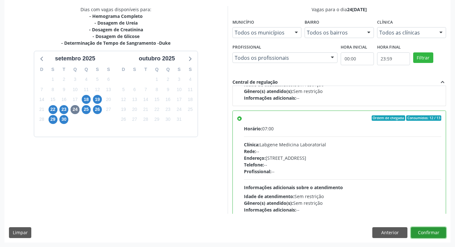
click at [420, 237] on button "Confirmar" at bounding box center [428, 232] width 35 height 11
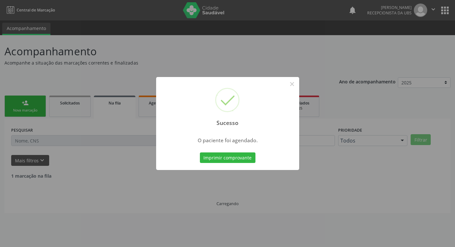
scroll to position [0, 0]
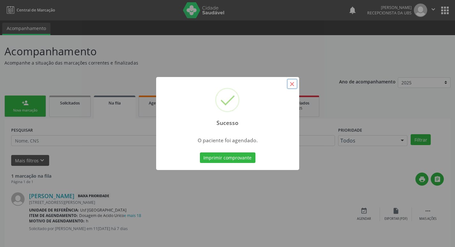
click at [291, 86] on button "×" at bounding box center [292, 84] width 11 height 11
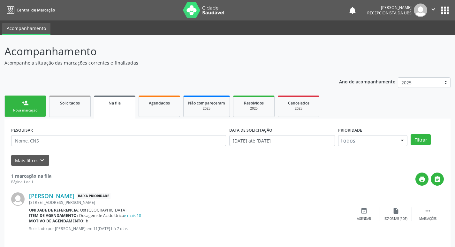
click at [15, 112] on div "Nova marcação" at bounding box center [25, 110] width 32 height 5
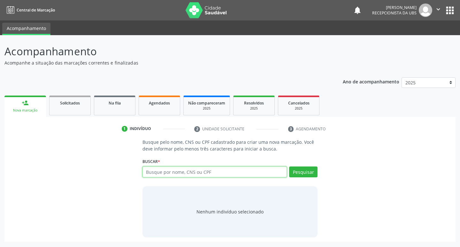
click at [151, 176] on input "text" at bounding box center [215, 172] width 145 height 11
click at [178, 175] on input "89800371308+947" at bounding box center [215, 172] width 145 height 11
click at [191, 174] on input "89800371308947" at bounding box center [215, 172] width 145 height 11
type input "898003713089479"
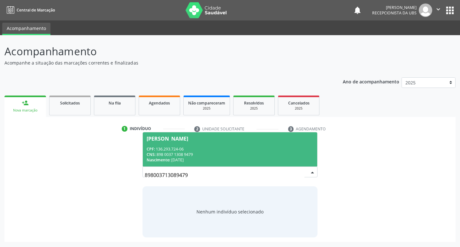
drag, startPoint x: 194, startPoint y: 140, endPoint x: 191, endPoint y: 144, distance: 5.4
click at [188, 141] on div "[PERSON_NAME]" at bounding box center [168, 138] width 42 height 5
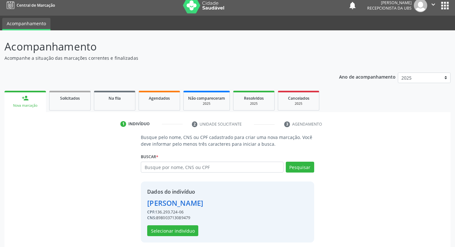
scroll to position [9, 0]
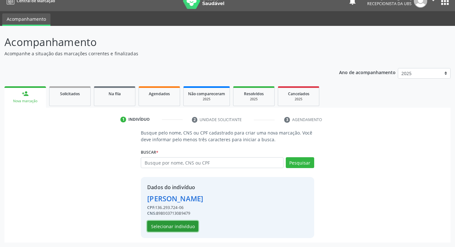
click at [187, 224] on button "Selecionar indivíduo" at bounding box center [172, 226] width 51 height 11
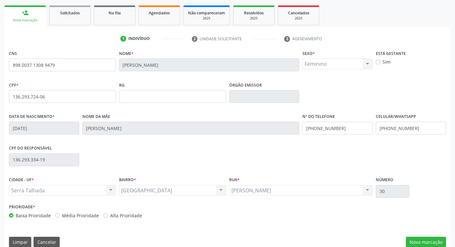
scroll to position [99, 0]
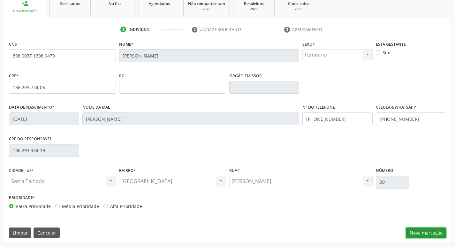
click at [411, 230] on button "Nova marcação" at bounding box center [426, 233] width 40 height 11
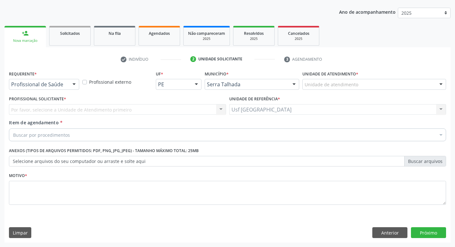
scroll to position [70, 0]
click at [67, 86] on div "Profissional de Saúde" at bounding box center [44, 84] width 70 height 11
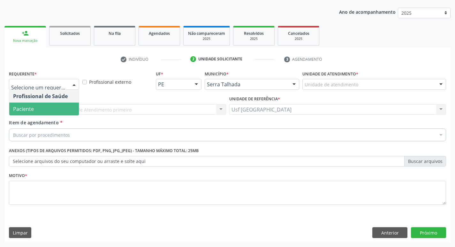
click at [61, 105] on span "Paciente" at bounding box center [44, 109] width 70 height 13
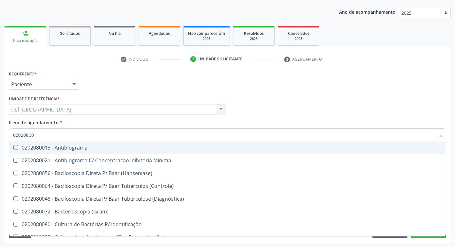
type input "020208008"
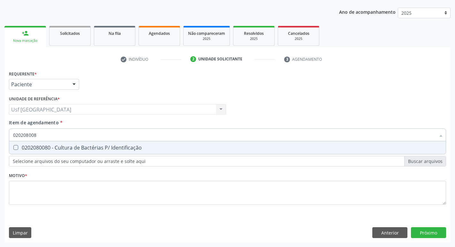
click at [67, 149] on div "0202080080 - Cultura de Bactérias P/ Identificação" at bounding box center [227, 147] width 429 height 5
checkbox Identificação "true"
type input "0202080080"
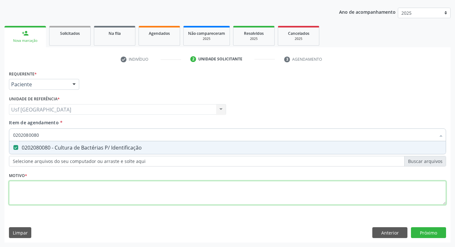
click at [105, 196] on div "Requerente * Paciente Profissional de Saúde Paciente Nenhum resultado encontrad…" at bounding box center [228, 141] width 438 height 145
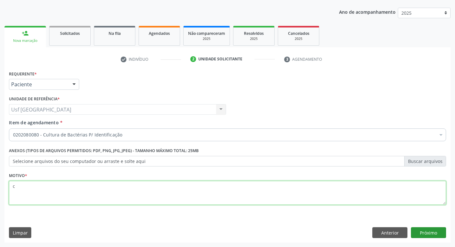
type textarea "c"
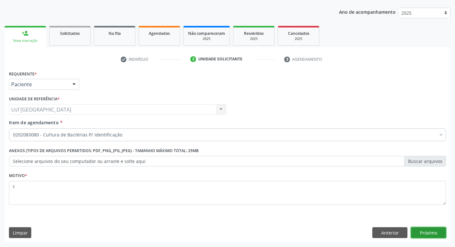
click at [418, 230] on button "Próximo" at bounding box center [428, 232] width 35 height 11
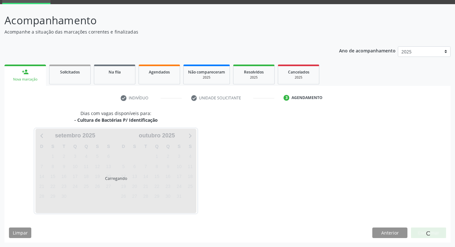
scroll to position [31, 0]
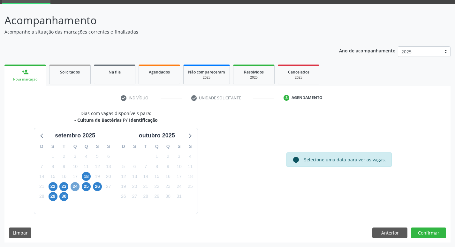
click at [78, 185] on span "24" at bounding box center [75, 186] width 9 height 9
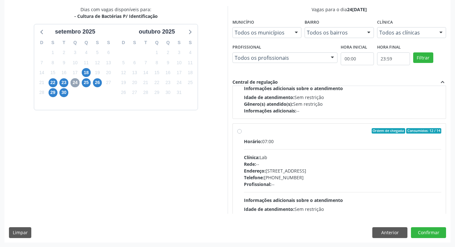
scroll to position [101, 0]
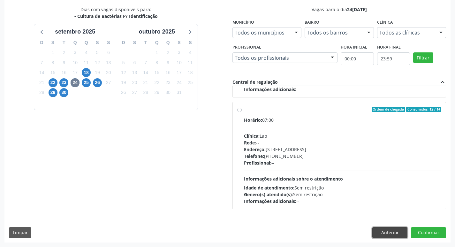
click at [393, 232] on button "Anterior" at bounding box center [390, 232] width 35 height 11
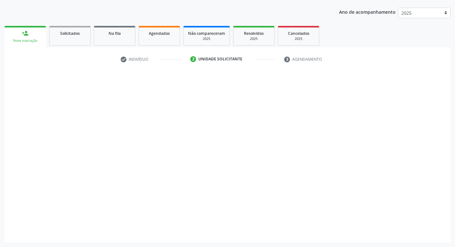
scroll to position [70, 0]
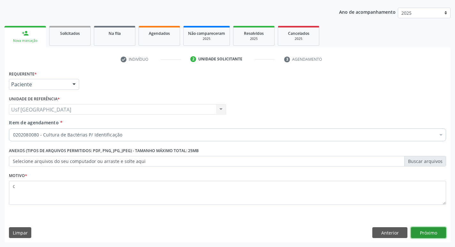
click at [431, 234] on button "Próximo" at bounding box center [428, 232] width 35 height 11
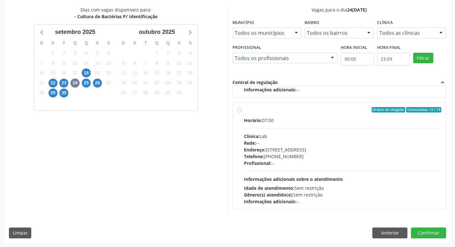
scroll to position [135, 0]
click at [398, 230] on button "Anterior" at bounding box center [390, 232] width 35 height 11
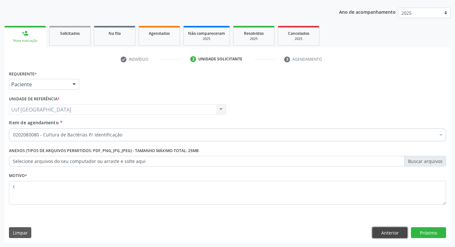
click at [394, 229] on button "Anterior" at bounding box center [390, 232] width 35 height 11
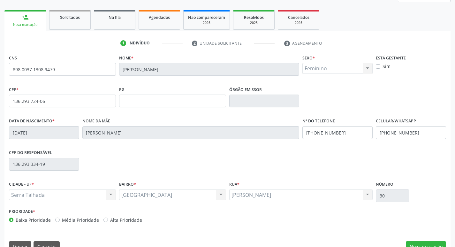
scroll to position [99, 0]
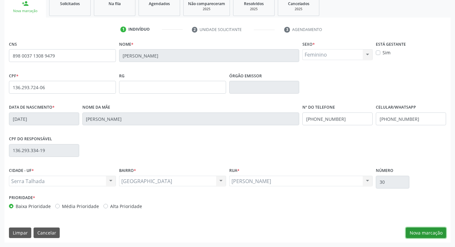
click at [422, 232] on button "Nova marcação" at bounding box center [426, 233] width 40 height 11
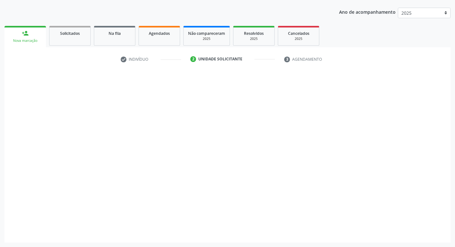
scroll to position [70, 0]
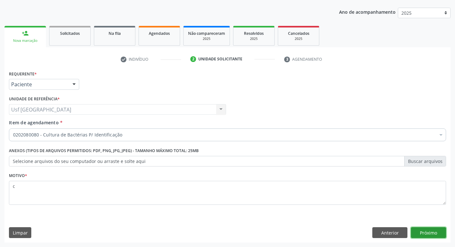
click at [423, 232] on button "Próximo" at bounding box center [428, 232] width 35 height 11
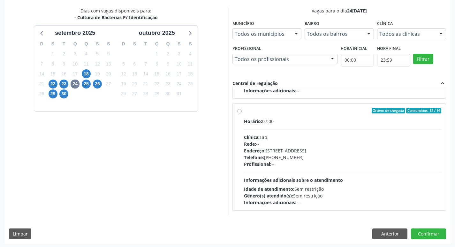
scroll to position [135, 0]
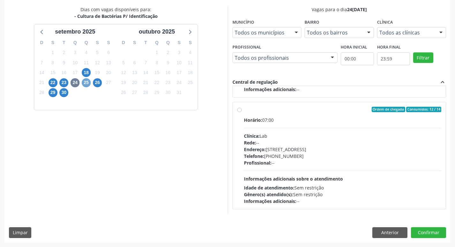
click at [84, 83] on span "25" at bounding box center [86, 82] width 9 height 9
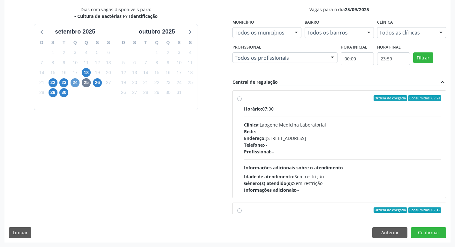
click at [74, 187] on div "Dias com vagas disponíveis para: - Cultura de Bactérias P/ Identificação setemb…" at bounding box center [115, 110] width 223 height 208
click at [75, 80] on span "24" at bounding box center [75, 82] width 9 height 9
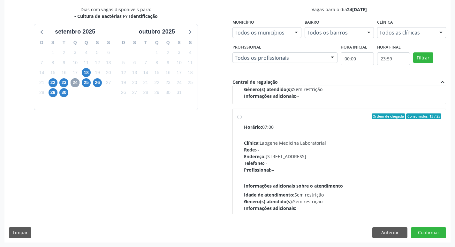
scroll to position [213, 0]
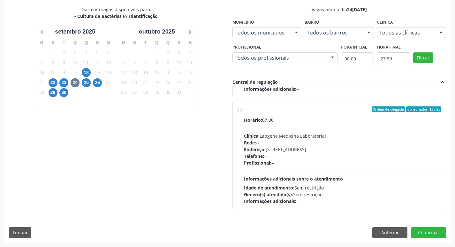
click at [282, 144] on div "Rede: --" at bounding box center [343, 142] width 198 height 7
click at [242, 112] on input "Ordem de chegada Consumidos: 13 / 25 Horário: 07:00 Clínica: Labgene Medicina L…" at bounding box center [239, 109] width 4 height 6
radio input "true"
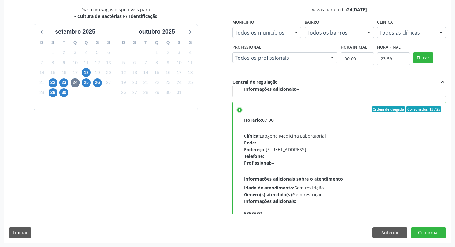
scroll to position [245, 0]
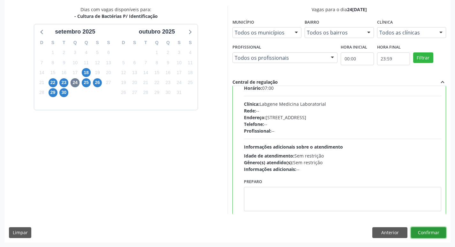
click at [425, 233] on button "Confirmar" at bounding box center [428, 232] width 35 height 11
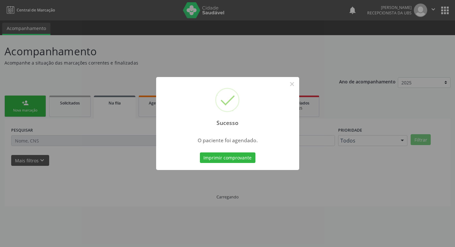
scroll to position [0, 0]
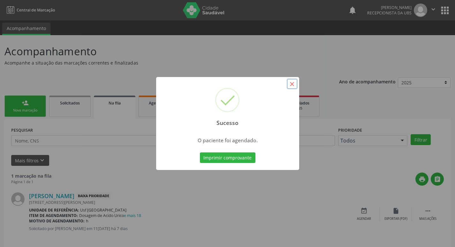
click at [293, 87] on button "×" at bounding box center [292, 84] width 11 height 11
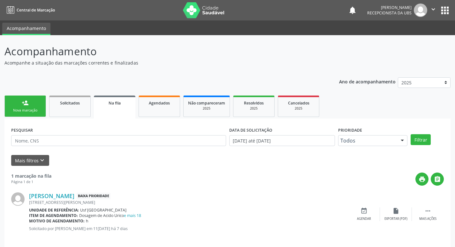
click at [33, 111] on div "Nova marcação" at bounding box center [25, 110] width 32 height 5
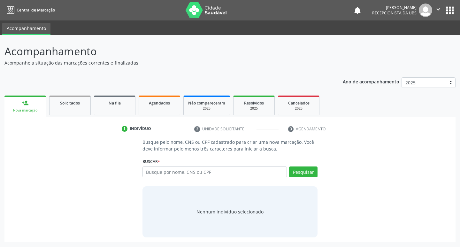
click at [216, 178] on div "Busque por nome, CNS ou CPF Nenhum resultado encontrado para: " " Digite nome, …" at bounding box center [230, 174] width 175 height 15
click at [215, 173] on input "text" at bounding box center [215, 172] width 145 height 11
type input "706701507779418"
drag, startPoint x: 133, startPoint y: 180, endPoint x: 99, endPoint y: 180, distance: 33.9
click at [99, 180] on div "Busque pelo nome, CNS ou CPF cadastrado para criar uma nova marcação. Você deve…" at bounding box center [230, 188] width 442 height 98
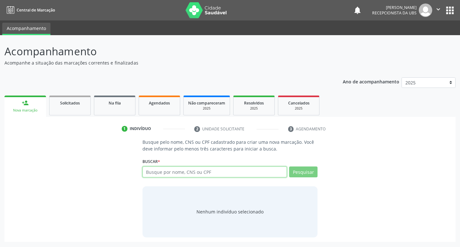
type input "7"
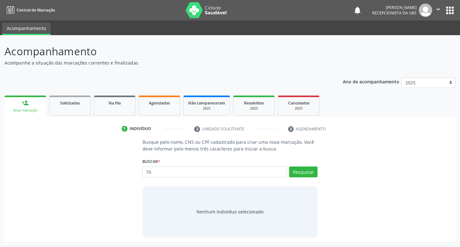
type input "7"
type input "706701507779418"
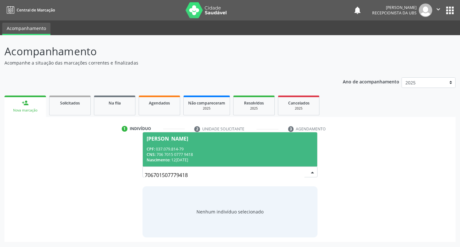
click at [250, 156] on div "CNS: 706 7015 0777 9418" at bounding box center [230, 154] width 167 height 5
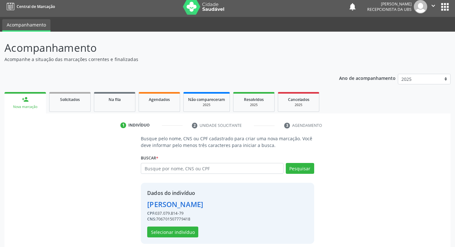
scroll to position [9, 0]
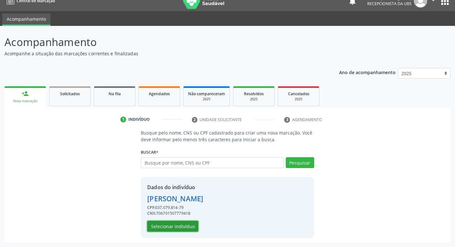
click at [178, 222] on button "Selecionar indivíduo" at bounding box center [172, 226] width 51 height 11
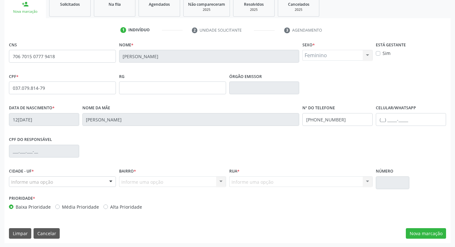
scroll to position [99, 0]
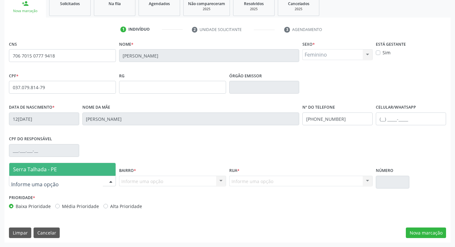
drag, startPoint x: 28, startPoint y: 161, endPoint x: 30, endPoint y: 167, distance: 5.8
click at [29, 163] on div "CNS 706 7015 0777 9418 Nome * Maria Helena de Oliveira Sexo * Feminino Masculin…" at bounding box center [228, 126] width 438 height 175
click at [33, 175] on span "Serra Talhada - PE" at bounding box center [62, 169] width 106 height 13
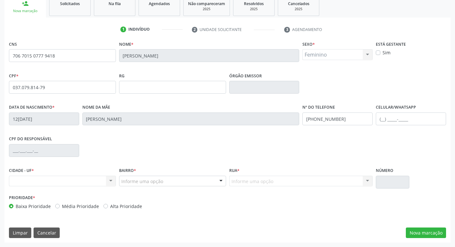
click at [177, 186] on div "Informe uma opção" at bounding box center [172, 181] width 107 height 11
click at [166, 228] on div "Limpar Cancelar Nova marcação" at bounding box center [228, 233] width 438 height 11
click at [75, 178] on div "Nenhum resultado encontrado para: " " Não há nenhuma opção para ser exibida." at bounding box center [62, 181] width 107 height 11
click at [75, 181] on div "Nenhum resultado encontrado para: " " Não há nenhuma opção para ser exibida." at bounding box center [62, 181] width 107 height 11
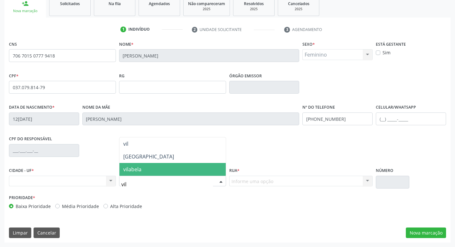
type input "vila"
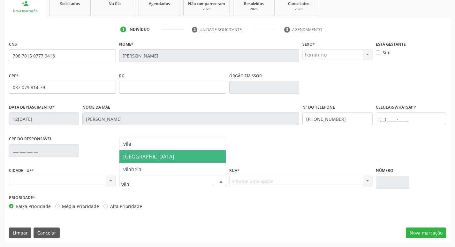
click at [174, 152] on span "[GEOGRAPHIC_DATA]" at bounding box center [173, 156] width 106 height 13
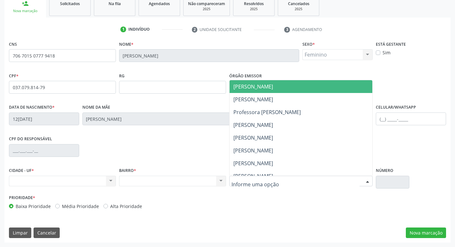
click at [237, 177] on div at bounding box center [301, 181] width 144 height 11
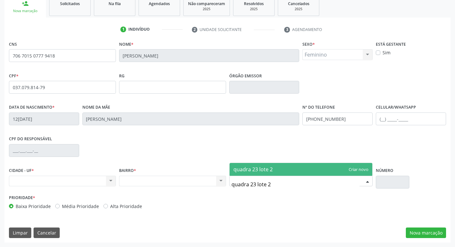
type input "quadra 23 lote 22"
click at [237, 170] on span "quadra 23 lote 22" at bounding box center [255, 169] width 42 height 7
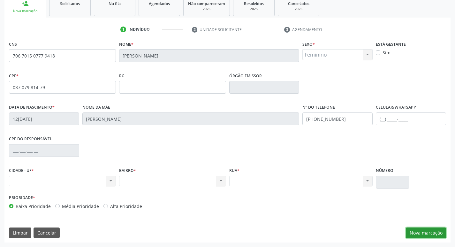
click at [432, 230] on button "Nova marcação" at bounding box center [426, 233] width 40 height 11
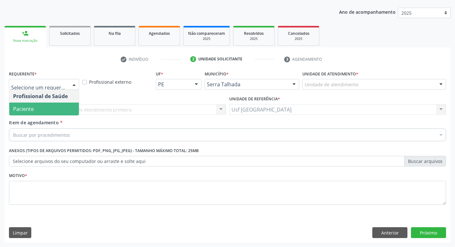
click at [42, 114] on span "Paciente" at bounding box center [44, 109] width 70 height 13
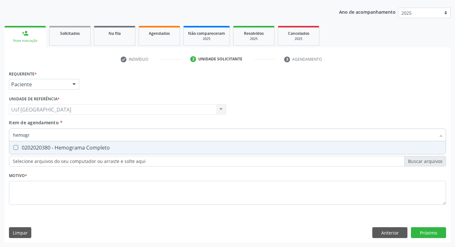
type input "hemogra"
click at [47, 145] on div "0202020380 - Hemograma Completo" at bounding box center [227, 147] width 429 height 5
checkbox Completo "true"
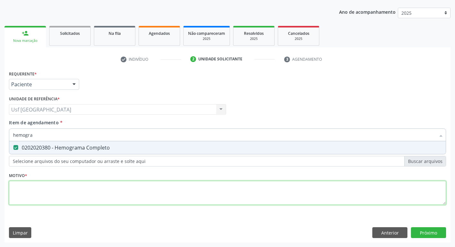
click at [45, 184] on div "Requerente * Paciente Profissional de Saúde Paciente Nenhum resultado encontrad…" at bounding box center [228, 141] width 438 height 145
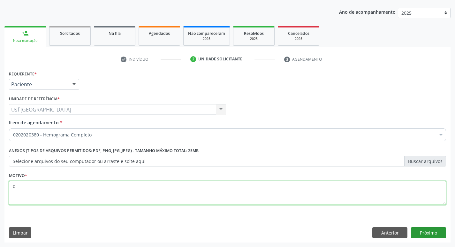
type textarea "d"
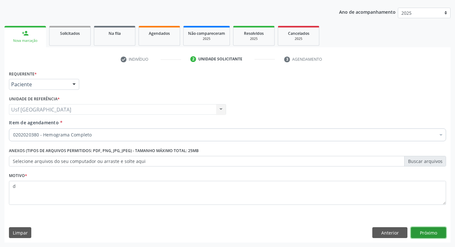
click at [423, 236] on button "Próximo" at bounding box center [428, 232] width 35 height 11
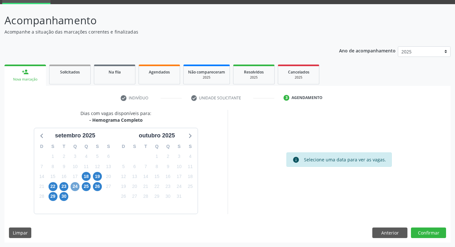
click at [73, 186] on span "24" at bounding box center [75, 186] width 9 height 9
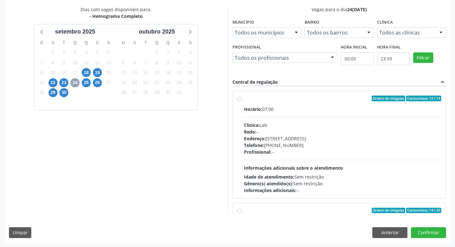
scroll to position [320, 0]
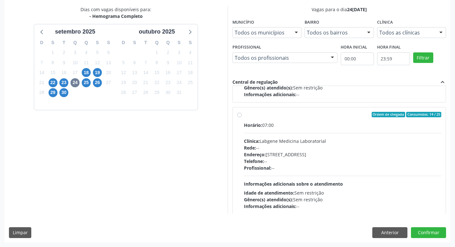
click at [317, 167] on div "Profissional: --" at bounding box center [343, 168] width 198 height 7
click at [242, 118] on input "Ordem de chegada Consumidos: 14 / 25 Horário: 07:00 Clínica: Labgene Medicina L…" at bounding box center [239, 115] width 4 height 6
radio input "true"
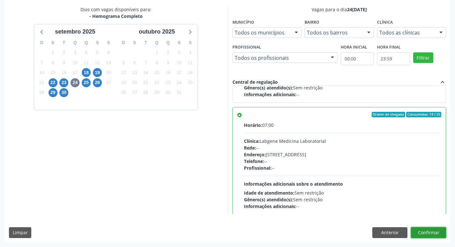
click at [416, 229] on button "Confirmar" at bounding box center [428, 232] width 35 height 11
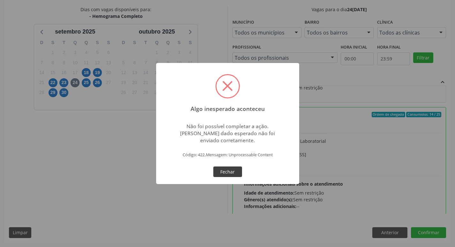
click at [233, 171] on button "Fechar" at bounding box center [227, 172] width 29 height 11
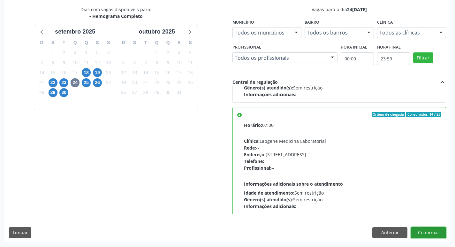
click at [435, 236] on button "Confirmar" at bounding box center [428, 232] width 35 height 11
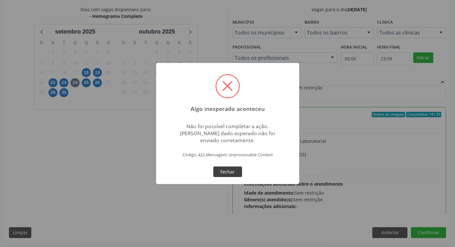
click at [230, 173] on button "Fechar" at bounding box center [227, 172] width 29 height 11
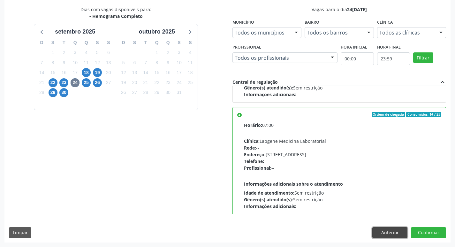
click at [396, 235] on button "Anterior" at bounding box center [390, 232] width 35 height 11
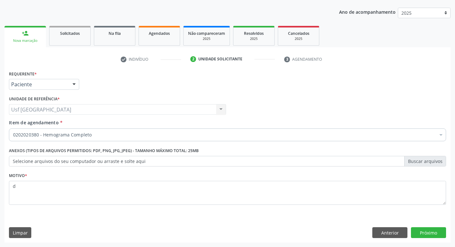
scroll to position [70, 0]
click at [396, 235] on button "Anterior" at bounding box center [390, 232] width 35 height 11
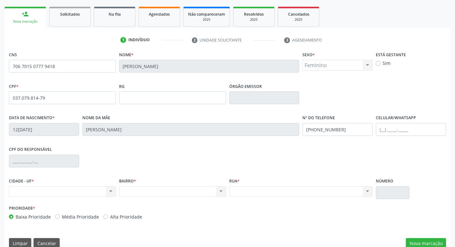
scroll to position [99, 0]
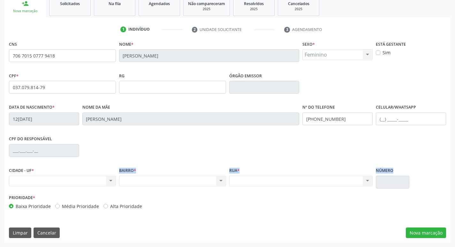
drag, startPoint x: 26, startPoint y: 178, endPoint x: 306, endPoint y: 181, distance: 279.7
click at [369, 182] on div "CIDADE - UF * Nenhum resultado encontrado para: " " Não há nenhuma opção para s…" at bounding box center [227, 179] width 441 height 27
click at [55, 180] on div "Nenhum resultado encontrado para: " " Não há nenhuma opção para ser exibida." at bounding box center [62, 181] width 107 height 11
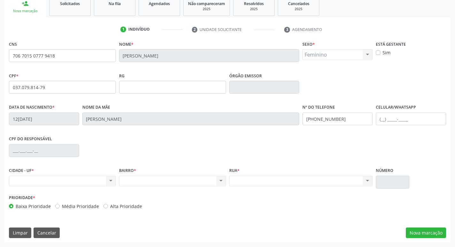
click at [55, 180] on div "Nenhum resultado encontrado para: " " Não há nenhuma opção para ser exibida." at bounding box center [62, 181] width 107 height 11
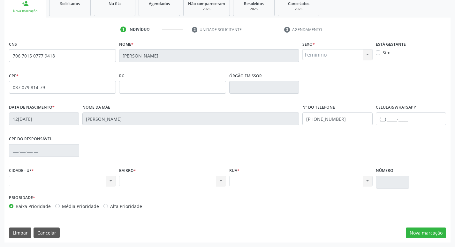
click at [55, 181] on div "Nenhum resultado encontrado para: " " Não há nenhuma opção para ser exibida." at bounding box center [62, 181] width 107 height 11
click at [55, 182] on div "Nenhum resultado encontrado para: " " Não há nenhuma opção para ser exibida." at bounding box center [62, 181] width 107 height 11
click at [149, 191] on div "CIDADE - UF * Nenhum resultado encontrado para: " " Não há nenhuma opção para s…" at bounding box center [227, 179] width 441 height 27
click at [168, 180] on div "Nenhum resultado encontrado para: " " Não há nenhuma opção para ser exibida." at bounding box center [172, 181] width 107 height 11
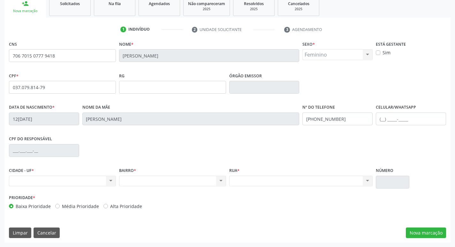
click at [168, 182] on div "Nenhum resultado encontrado para: " " Não há nenhuma opção para ser exibida." at bounding box center [172, 181] width 107 height 11
click at [168, 183] on div "Nenhum resultado encontrado para: " " Não há nenhuma opção para ser exibida." at bounding box center [172, 181] width 107 height 11
click at [168, 184] on div "Nenhum resultado encontrado para: " " Não há nenhuma opção para ser exibida." at bounding box center [172, 181] width 107 height 11
click at [15, 231] on button "Limpar" at bounding box center [20, 233] width 22 height 11
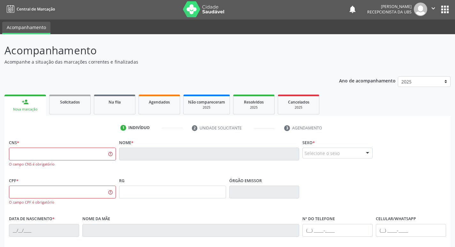
scroll to position [0, 0]
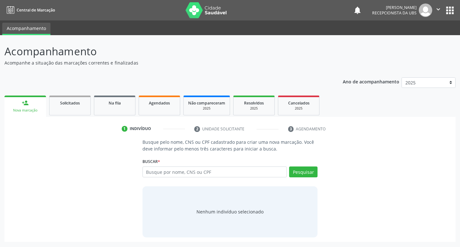
click at [211, 167] on input "text" at bounding box center [215, 172] width 145 height 11
click at [211, 169] on input "text" at bounding box center [215, 172] width 145 height 11
type input "706701507779418"
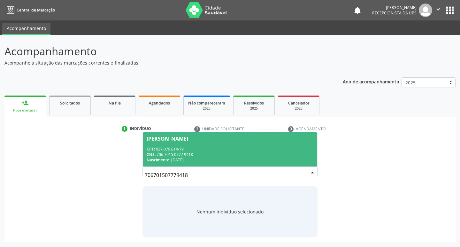
click at [185, 154] on div "CNS: 706 7015 0777 9418" at bounding box center [230, 154] width 167 height 5
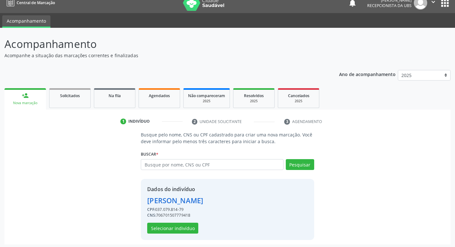
scroll to position [9, 0]
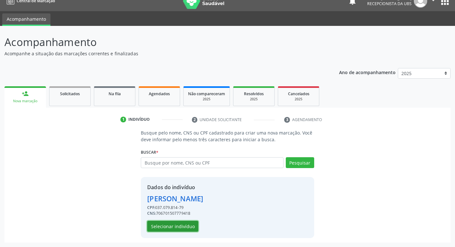
click at [187, 229] on button "Selecionar indivíduo" at bounding box center [172, 226] width 51 height 11
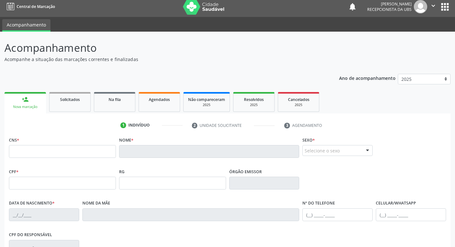
scroll to position [0, 0]
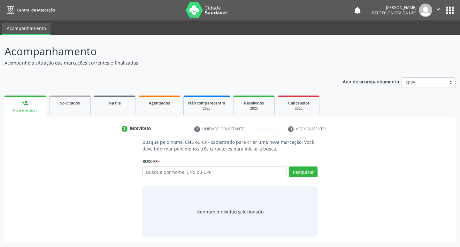
click at [203, 175] on input "text" at bounding box center [215, 172] width 145 height 11
type input "898003713089479"
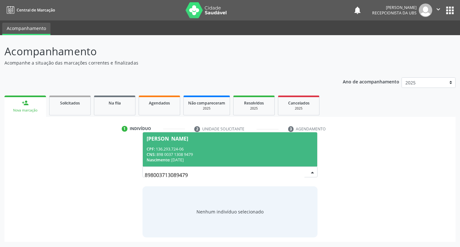
click at [221, 145] on span "[PERSON_NAME] CPF: 136.293.724-06 CNS: 898 0037 1308 9479 Nascimento: [DATE]" at bounding box center [230, 149] width 175 height 34
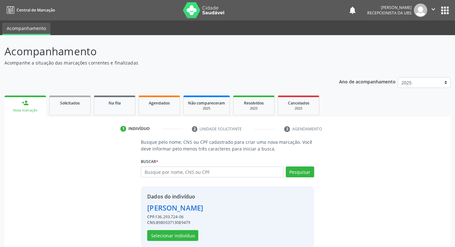
scroll to position [9, 0]
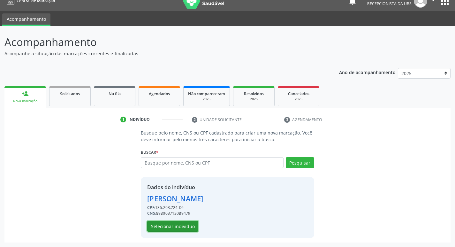
click at [157, 228] on button "Selecionar indivíduo" at bounding box center [172, 226] width 51 height 11
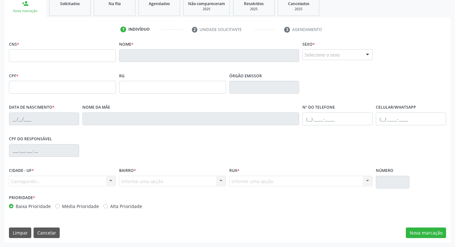
scroll to position [0, 0]
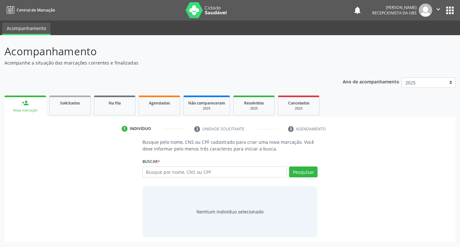
click at [273, 174] on input "text" at bounding box center [215, 172] width 145 height 11
click at [219, 171] on input "text" at bounding box center [215, 172] width 145 height 11
type input "898005898619331"
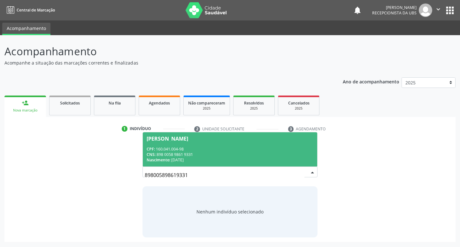
click at [210, 150] on div "CPF: 160.041.004-98" at bounding box center [230, 148] width 167 height 5
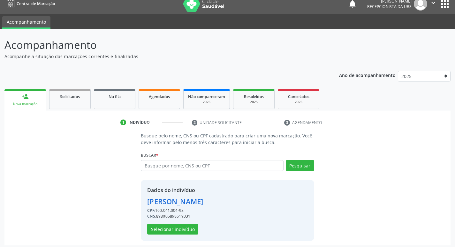
scroll to position [9, 0]
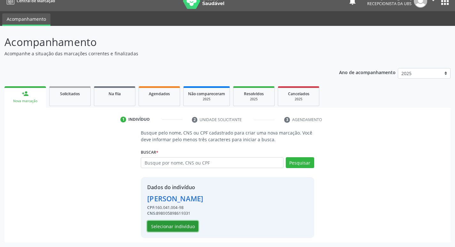
click at [159, 227] on button "Selecionar indivíduo" at bounding box center [172, 226] width 51 height 11
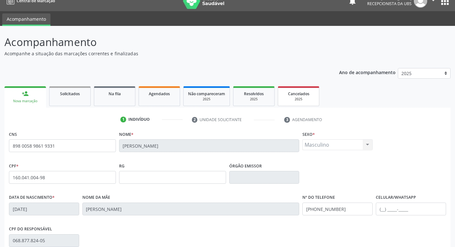
scroll to position [99, 0]
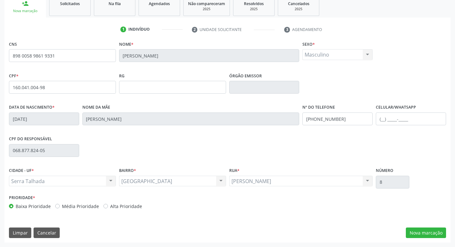
click at [436, 239] on div "CNS 898 0058 9861 9331 Nome * [PERSON_NAME] * Masculino Masculino Feminino Nenh…" at bounding box center [227, 140] width 446 height 203
click at [435, 234] on button "Nova marcação" at bounding box center [426, 233] width 40 height 11
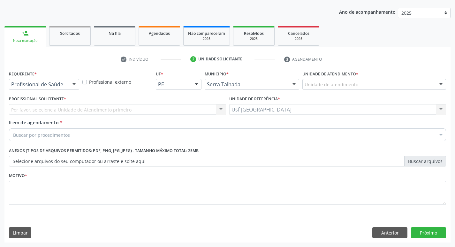
scroll to position [70, 0]
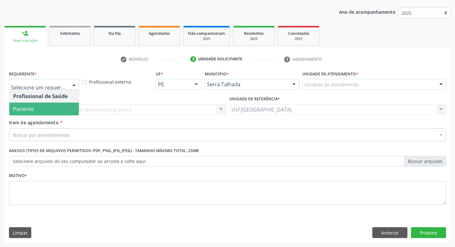
click at [43, 105] on span "Paciente" at bounding box center [44, 109] width 70 height 13
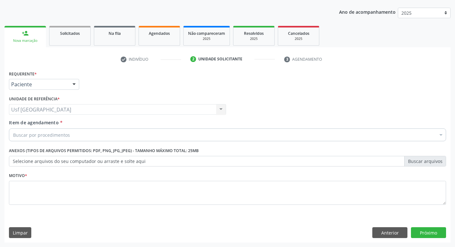
click at [43, 130] on div "Buscar por procedimentos" at bounding box center [228, 134] width 438 height 13
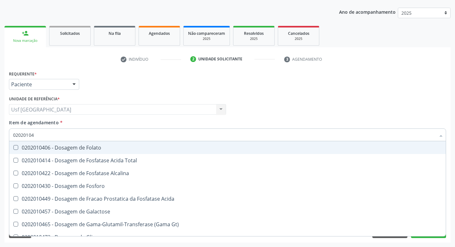
type input "020201047"
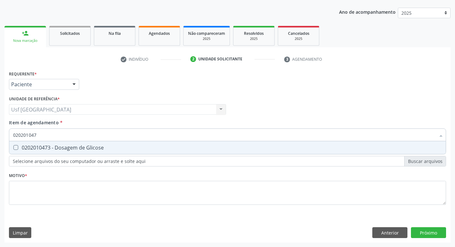
click at [58, 145] on div "0202010473 - Dosagem de Glicose" at bounding box center [227, 147] width 429 height 5
checkbox Glicose "true"
type input "02020104"
checkbox Glicose "false"
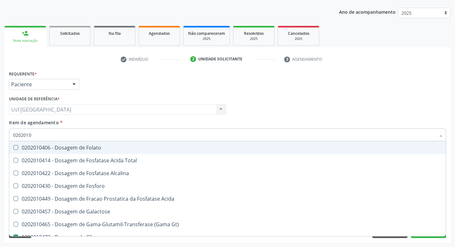
type input "020201"
checkbox Glicose "false"
type input "0"
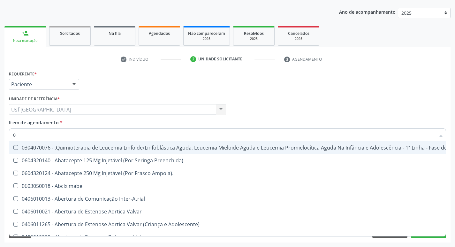
type input "02"
checkbox Bilateral "true"
type input "020"
checkbox Vagina "true"
checkbox Bilateral "false"
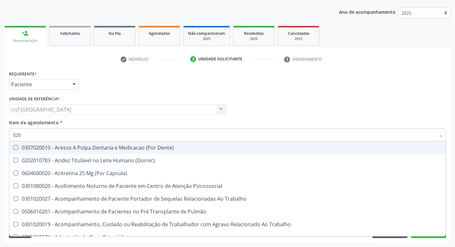
type input "0202"
checkbox Laser "true"
checkbox Glicose "false"
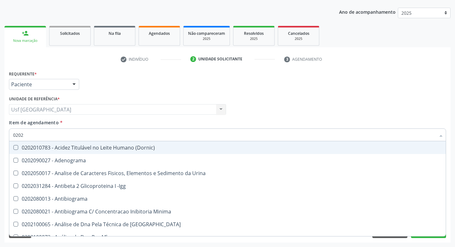
type input "02020"
checkbox Xi "true"
checkbox Glicose "false"
type input "020201"
checkbox T3 "true"
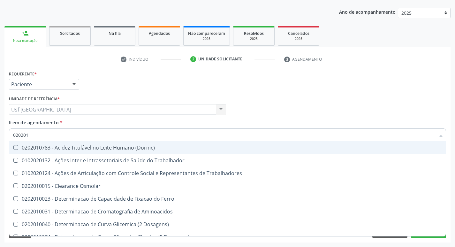
type input "0202010"
checkbox II "true"
checkbox Glicose "false"
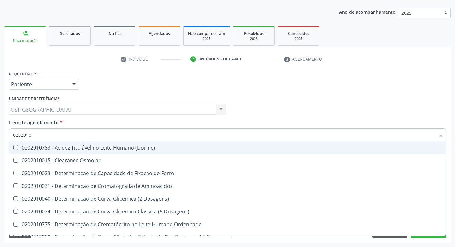
type input "020201"
checkbox Glicose "false"
checkbox Nt-Probnp\) "true"
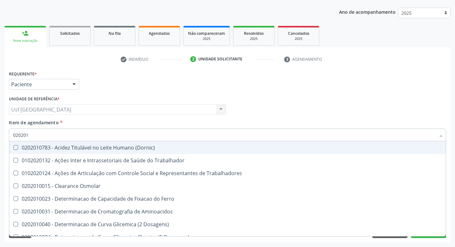
type input "0202010"
checkbox II "true"
checkbox Glicose "false"
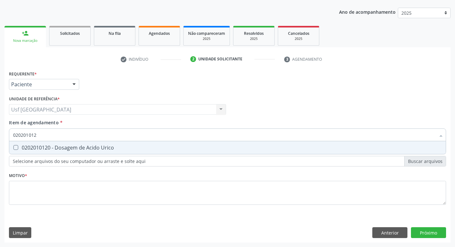
type input "0202010120"
click at [59, 145] on div "0202010120 - Dosagem de Acido Urico" at bounding box center [227, 147] width 429 height 5
checkbox Urico "true"
type input "02020101"
checkbox Urico "false"
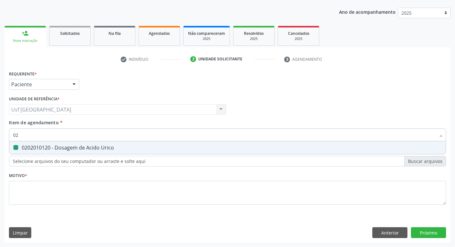
type input "0"
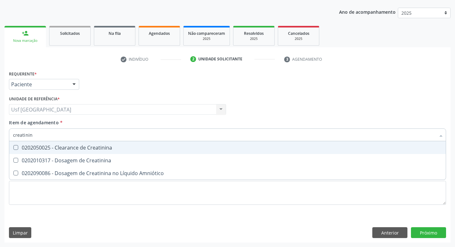
type input "creatinina"
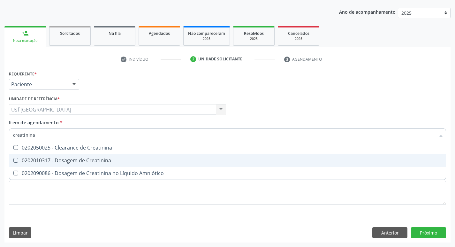
click at [62, 162] on div "0202010317 - Dosagem de Creatinina" at bounding box center [227, 160] width 429 height 5
checkbox Creatinina "true"
type input "creat"
checkbox Creatinina "false"
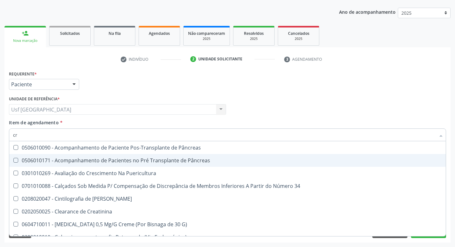
type input "c"
checkbox Creatinina "false"
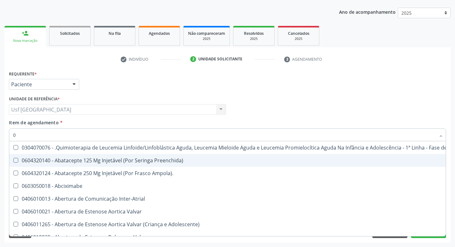
type input "02"
checkbox Hemodialise "true"
checkbox Meckel "true"
checkbox Bilateral "true"
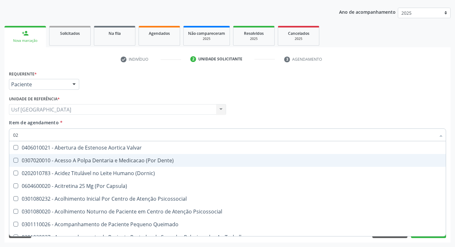
type input "020"
checkbox Intra-Aortico "true"
checkbox Complementar\) "true"
checkbox \(Qualitativo\) "true"
checkbox Urico "false"
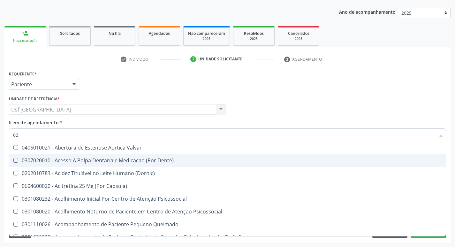
checkbox Creatinina "false"
checkbox Glicose "false"
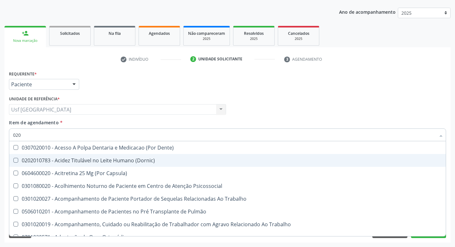
type input "0202"
checkbox População "true"
checkbox Ossea "true"
checkbox Laser "true"
checkbox Urico "false"
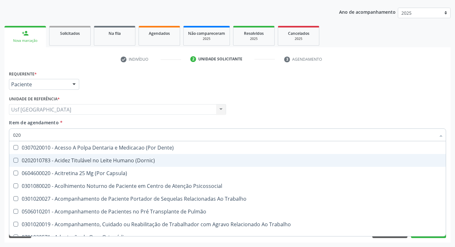
checkbox Creatinina "false"
checkbox Glicose "false"
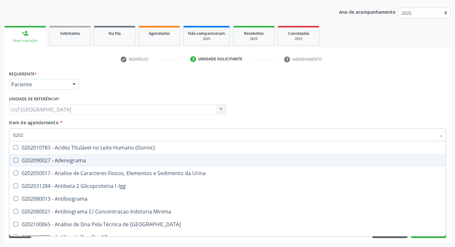
type input "02020"
checkbox Organicos "true"
checkbox Urico "false"
checkbox Calcio "true"
checkbox Creatinina "false"
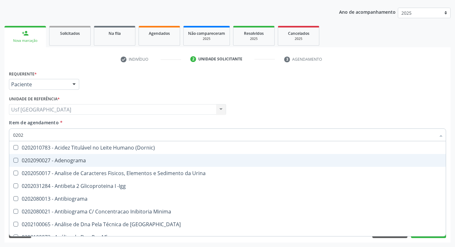
checkbox Xi "true"
checkbox Glicose "false"
type input "020201"
checkbox Osmolar "true"
checkbox Gestante "true"
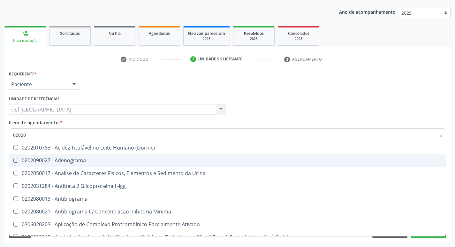
checkbox T3 "true"
checkbox Urico "false"
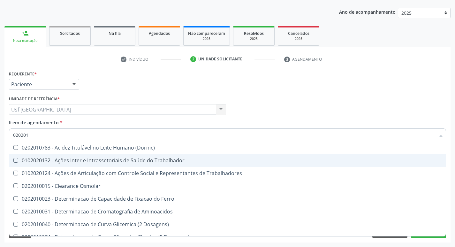
type input "0202010"
checkbox Ativada\) "true"
checkbox Urico "false"
checkbox Ionizavel "true"
checkbox Creatinina "false"
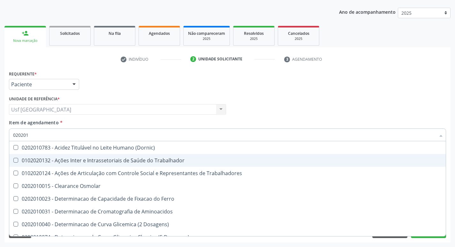
checkbox II "true"
checkbox Glicose "false"
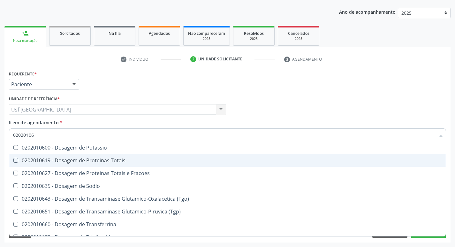
type input "020201069"
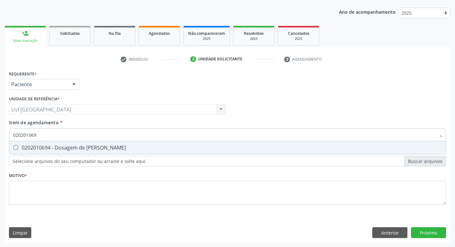
click at [171, 151] on span "0202010694 - Dosagem de [PERSON_NAME]" at bounding box center [227, 147] width 437 height 13
checkbox Ureia "true"
type input "02020106"
checkbox Ureia "false"
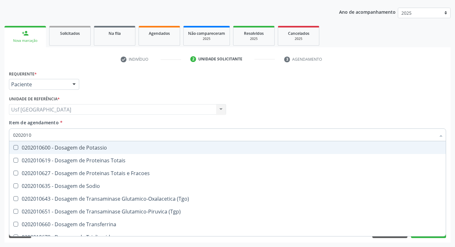
type input "020201"
checkbox Ureia "false"
type input "0"
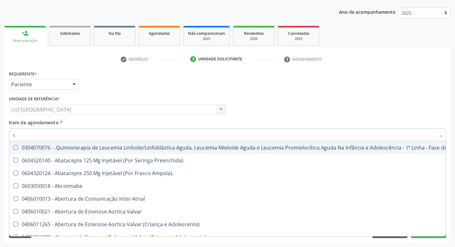
type input "co"
checkbox Único "true"
checkbox Creatinina "true"
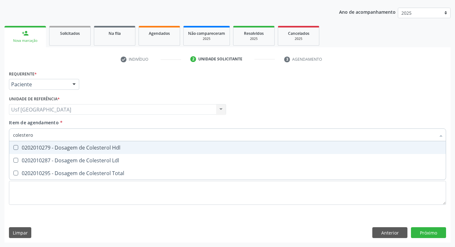
type input "colesterol"
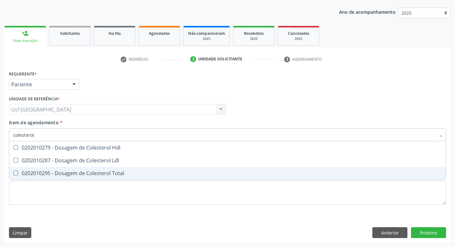
click at [140, 168] on span "0202010295 - Dosagem de Colesterol Total" at bounding box center [227, 173] width 437 height 13
checkbox Total "true"
type input "c"
checkbox Total "false"
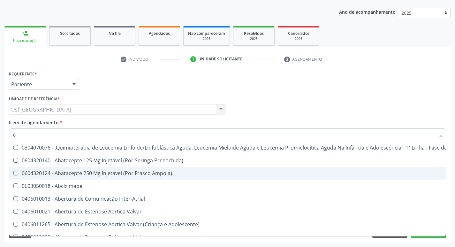
type input "02"
checkbox Hemodialise "true"
checkbox Transferências "true"
checkbox Meckel "true"
checkbox Bilateral "true"
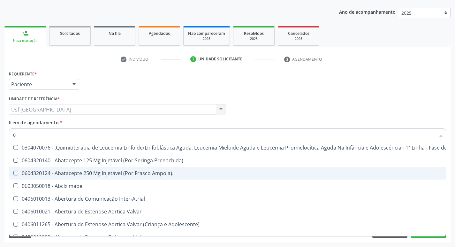
checkbox Transplante "true"
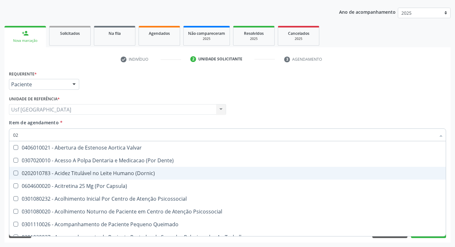
type input "020"
checkbox Intra-Aortico "true"
checkbox Congênita "true"
checkbox Complementar\) "true"
checkbox \(Qualitativo\) "true"
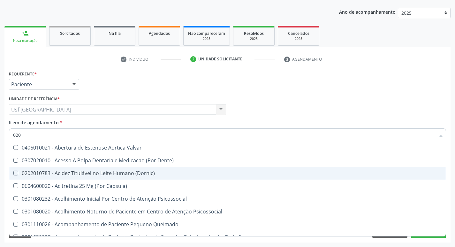
checkbox Ii\) "true"
checkbox Urico "false"
checkbox Total "false"
checkbox Creatinina "false"
checkbox Glicose "false"
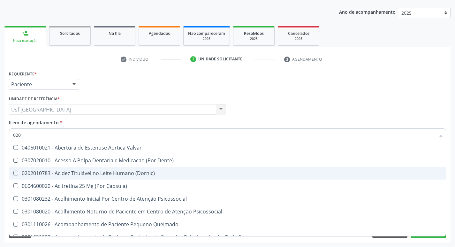
checkbox Ureia "false"
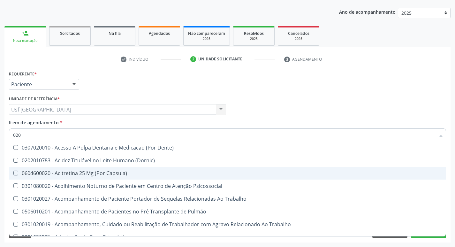
type input "0202"
checkbox População "true"
checkbox Fragmento "true"
checkbox Ossea "true"
checkbox Laser "true"
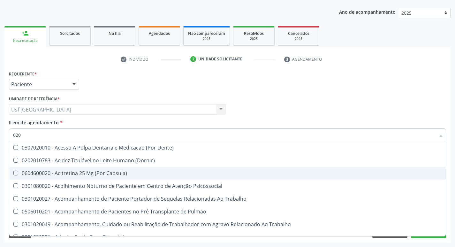
checkbox Estimulo "true"
checkbox Urico "false"
checkbox Total "false"
checkbox Creatinina "false"
checkbox Glicose "false"
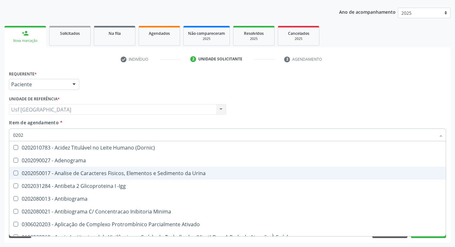
type input "02020"
checkbox Urico "true"
checkbox Igm "false"
checkbox Total "true"
checkbox Creatinina "true"
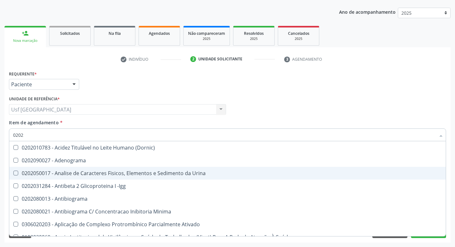
checkbox Etossuximida "false"
checkbox Viii "false"
checkbox Glicose "true"
checkbox Lactato "false"
checkbox Ureia "true"
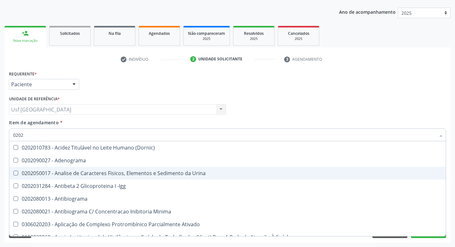
checkbox Hematocrito "false"
type input "020201"
checkbox Osmolar "true"
checkbox Parceria\) "true"
checkbox Gestante "true"
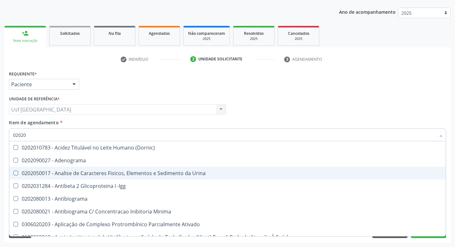
checkbox T3 "true"
checkbox Ascorbico "true"
checkbox Urico "false"
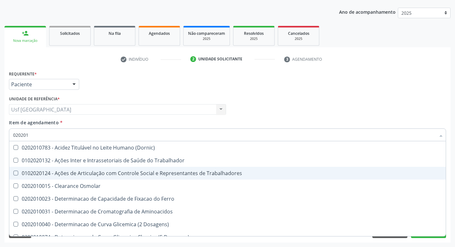
type input "0202010"
checkbox Ativada\) "true"
checkbox Urico "false"
checkbox Fracoes "true"
checkbox Ionizavel "true"
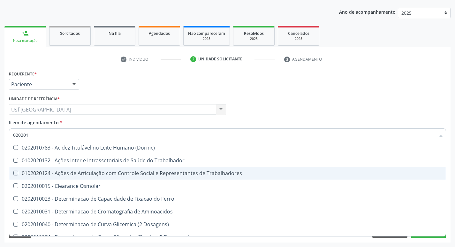
checkbox Total "false"
checkbox Creatinina "false"
checkbox II "true"
checkbox Glicose "false"
checkbox Piruvato "true"
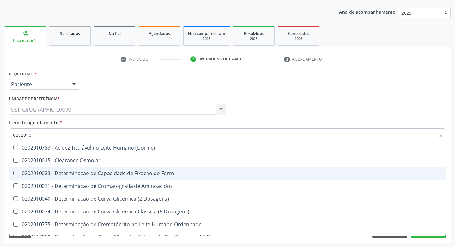
type input "02020106"
checkbox Osmolaridade "true"
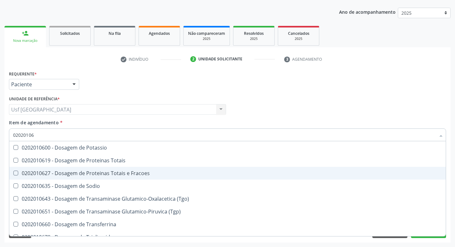
type input "020201064"
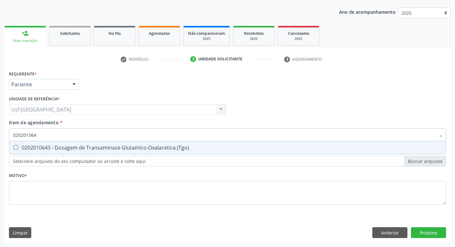
click at [170, 153] on span "0202010643 - Dosagem de Transaminase Glutamico-Oxalacetica (Tgo)" at bounding box center [227, 147] width 437 height 13
checkbox \(Tgo\) "true"
type input "02020106"
checkbox \(Tgo\) "false"
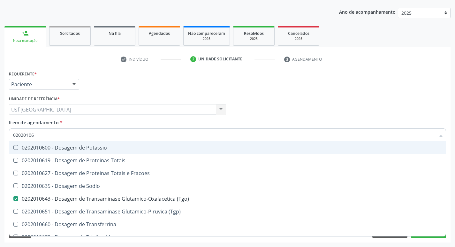
type input "020201065"
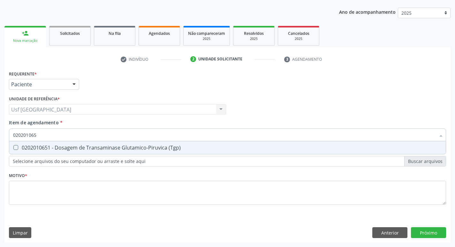
click at [170, 150] on div "0202010651 - Dosagem de Transaminase Glutamico-Piruvica (Tgp)" at bounding box center [227, 147] width 429 height 5
checkbox \(Tgp\) "true"
type input "02020106"
checkbox \(Tgp\) "false"
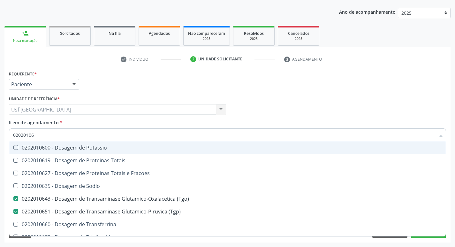
type input "0202010"
checkbox \(Tgo\) "false"
checkbox \(Tgp\) "false"
checkbox Ureia "false"
type input "0"
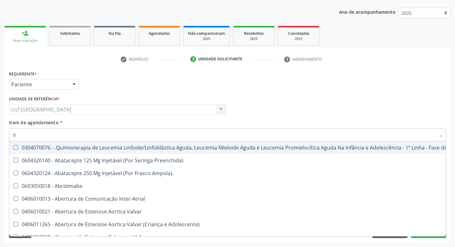
type input "02"
checkbox Hemodialise "true"
checkbox Transferências "true"
checkbox Meckel "true"
checkbox Bilateral "true"
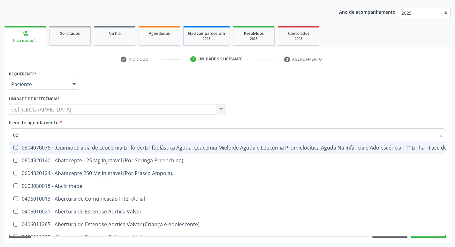
checkbox Laboratorial "true"
checkbox Citopatológico "true"
checkbox Transplante "true"
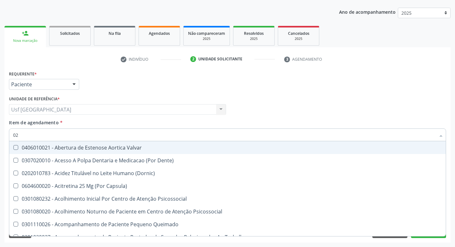
type input "020"
checkbox Intra-Aortico "true"
checkbox Congênita "true"
checkbox Complementar\) "true"
checkbox \(Qualitativo\) "true"
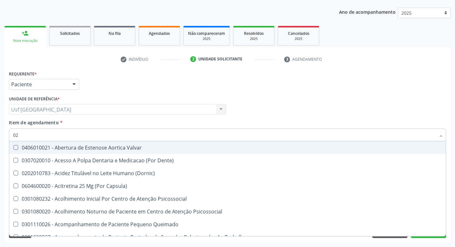
checkbox Semana\) "true"
checkbox Pediátrico "true"
checkbox Ii\) "true"
checkbox Urico "false"
checkbox Total "false"
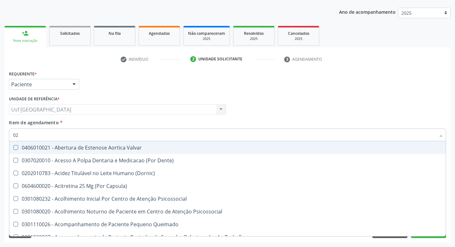
checkbox Creatinina "false"
checkbox Glicose "false"
checkbox \(Tgo\) "false"
checkbox \(Tgp\) "false"
checkbox Ureia "false"
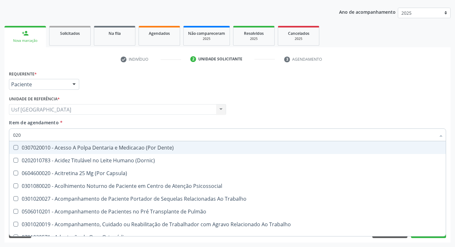
type input "0202"
checkbox População "true"
checkbox Fragmento "true"
checkbox Ossea "true"
checkbox Laser "true"
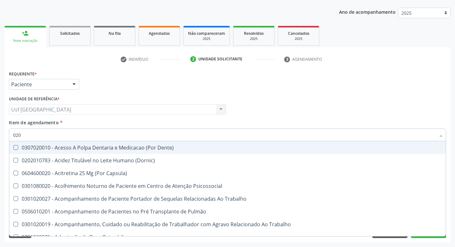
checkbox \(Spcto\) "true"
checkbox 67 "true"
checkbox Estimulo "true"
checkbox Urico "false"
checkbox Total "false"
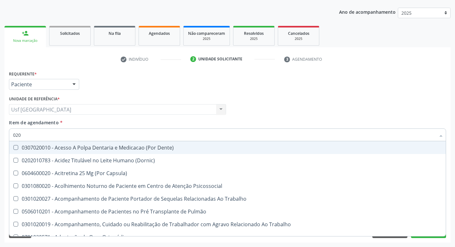
checkbox Creatinina "false"
checkbox Glicose "false"
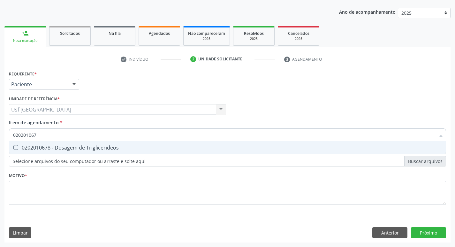
click at [170, 150] on div "0202010678 - Dosagem de Triglicerideos" at bounding box center [227, 147] width 429 height 5
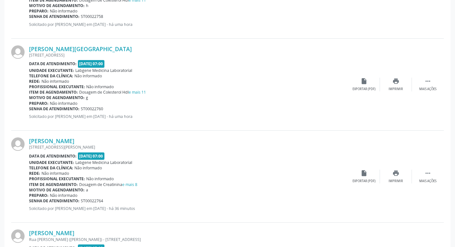
scroll to position [1087, 0]
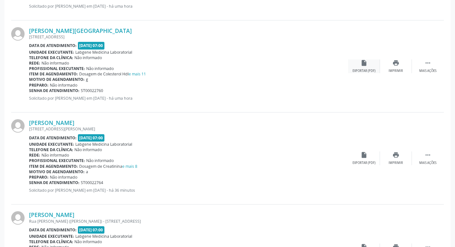
click at [368, 62] on div "insert_drive_file Exportar (PDF)" at bounding box center [364, 66] width 32 height 14
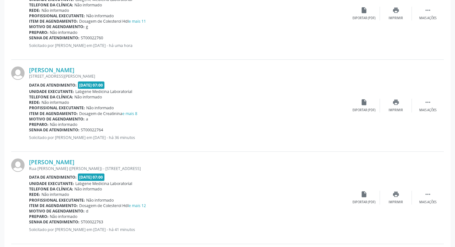
scroll to position [1151, 0]
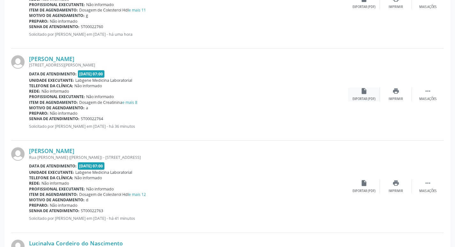
click at [361, 99] on div "Exportar (PDF)" at bounding box center [364, 99] width 23 height 4
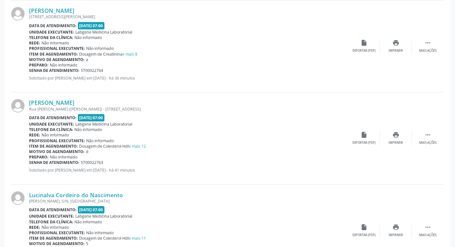
scroll to position [1215, 0]
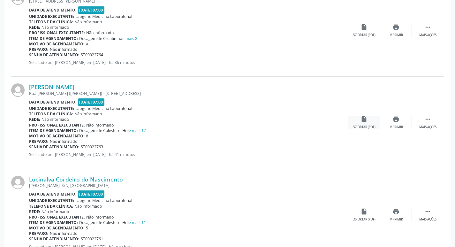
click at [373, 125] on div "Exportar (PDF)" at bounding box center [364, 127] width 23 height 4
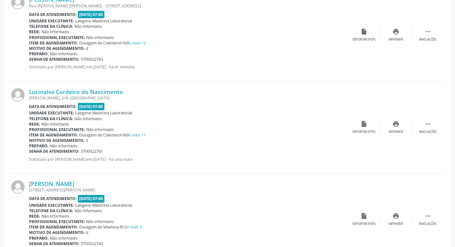
scroll to position [1342, 0]
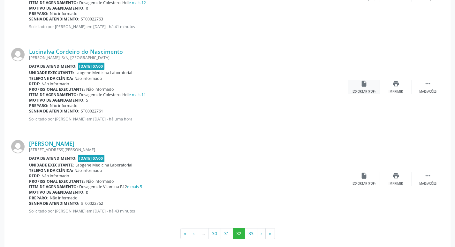
click at [364, 87] on div "insert_drive_file Exportar (PDF)" at bounding box center [364, 87] width 32 height 14
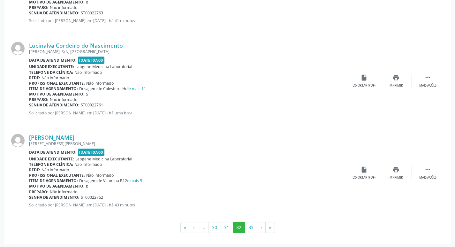
scroll to position [1350, 0]
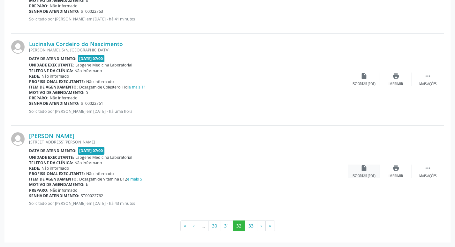
click at [366, 173] on div "insert_drive_file Exportar (PDF)" at bounding box center [364, 172] width 32 height 14
click at [257, 229] on button "33" at bounding box center [251, 226] width 12 height 11
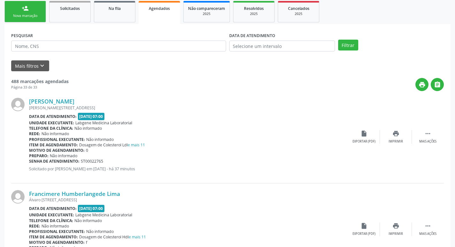
scroll to position [96, 0]
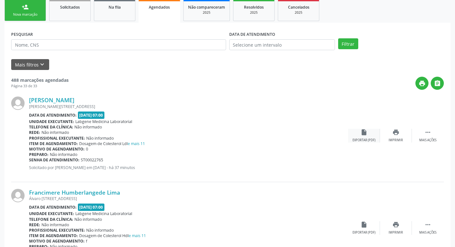
click at [370, 136] on div "insert_drive_file Exportar (PDF)" at bounding box center [364, 136] width 32 height 14
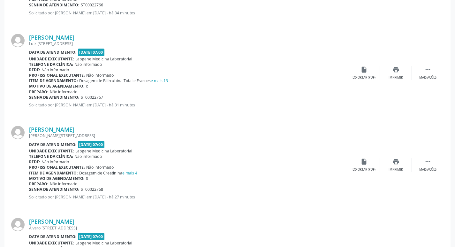
scroll to position [352, 0]
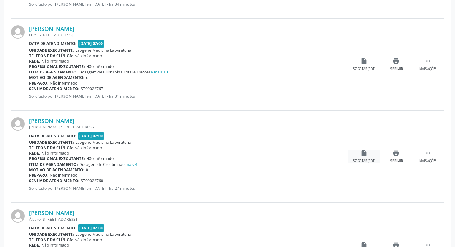
click at [373, 155] on div "insert_drive_file Exportar (PDF)" at bounding box center [364, 157] width 32 height 14
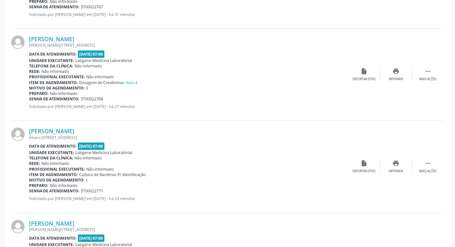
scroll to position [447, 0]
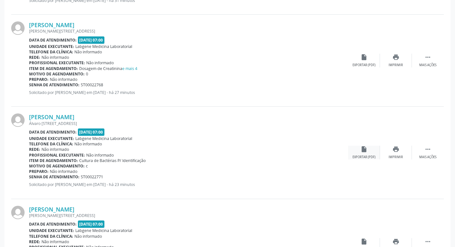
click at [365, 148] on icon "insert_drive_file" at bounding box center [364, 149] width 7 height 7
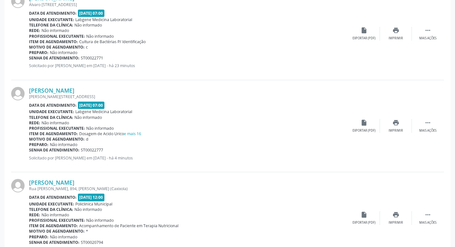
scroll to position [575, 0]
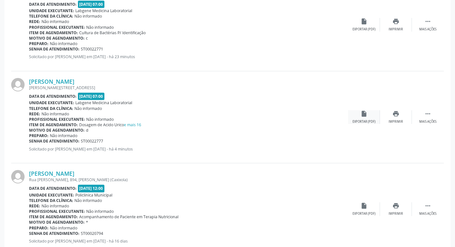
click at [371, 119] on div "insert_drive_file Exportar (PDF)" at bounding box center [364, 117] width 32 height 14
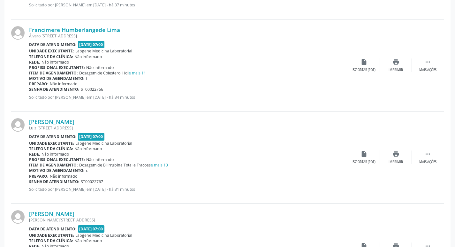
scroll to position [290, 0]
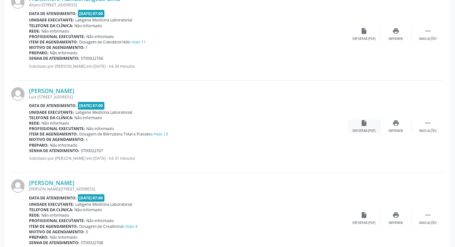
click at [373, 125] on div "insert_drive_file Exportar (PDF)" at bounding box center [364, 127] width 32 height 14
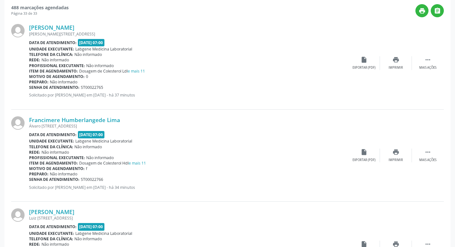
scroll to position [162, 0]
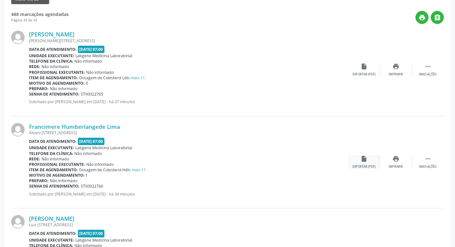
click at [372, 161] on div "insert_drive_file Exportar (PDF)" at bounding box center [364, 162] width 32 height 14
